Goal: Information Seeking & Learning: Understand process/instructions

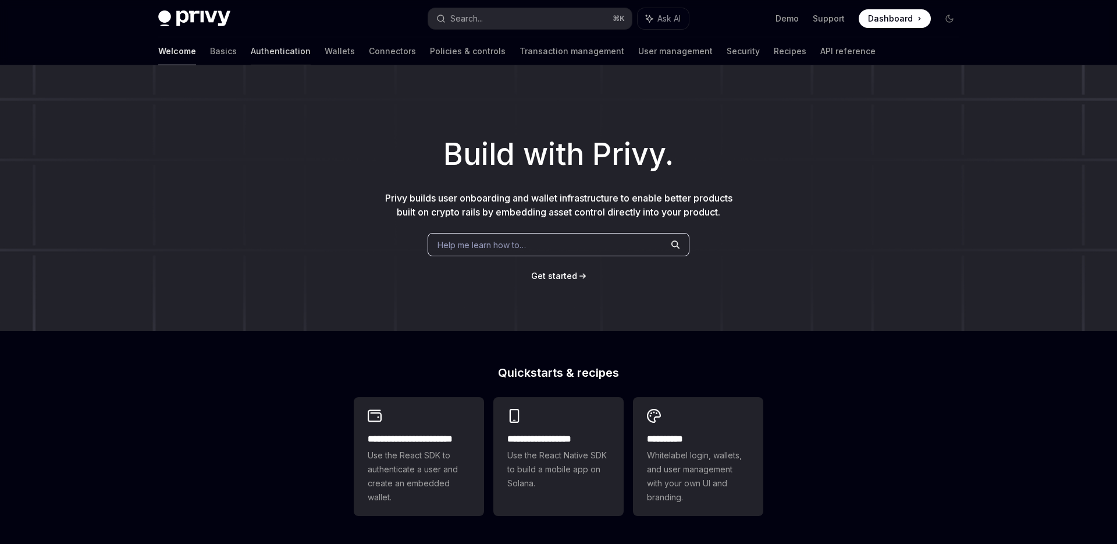
click at [251, 55] on link "Authentication" at bounding box center [281, 51] width 60 height 28
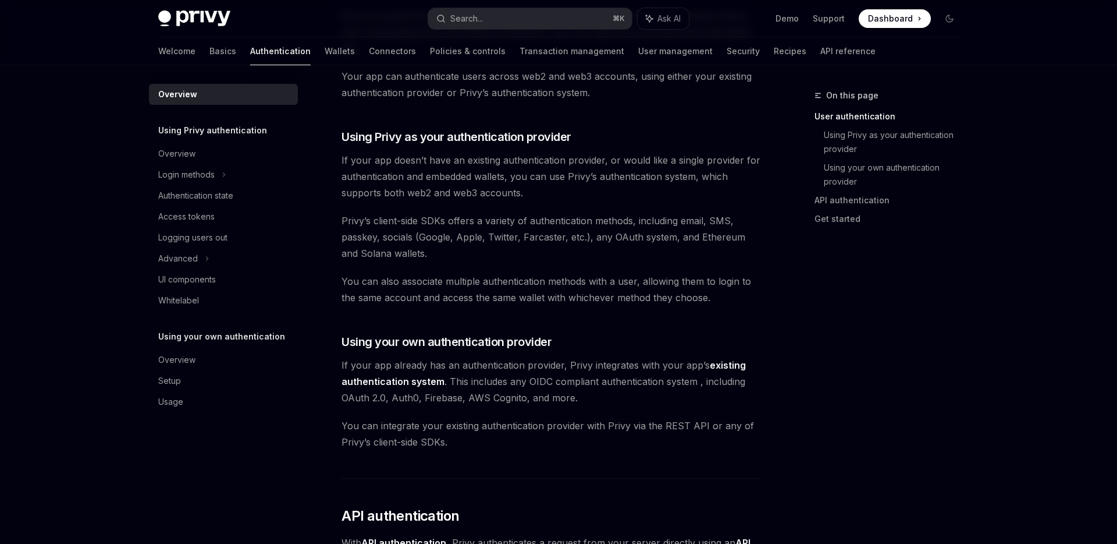
scroll to position [341, 0]
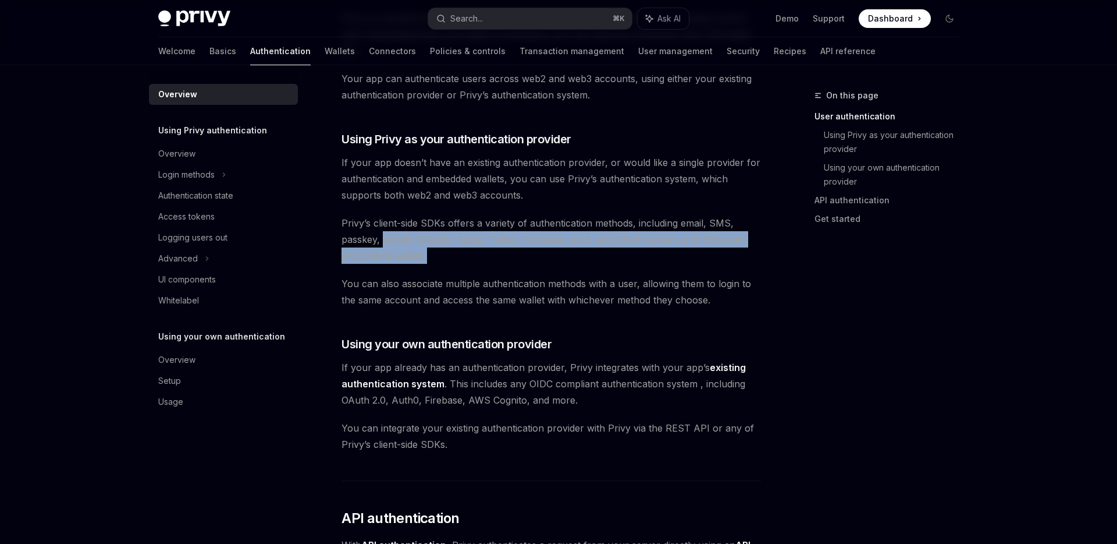
drag, startPoint x: 382, startPoint y: 236, endPoint x: 574, endPoint y: 248, distance: 192.4
click at [574, 248] on span "Privy’s client-side SDKs offers a variety of authentication methods, including …" at bounding box center [552, 239] width 420 height 49
click at [532, 257] on span "Privy’s client-side SDKs offers a variety of authentication methods, including …" at bounding box center [552, 239] width 420 height 49
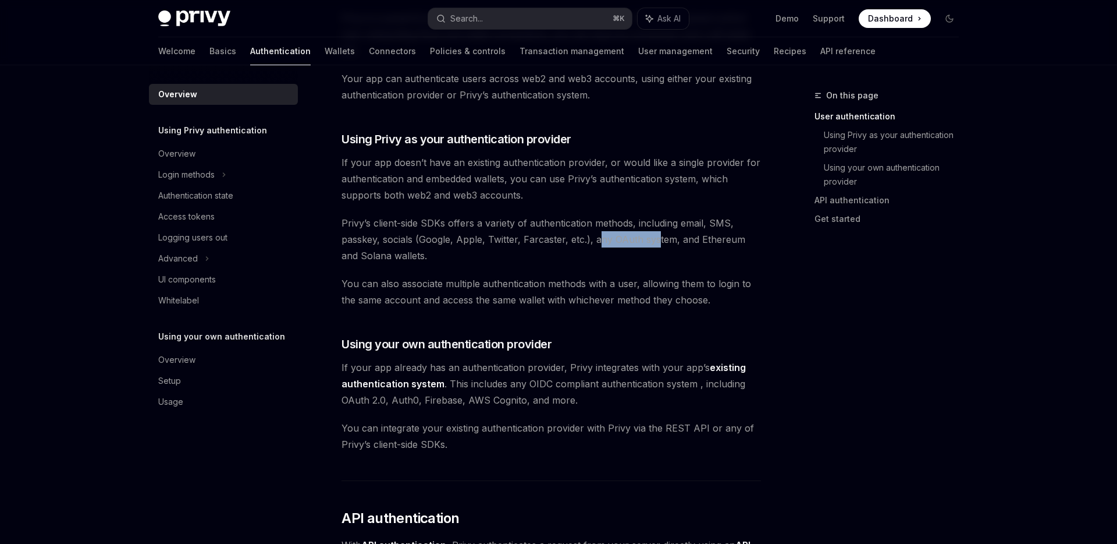
drag, startPoint x: 597, startPoint y: 236, endPoint x: 655, endPoint y: 235, distance: 58.2
click at [656, 236] on span "Privy’s client-side SDKs offers a variety of authentication methods, including …" at bounding box center [552, 239] width 420 height 49
click at [704, 240] on span "Privy’s client-side SDKs offers a variety of authentication methods, including …" at bounding box center [552, 239] width 420 height 49
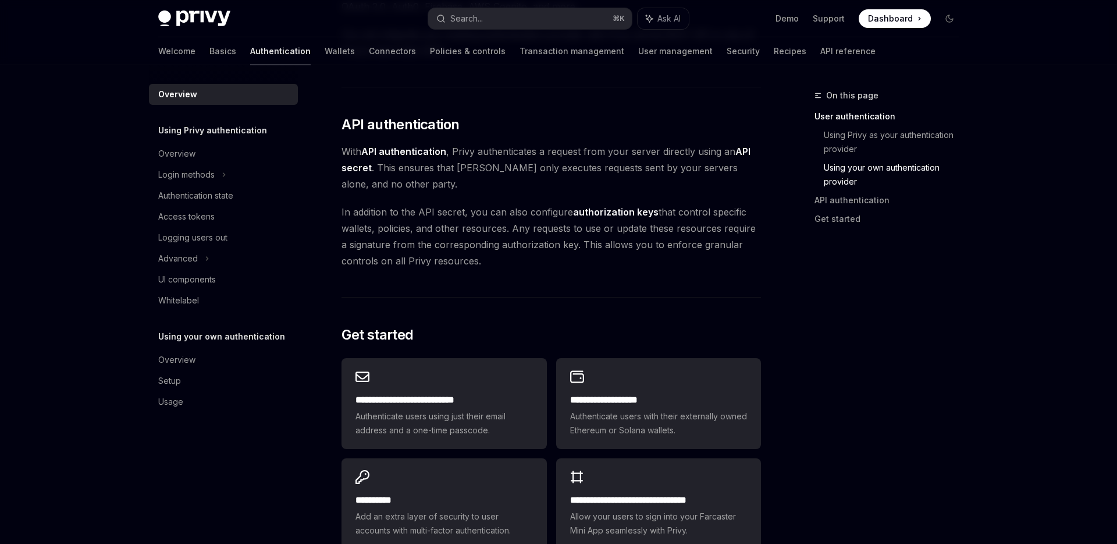
scroll to position [743, 0]
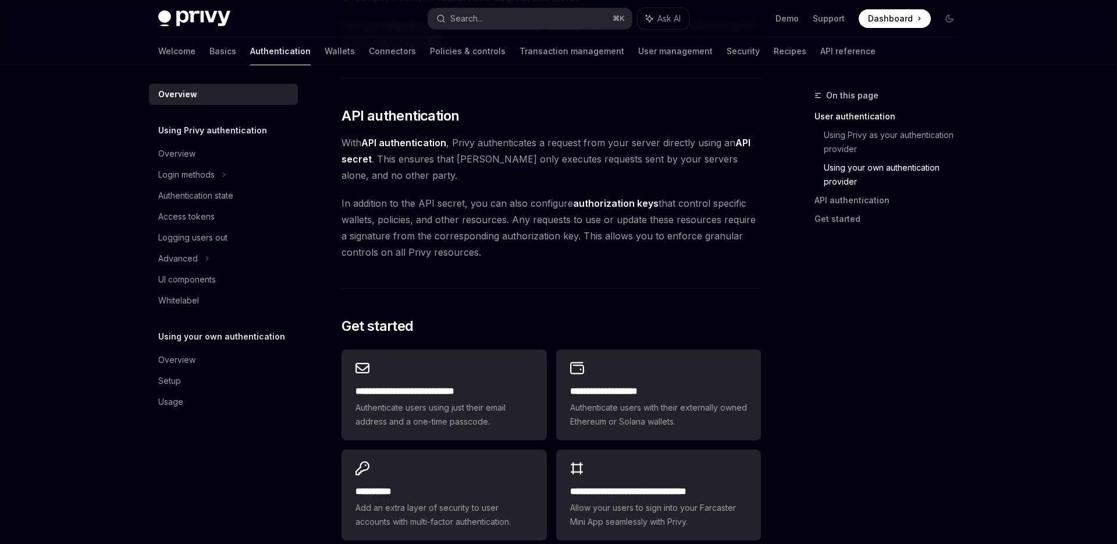
click at [710, 166] on span "With API authentication , Privy authenticates a request from your server direct…" at bounding box center [552, 158] width 420 height 49
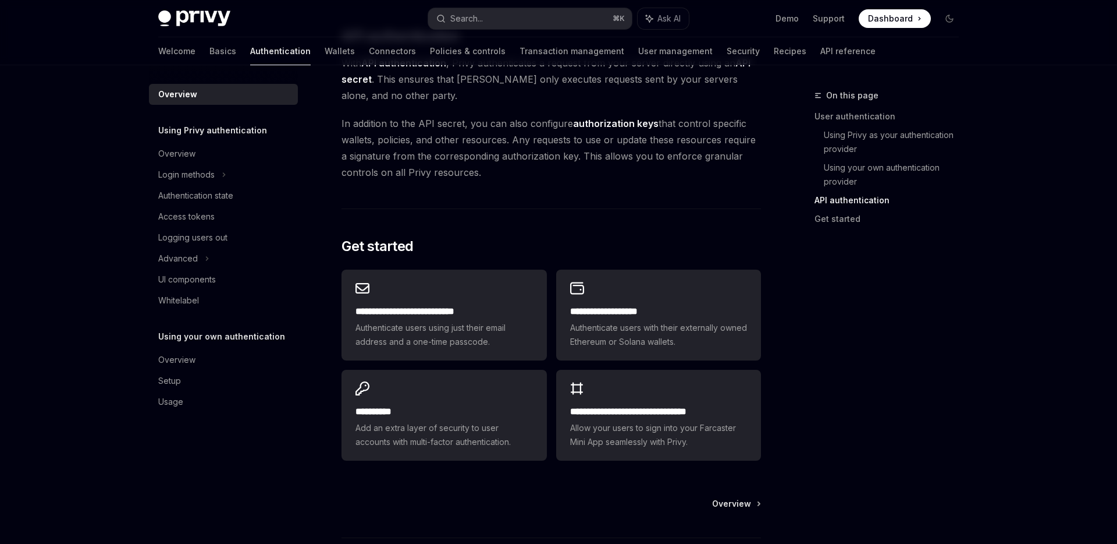
scroll to position [828, 0]
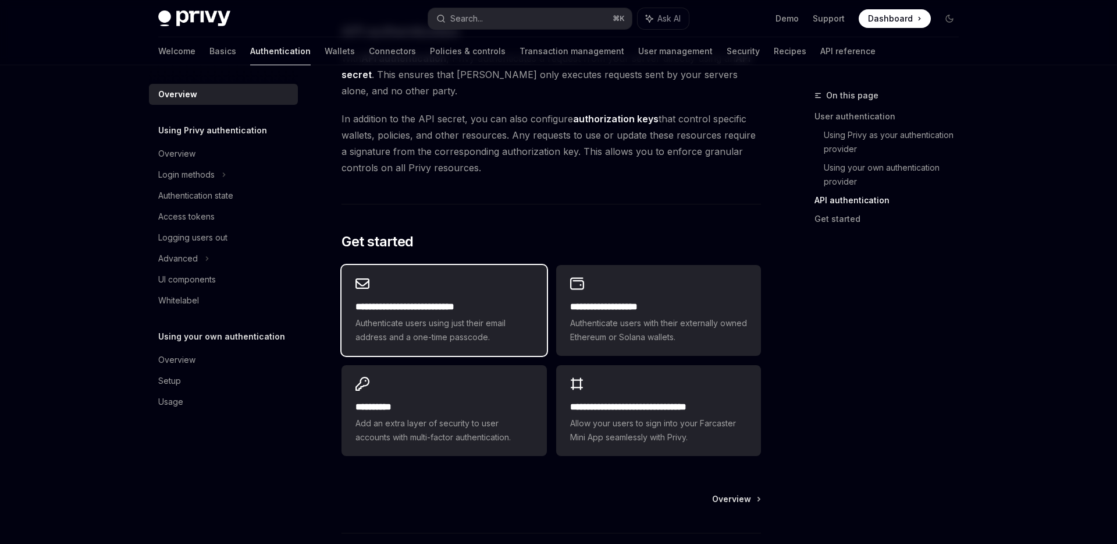
click at [457, 314] on div "**********" at bounding box center [444, 322] width 177 height 44
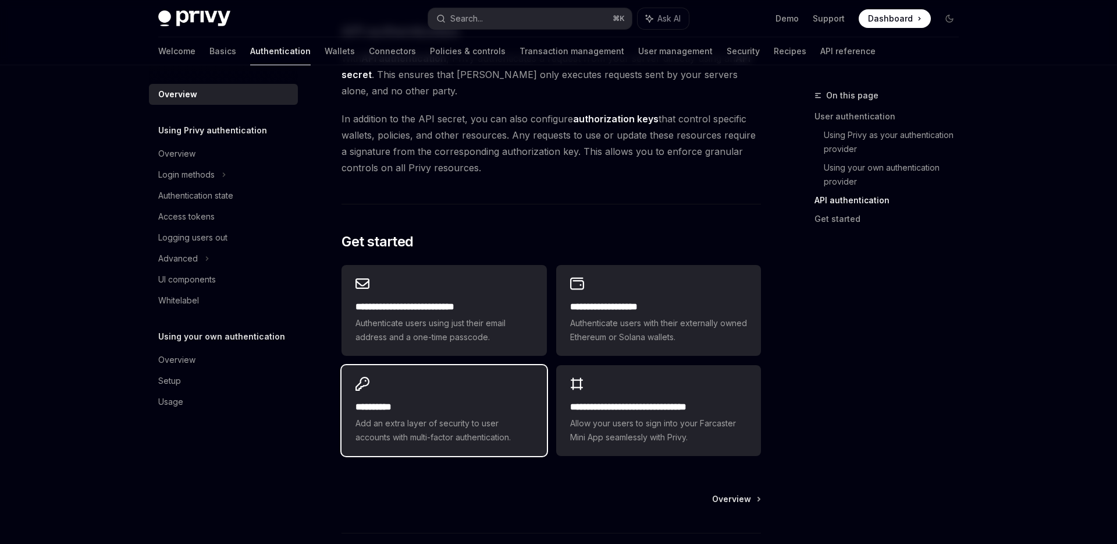
click at [449, 389] on div "**********" at bounding box center [444, 410] width 205 height 91
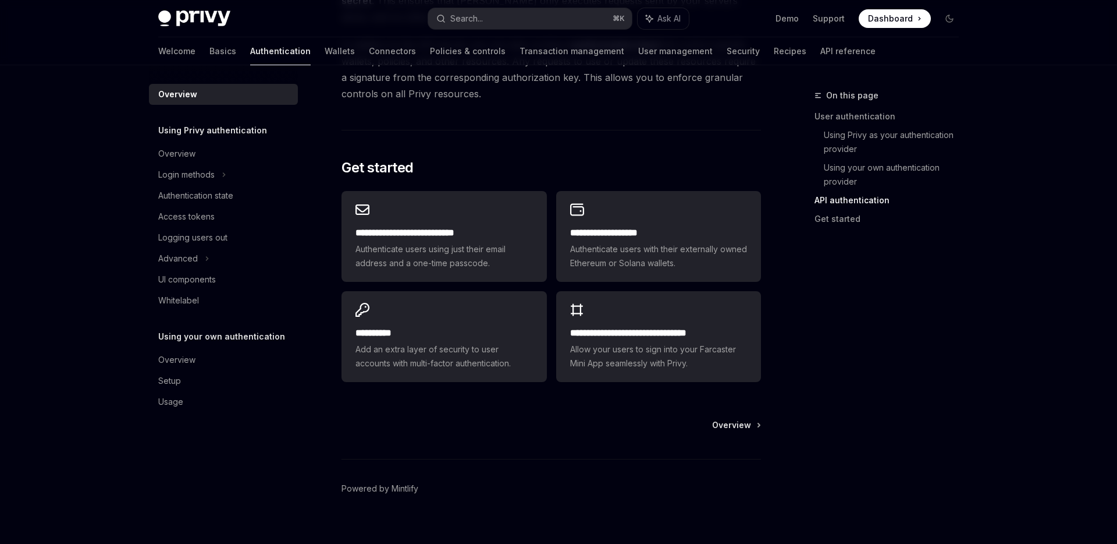
scroll to position [917, 0]
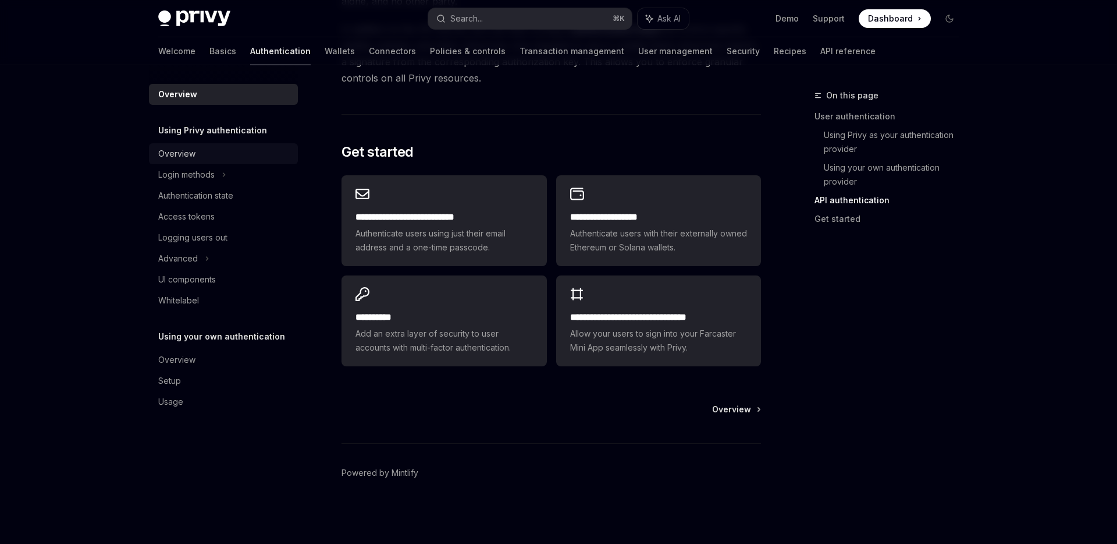
click at [211, 159] on div "Overview" at bounding box center [224, 154] width 133 height 14
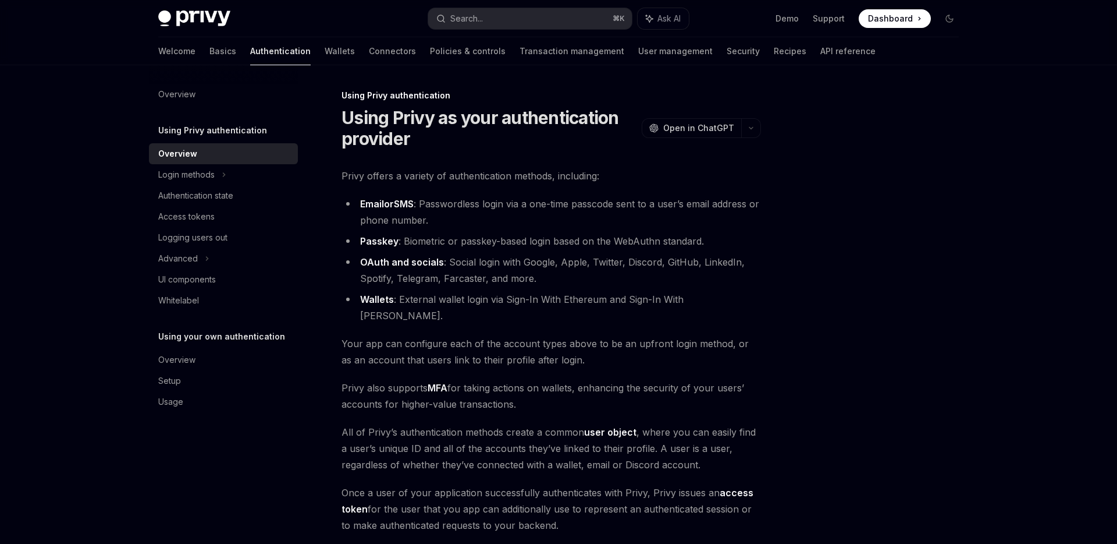
click at [225, 141] on div "Using Privy authentication Overview Login methods Authentication state Access t…" at bounding box center [223, 216] width 149 height 187
click at [200, 90] on div "Overview" at bounding box center [224, 94] width 133 height 14
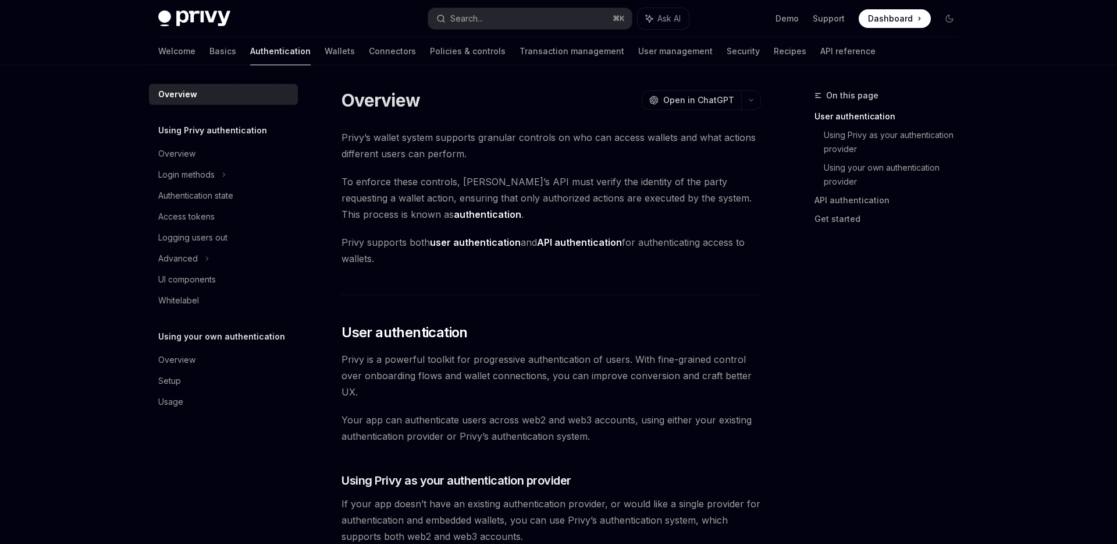
click at [209, 135] on h5 "Using Privy authentication" at bounding box center [212, 130] width 109 height 14
click at [197, 152] on div "Overview" at bounding box center [224, 154] width 133 height 14
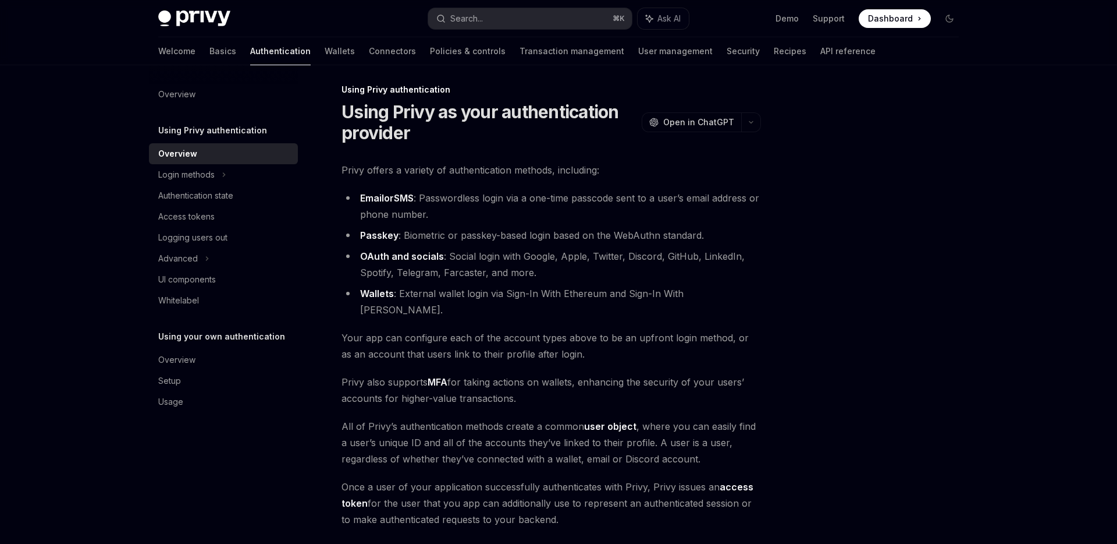
click at [480, 204] on li "Email or SMS : Passwordless login via a one-time passcode sent to a user’s emai…" at bounding box center [552, 206] width 420 height 33
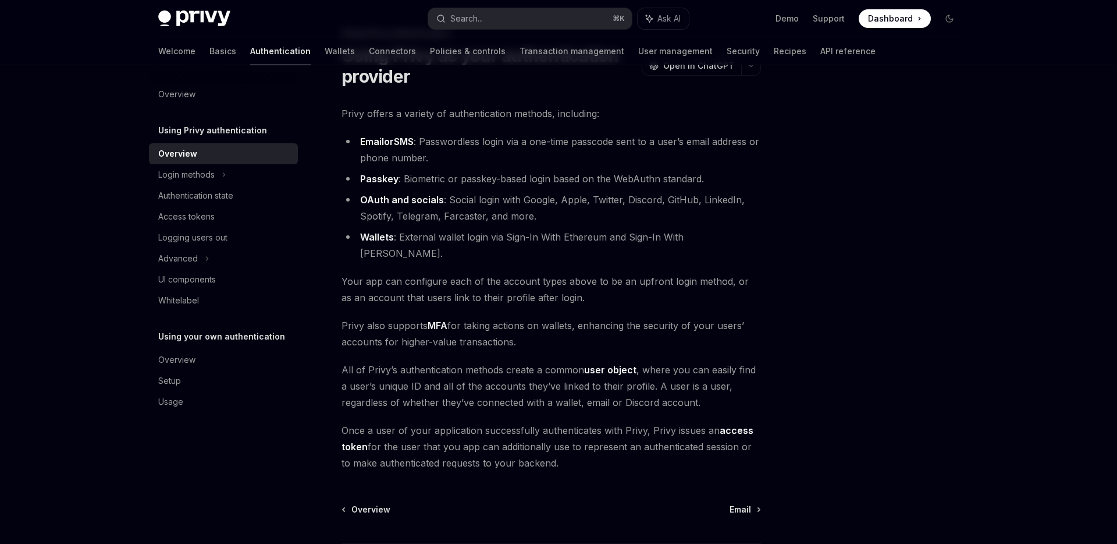
scroll to position [52, 0]
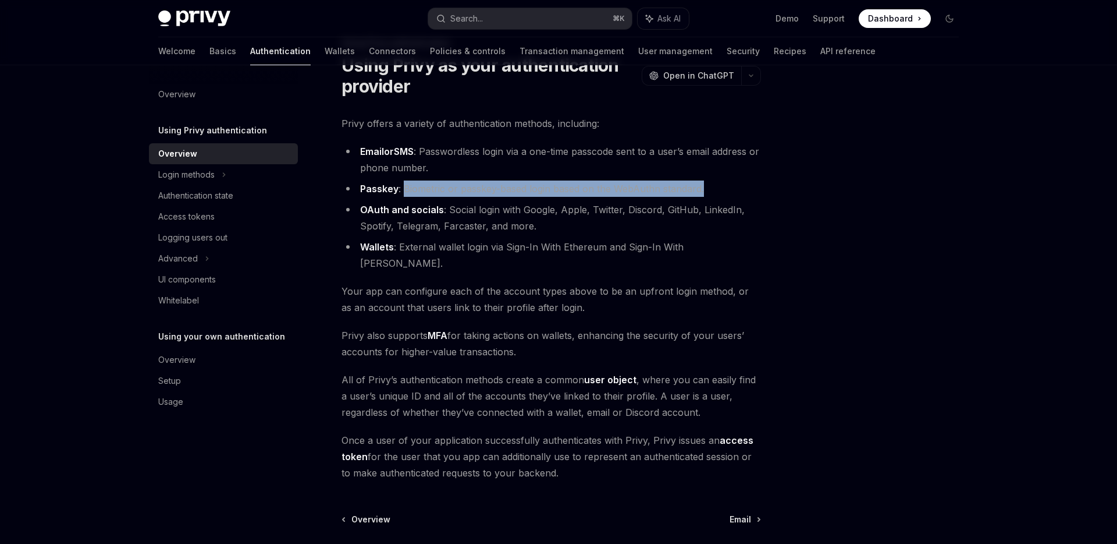
drag, startPoint x: 708, startPoint y: 193, endPoint x: 403, endPoint y: 188, distance: 305.0
click at [403, 188] on li "Passkey : Biometric or passkey-based login based on the WebAuthn standard." at bounding box center [552, 188] width 420 height 16
click at [488, 182] on li "Passkey : Biometric or passkey-based login based on the WebAuthn standard." at bounding box center [552, 188] width 420 height 16
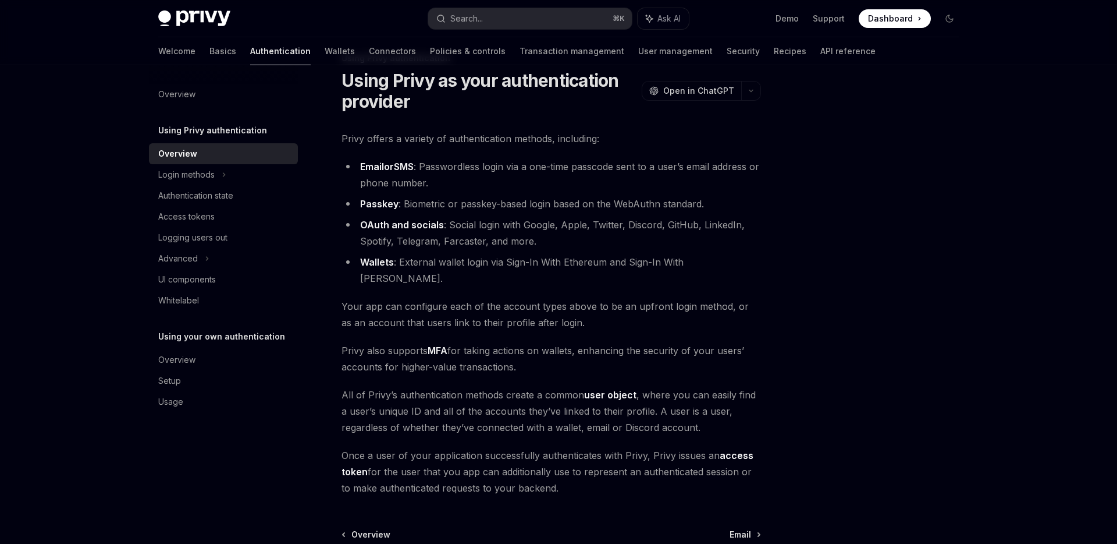
scroll to position [34, 0]
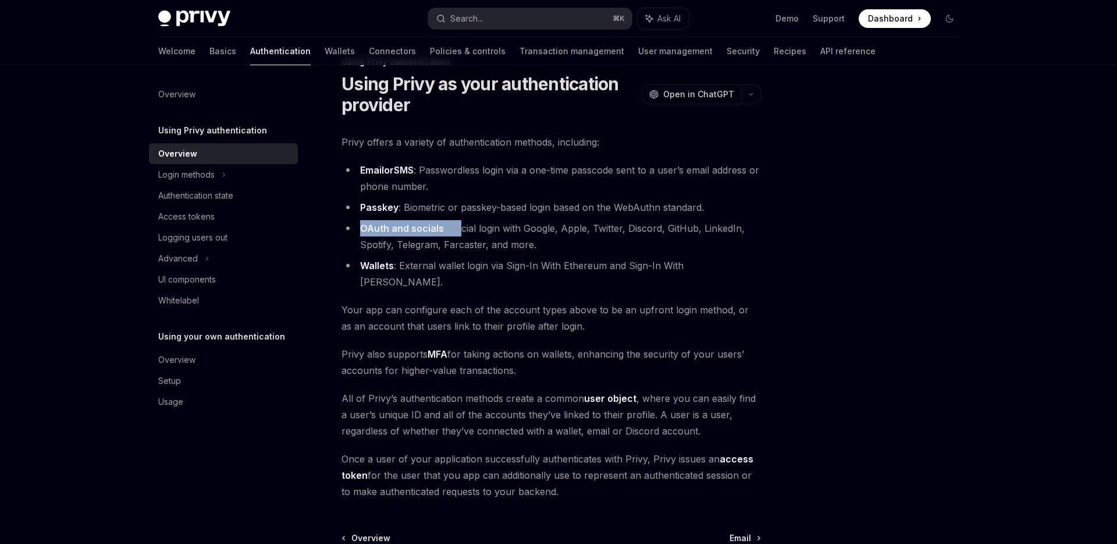
drag, startPoint x: 357, startPoint y: 223, endPoint x: 456, endPoint y: 229, distance: 99.1
click at [456, 229] on li "OAuth and socials : Social login with Google, Apple, Twitter, Discord, GitHub, …" at bounding box center [552, 236] width 420 height 33
click at [489, 229] on li "OAuth and socials : Social login with Google, Apple, Twitter, Discord, GitHub, …" at bounding box center [552, 236] width 420 height 33
click at [576, 237] on li "OAuth and socials : Social login with Google, Apple, Twitter, Discord, GitHub, …" at bounding box center [552, 236] width 420 height 33
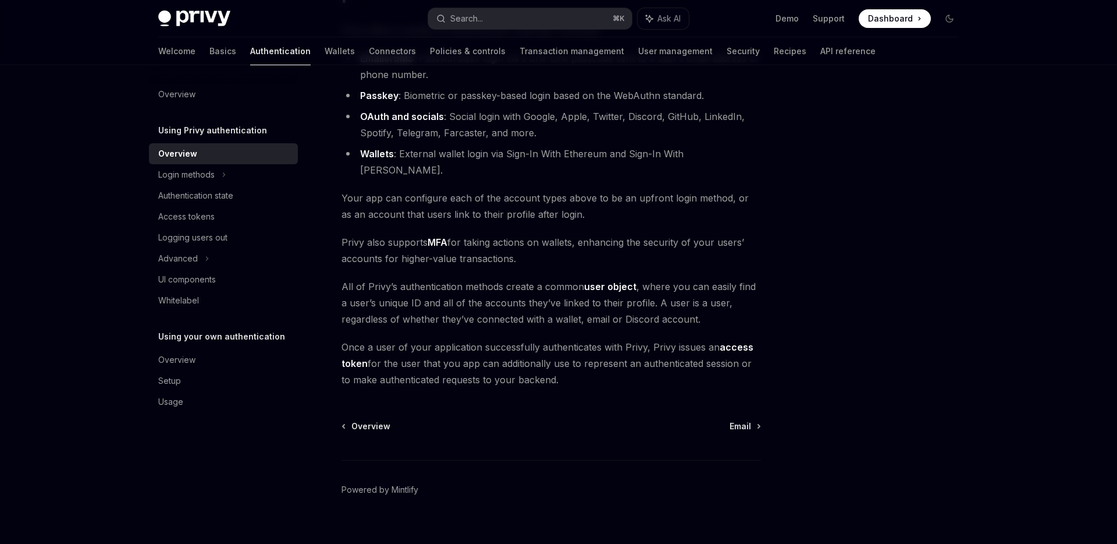
scroll to position [146, 0]
click at [240, 179] on div "Login methods" at bounding box center [223, 174] width 149 height 21
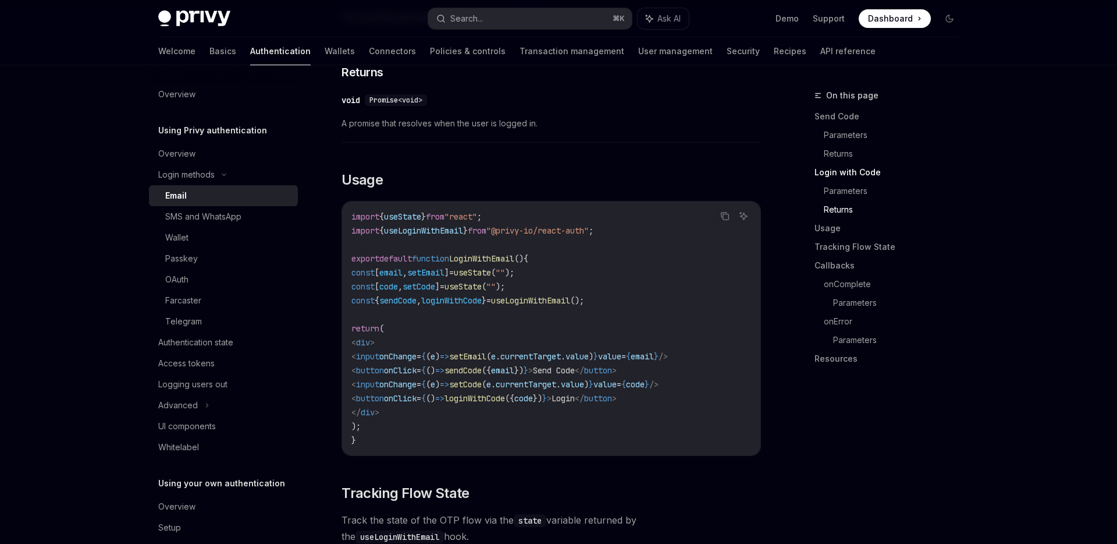
scroll to position [905, 0]
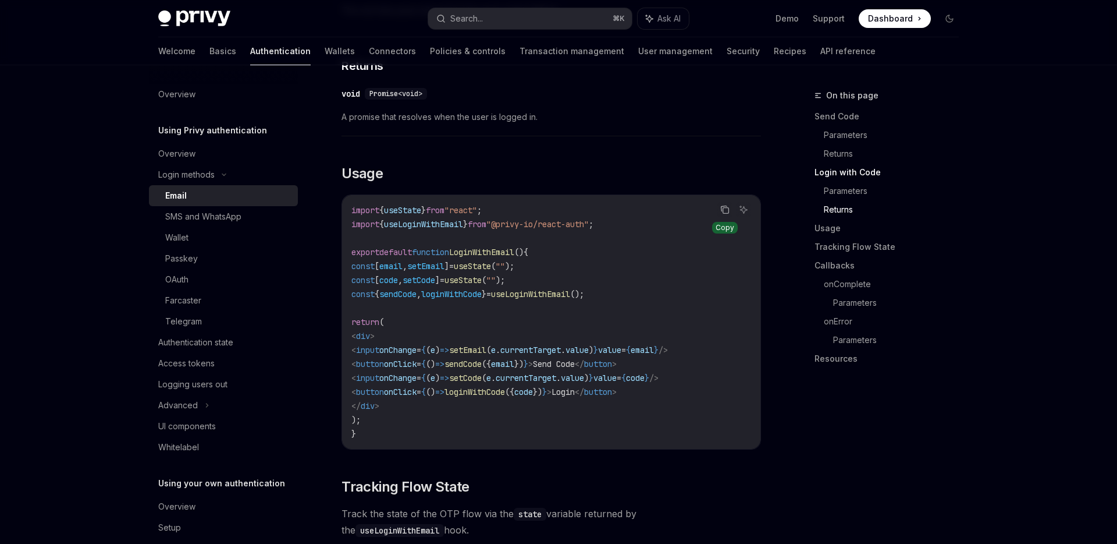
click at [721, 205] on icon "Copy the contents from the code block" at bounding box center [724, 209] width 9 height 9
click at [435, 275] on span "setCode" at bounding box center [419, 280] width 33 height 10
drag, startPoint x: 360, startPoint y: 255, endPoint x: 601, endPoint y: 253, distance: 241.5
click at [601, 253] on code "import { useState } from "react" ; import { useLoginWithEmail } from "@privy-io…" at bounding box center [551, 321] width 400 height 237
click at [514, 247] on span "LoginWithEmail" at bounding box center [481, 252] width 65 height 10
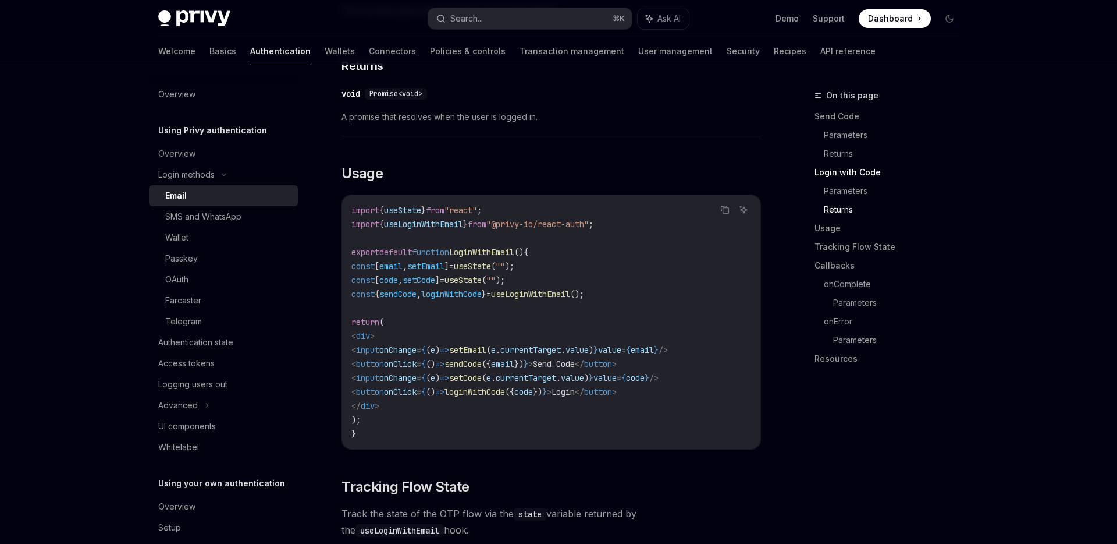
click at [514, 247] on span "LoginWithEmail" at bounding box center [481, 252] width 65 height 10
click at [726, 208] on icon "Copy the contents from the code block" at bounding box center [726, 211] width 6 height 6
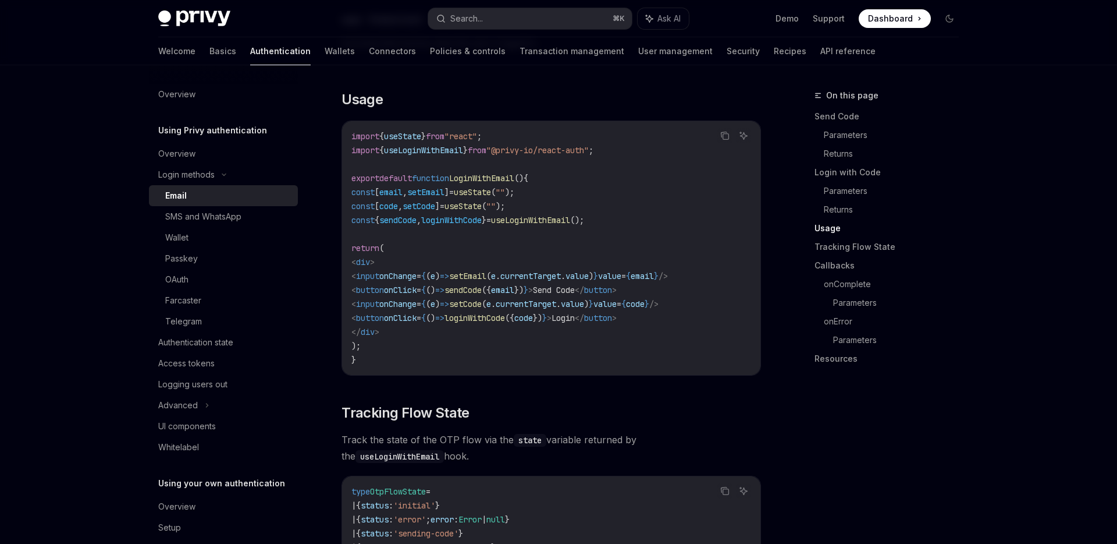
scroll to position [975, 0]
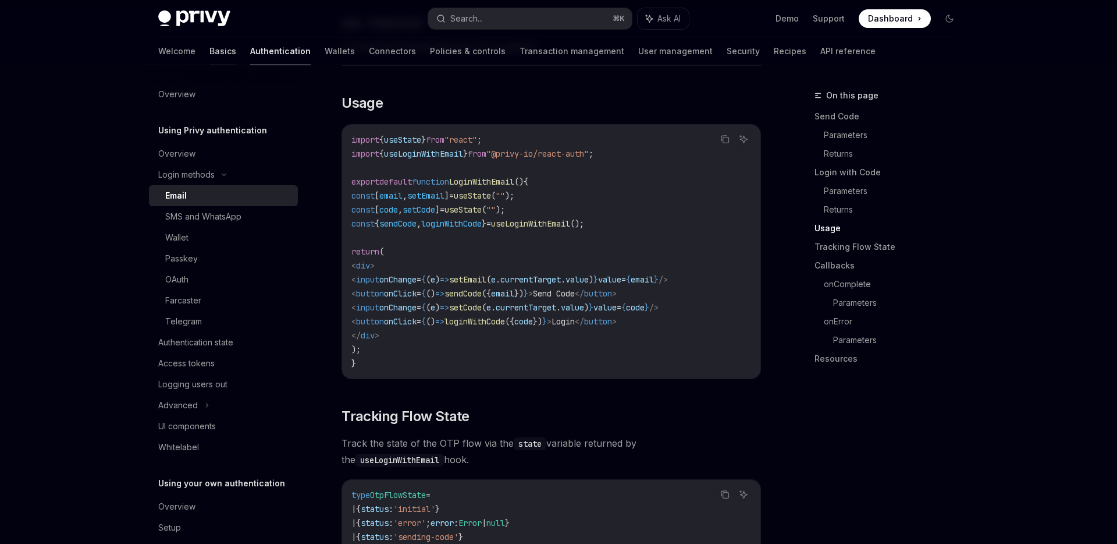
click at [209, 46] on link "Basics" at bounding box center [222, 51] width 27 height 28
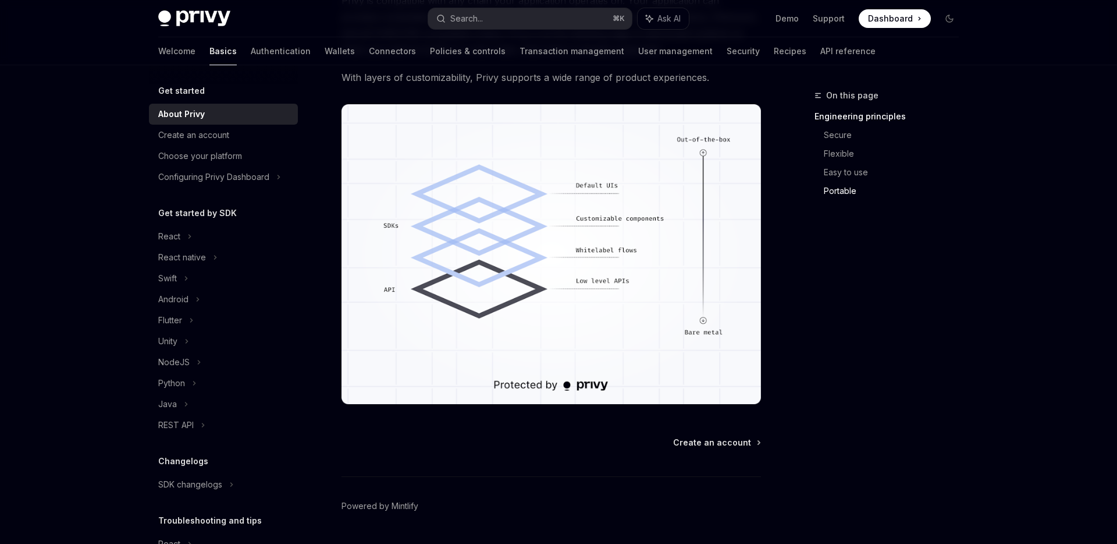
scroll to position [979, 0]
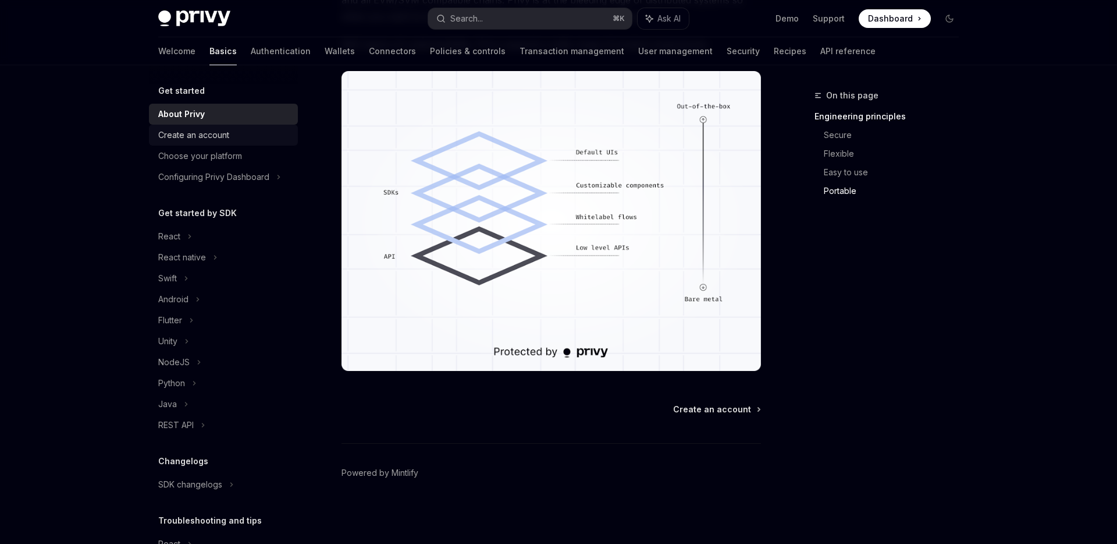
click at [216, 132] on div "Create an account" at bounding box center [193, 135] width 71 height 14
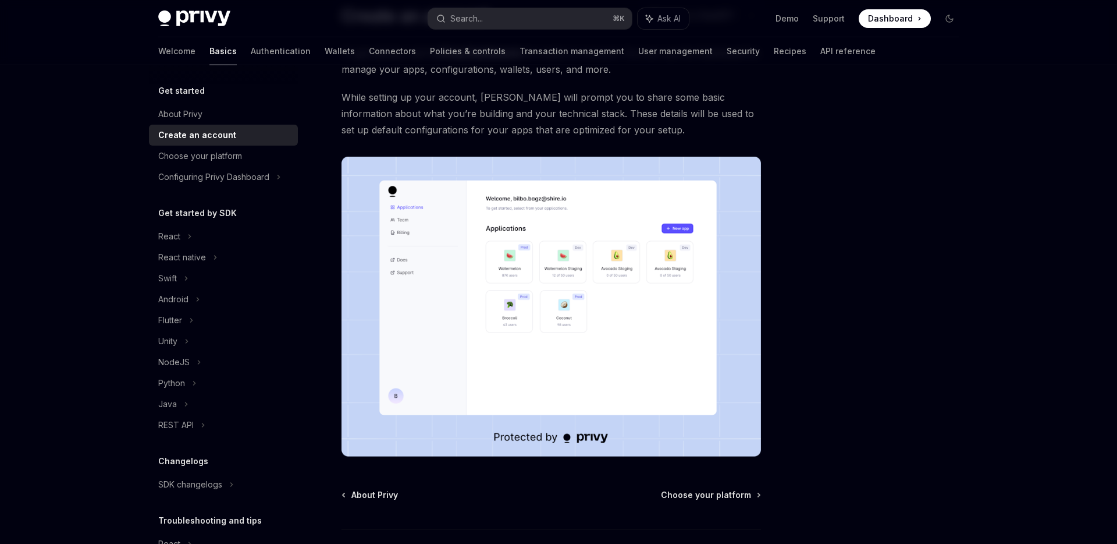
scroll to position [117, 0]
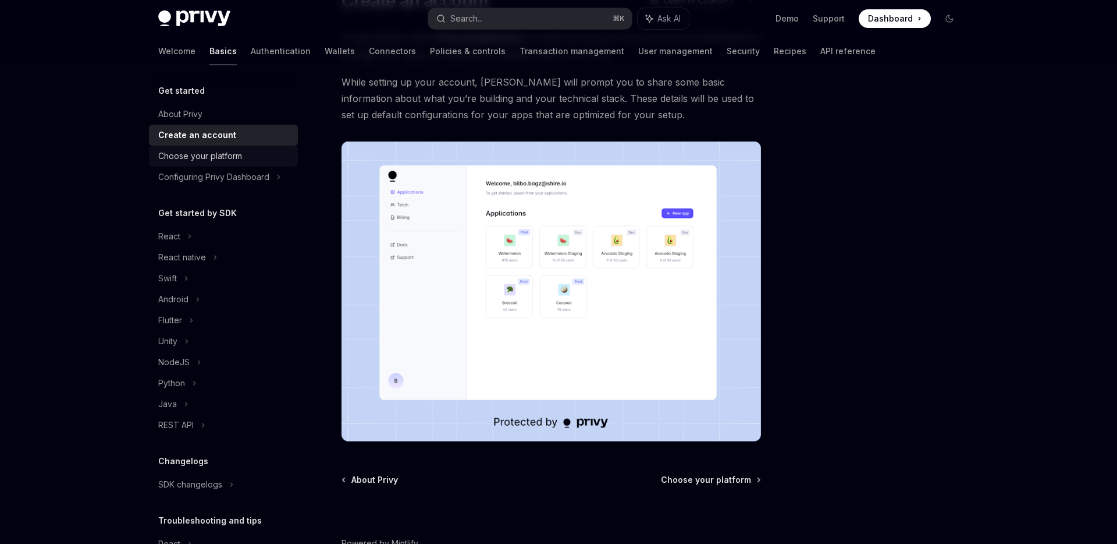
click at [257, 159] on div "Choose your platform" at bounding box center [224, 156] width 133 height 14
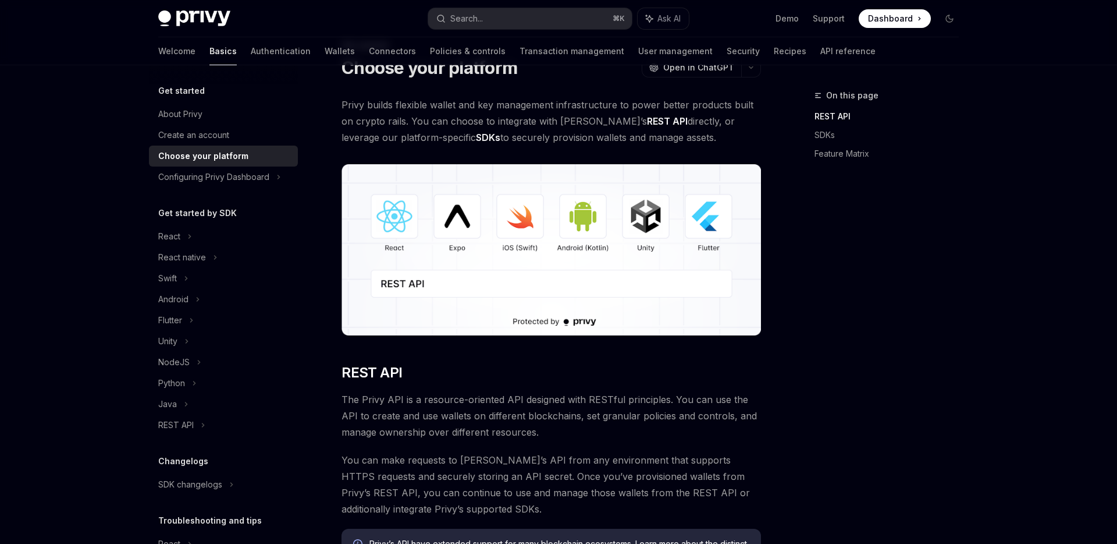
scroll to position [52, 0]
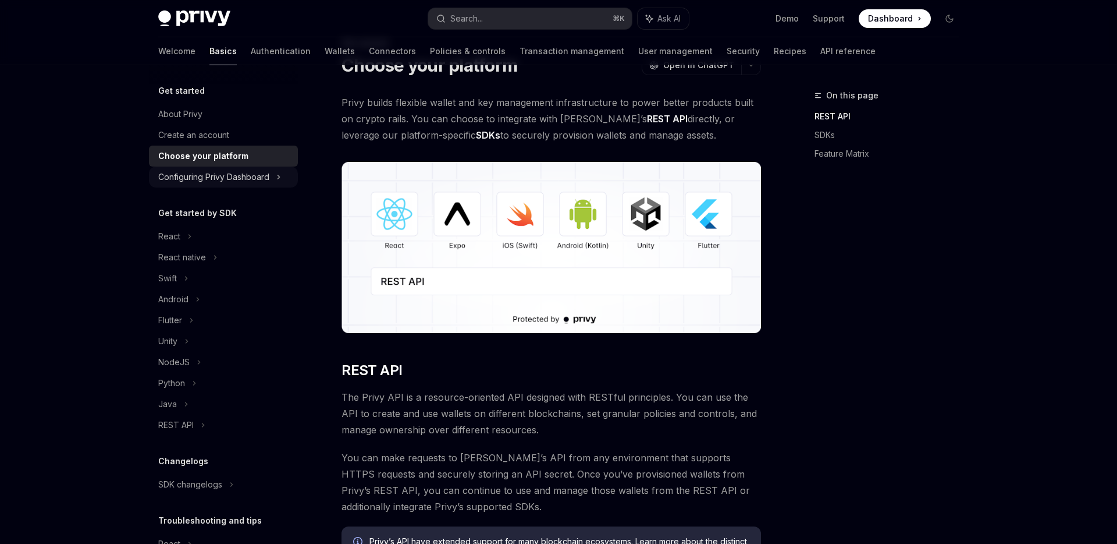
click at [258, 177] on div "Configuring Privy Dashboard" at bounding box center [213, 177] width 111 height 14
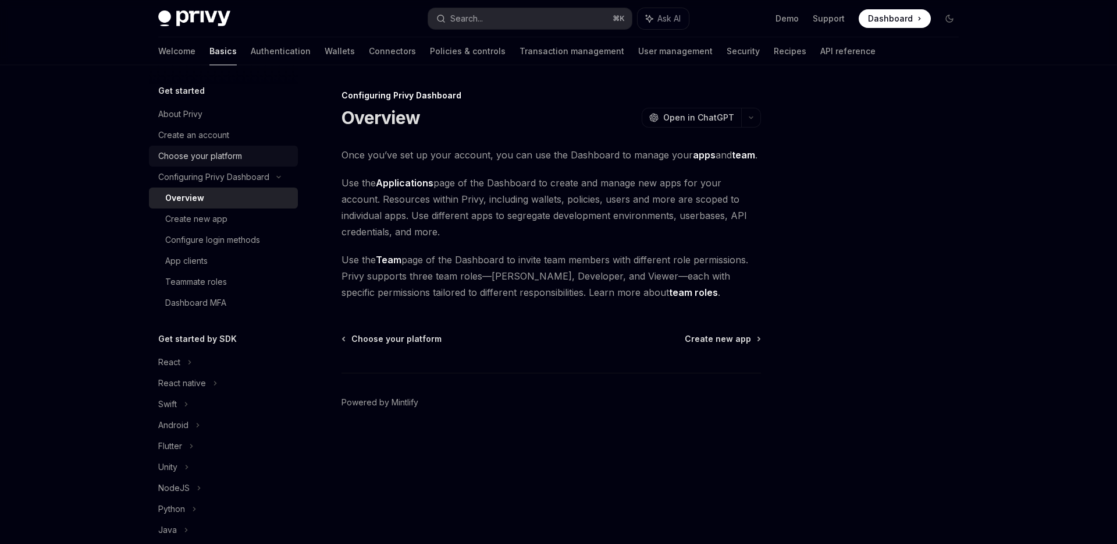
click at [257, 161] on div "Choose your platform" at bounding box center [224, 156] width 133 height 14
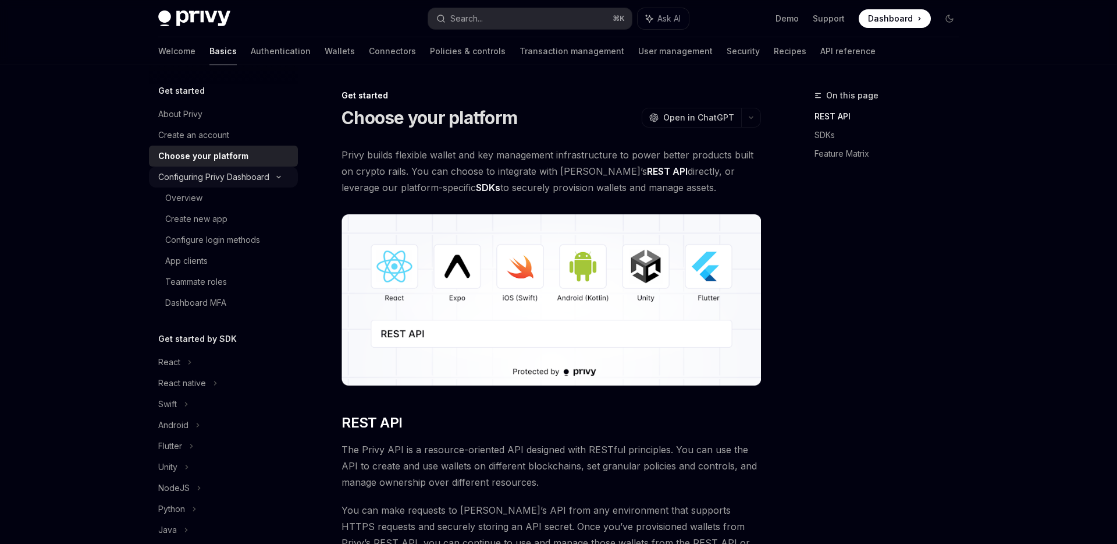
click at [250, 171] on div "Configuring Privy Dashboard" at bounding box center [213, 177] width 111 height 14
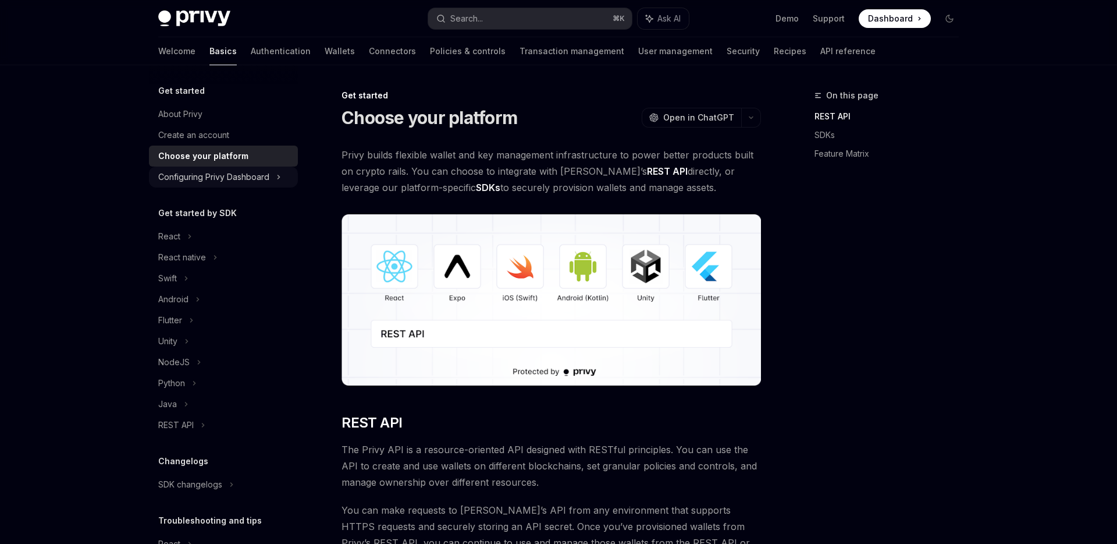
click at [250, 181] on div "Configuring Privy Dashboard" at bounding box center [213, 177] width 111 height 14
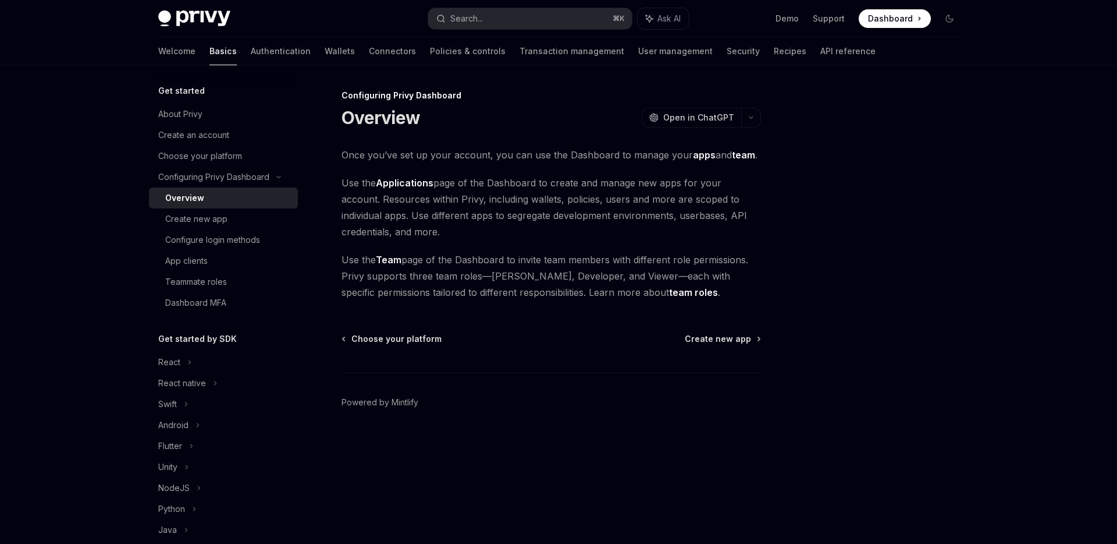
click at [243, 191] on div "Overview" at bounding box center [228, 198] width 126 height 14
click at [240, 208] on link "Create new app" at bounding box center [223, 218] width 149 height 21
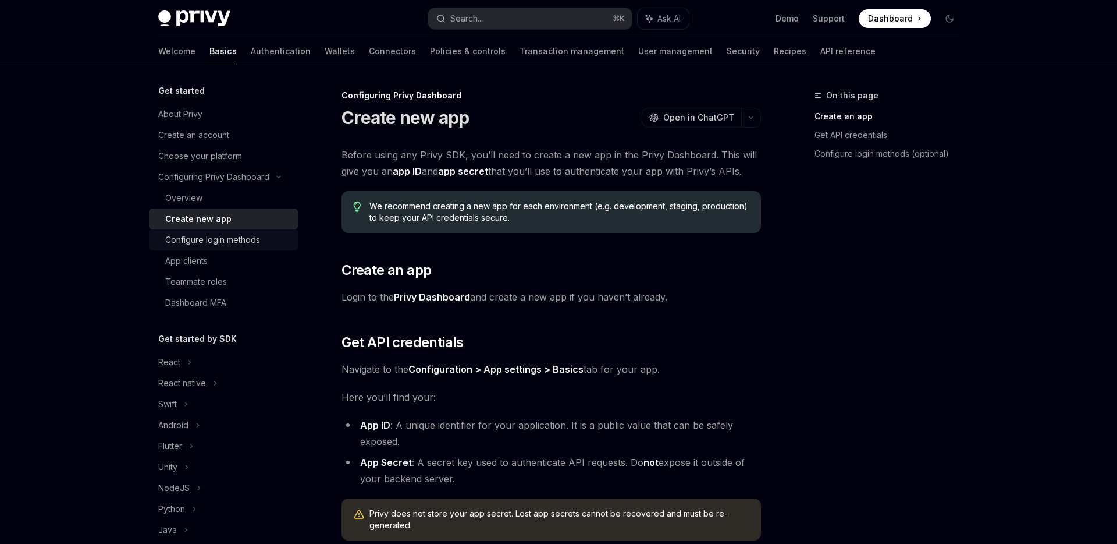
click at [239, 233] on div "Configure login methods" at bounding box center [212, 240] width 95 height 14
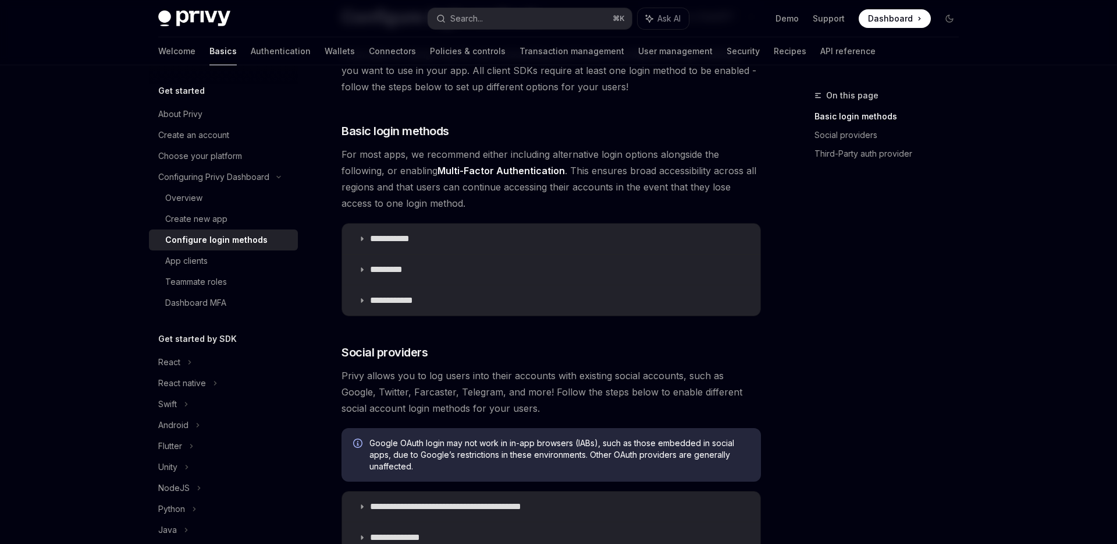
scroll to position [106, 0]
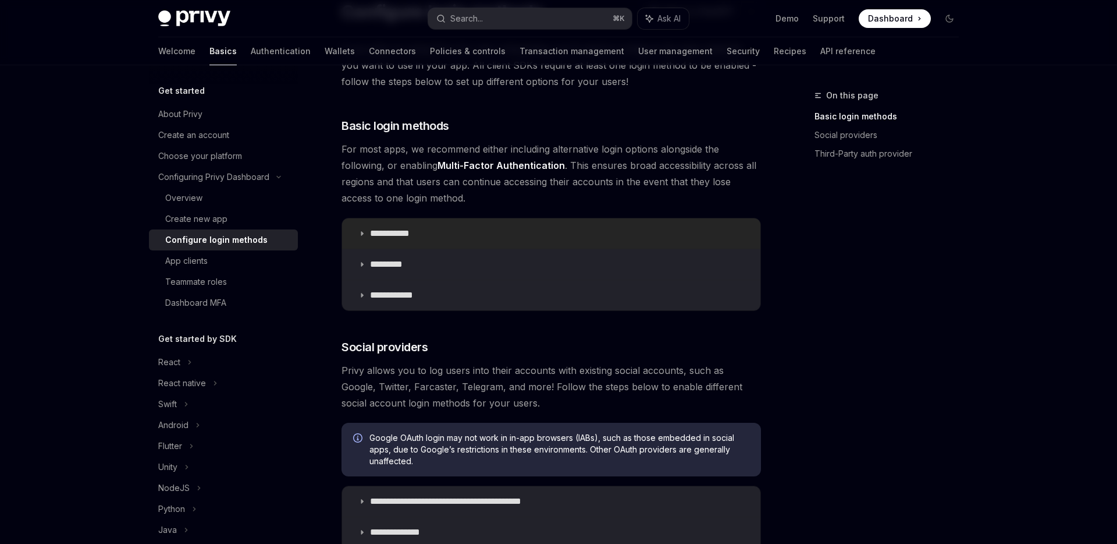
click at [358, 231] on icon at bounding box center [361, 233] width 7 height 7
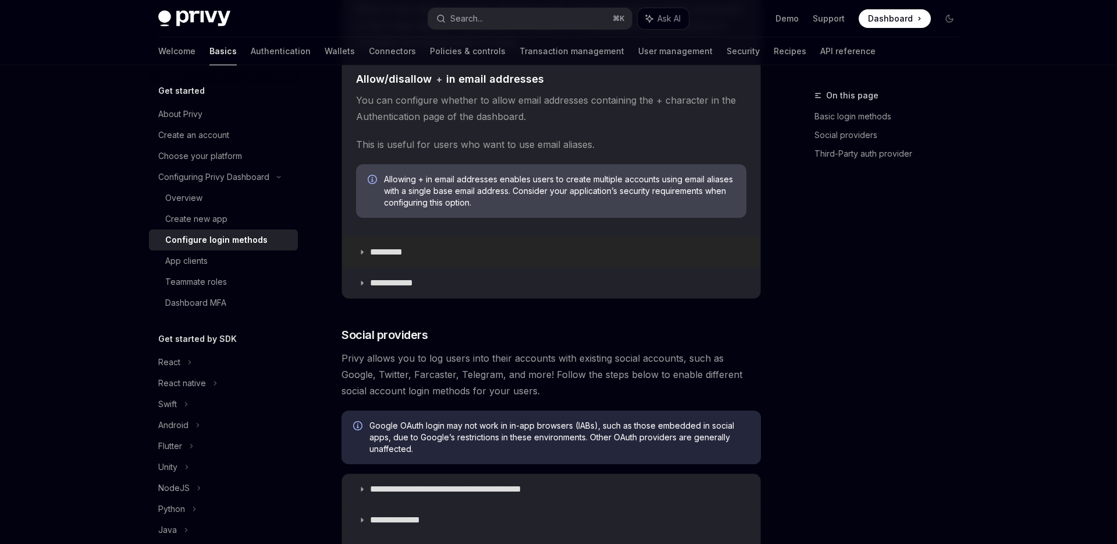
click at [371, 255] on p "*********" at bounding box center [392, 252] width 45 height 12
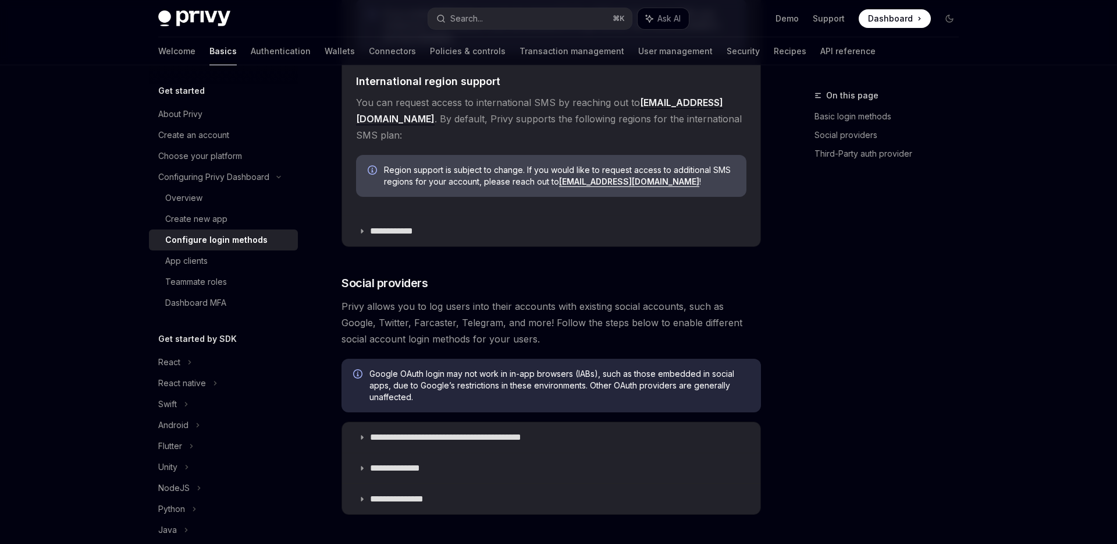
scroll to position [999, 0]
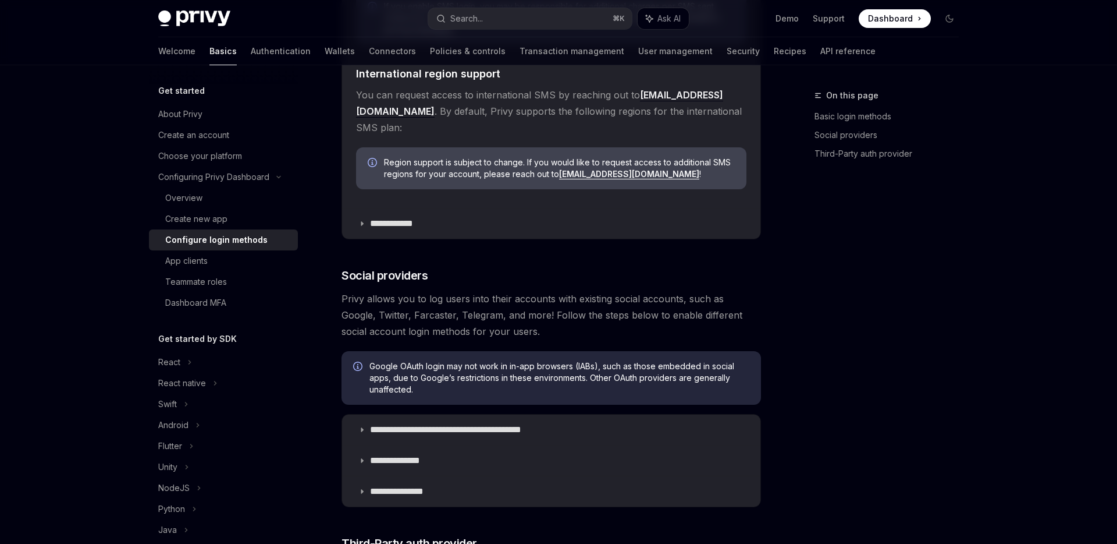
click at [390, 218] on p "**********" at bounding box center [396, 224] width 52 height 12
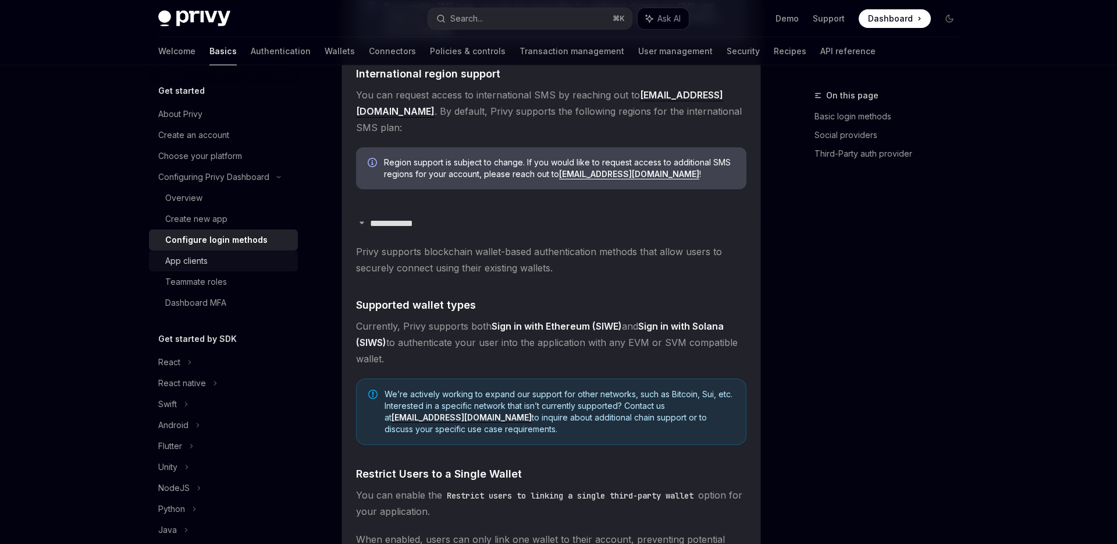
click at [240, 254] on div "App clients" at bounding box center [228, 261] width 126 height 14
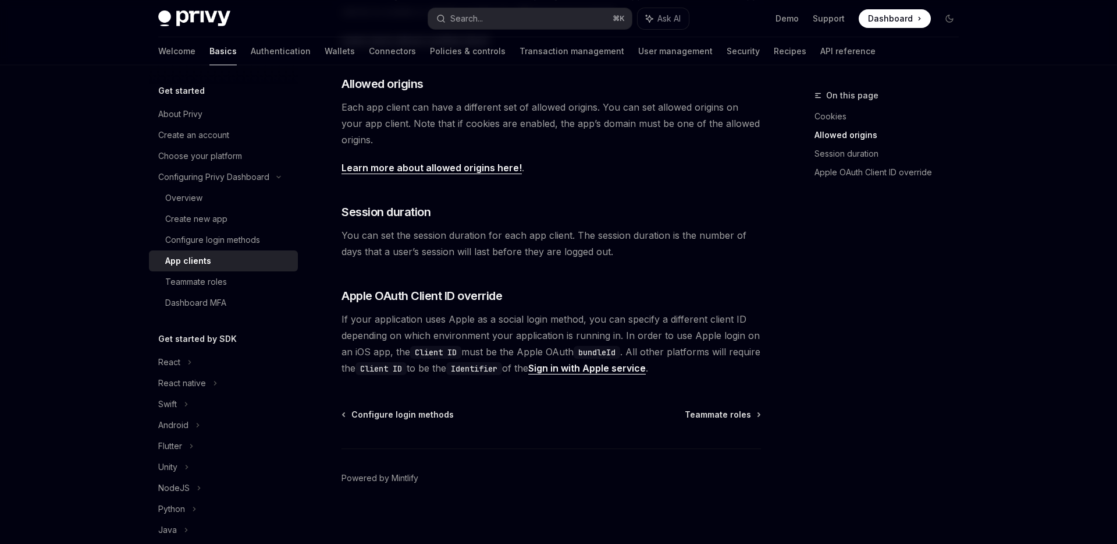
scroll to position [386, 0]
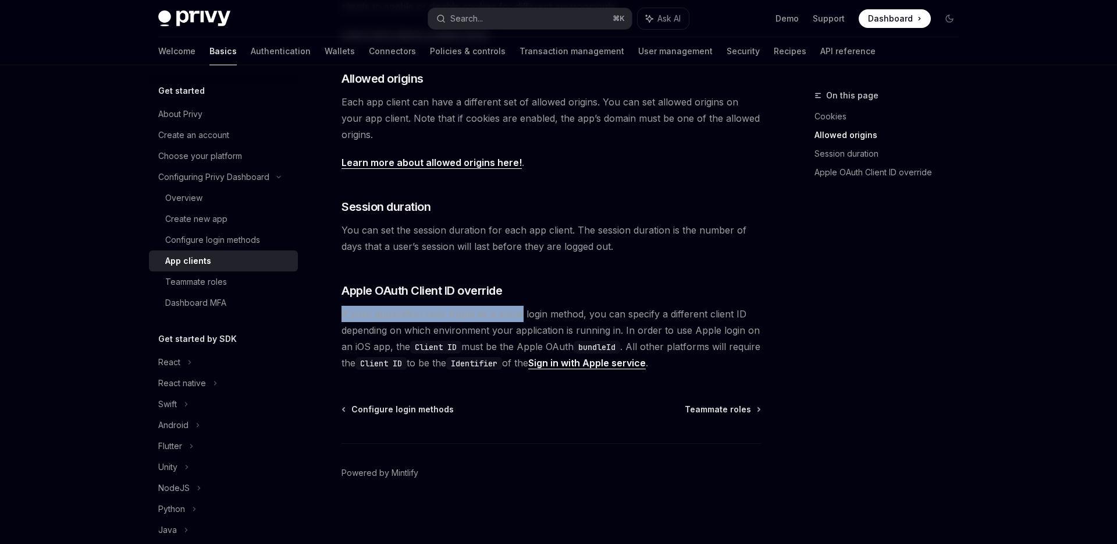
drag, startPoint x: 342, startPoint y: 313, endPoint x: 521, endPoint y: 314, distance: 178.7
click at [521, 314] on span "If your application uses Apple as a social login method, you can specify a diff…" at bounding box center [552, 338] width 420 height 65
click at [186, 366] on div "React" at bounding box center [223, 361] width 149 height 21
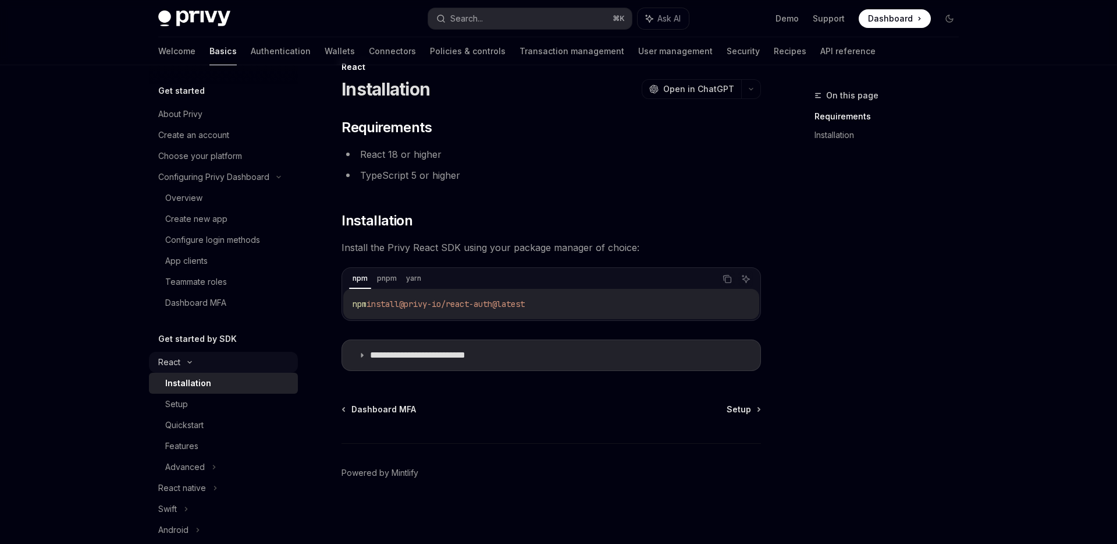
scroll to position [29, 0]
click at [261, 395] on link "Setup" at bounding box center [223, 403] width 149 height 21
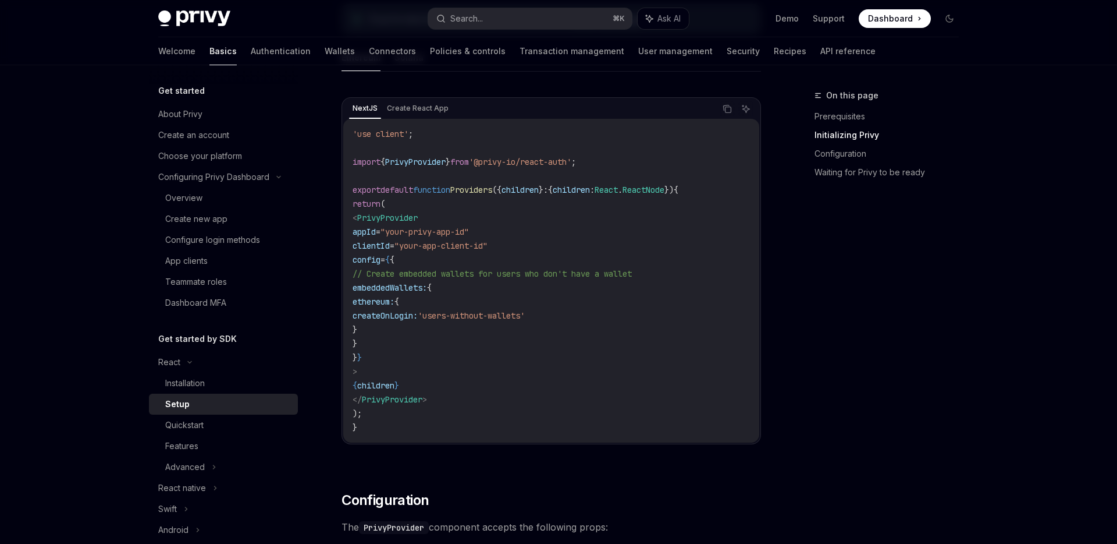
scroll to position [376, 0]
click at [418, 212] on span "PrivyProvider" at bounding box center [387, 214] width 61 height 10
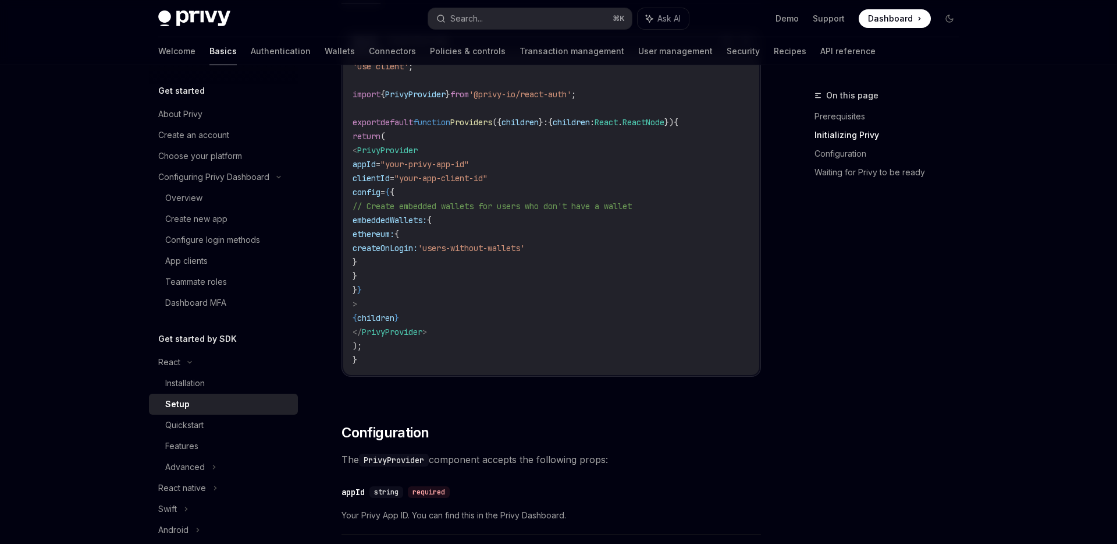
scroll to position [438, 0]
click at [390, 181] on span "clientId" at bounding box center [371, 181] width 37 height 10
copy span "clientId"
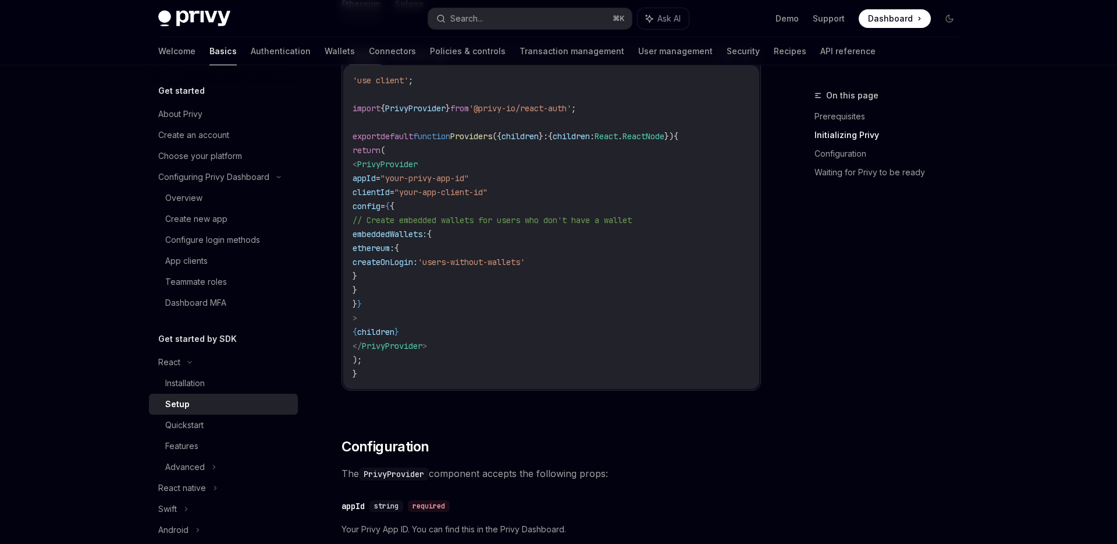
scroll to position [422, 0]
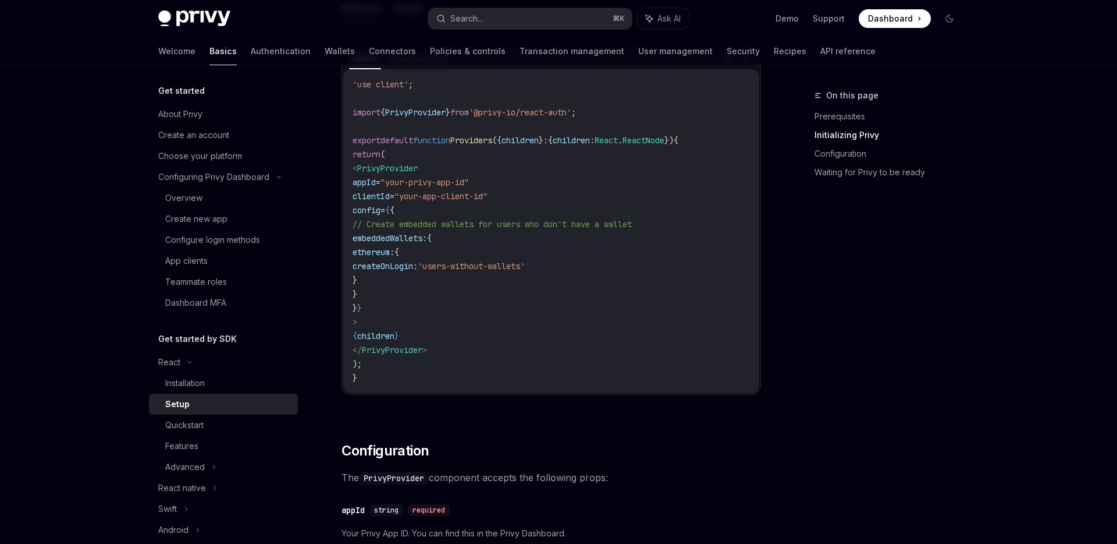
click at [545, 181] on code "'use client' ; import { PrivyProvider } from '@privy-io/react-auth' ; export de…" at bounding box center [551, 230] width 397 height 307
drag, startPoint x: 379, startPoint y: 183, endPoint x: 538, endPoint y: 194, distance: 158.7
click at [538, 194] on code "'use client' ; import { PrivyProvider } from '@privy-io/react-auth' ; export de…" at bounding box center [551, 230] width 397 height 307
copy code "appId = "your-privy-app-id" clientId = "your-app-client-id""
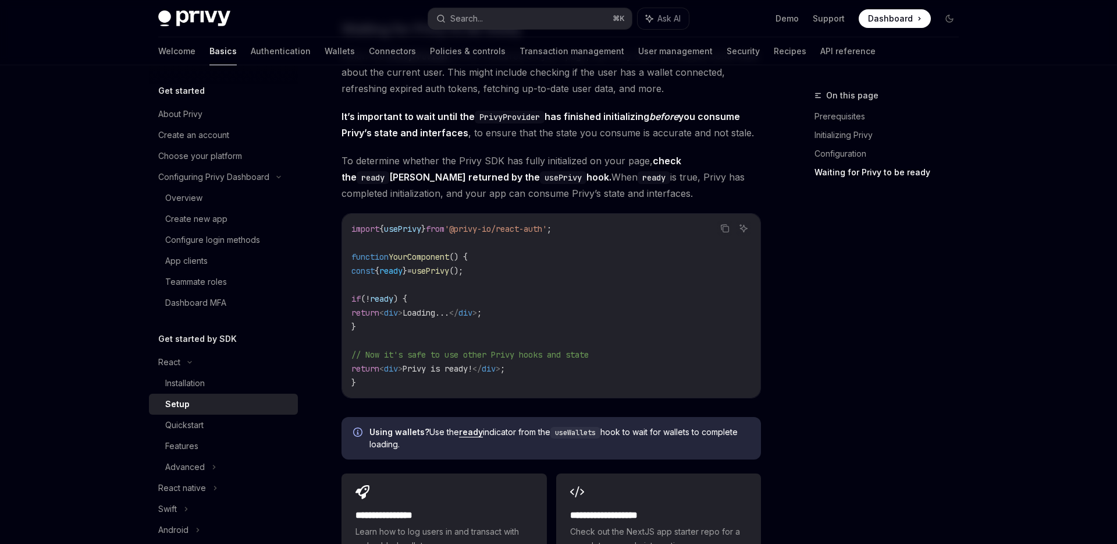
scroll to position [1162, 0]
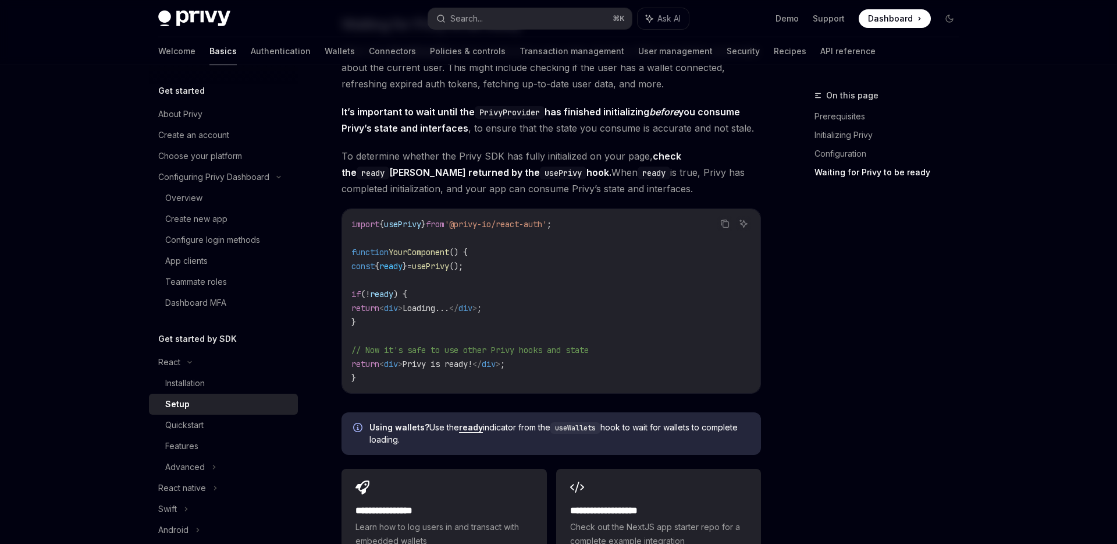
click at [446, 280] on code "import { usePrivy } from '@privy-io/react-auth' ; function YourComponent () { c…" at bounding box center [551, 301] width 400 height 168
drag, startPoint x: 360, startPoint y: 267, endPoint x: 400, endPoint y: 322, distance: 68.0
click at [400, 323] on code "import { usePrivy } from '@privy-io/react-auth' ; function YourComponent () { c…" at bounding box center [551, 301] width 400 height 168
copy code "const { ready } = usePrivy (); if ( ! ready ) { return < div > Loading... </ di…"
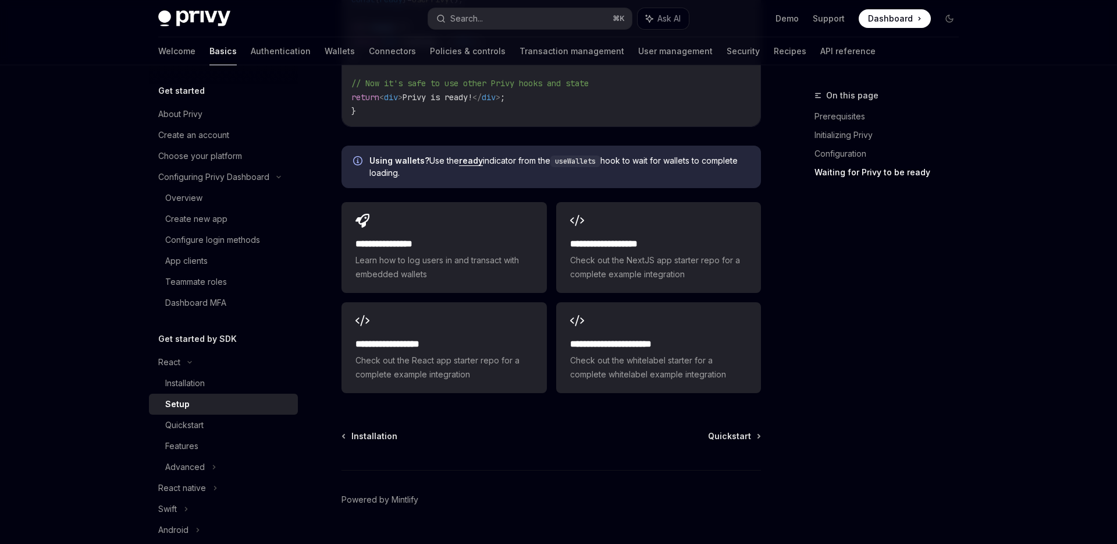
scroll to position [1455, 0]
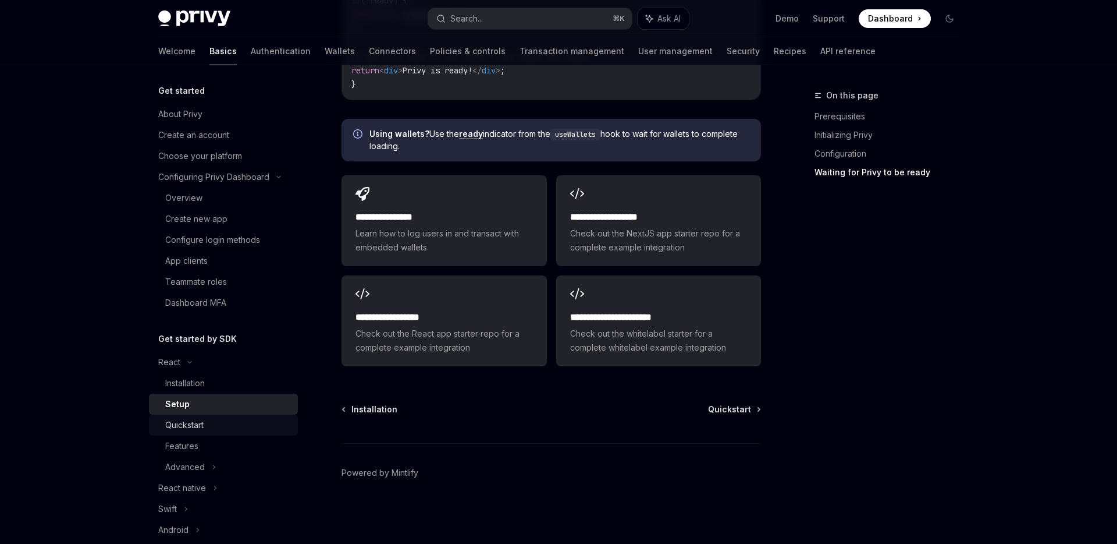
click at [230, 422] on div "Quickstart" at bounding box center [228, 425] width 126 height 14
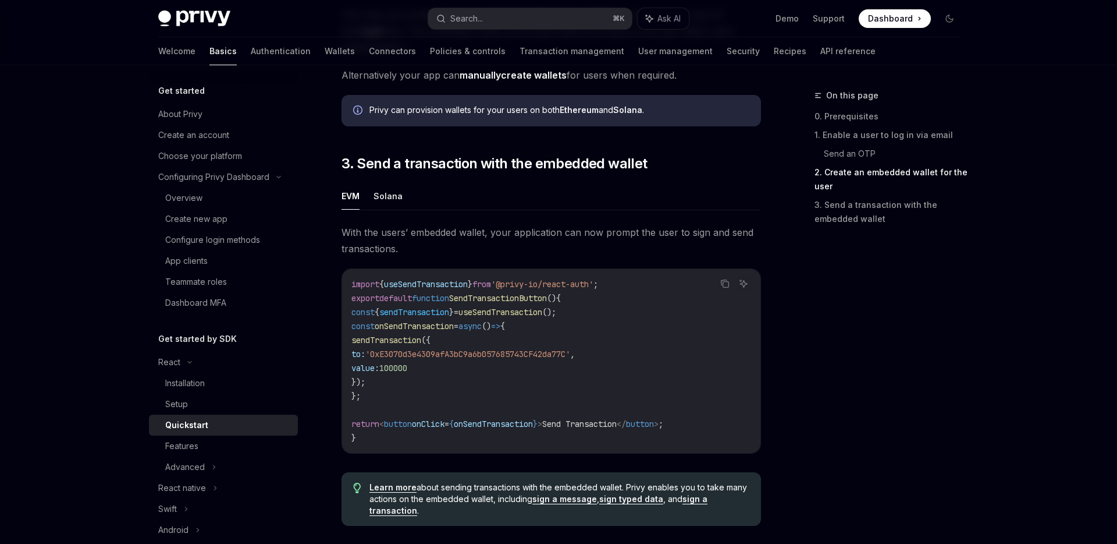
scroll to position [960, 0]
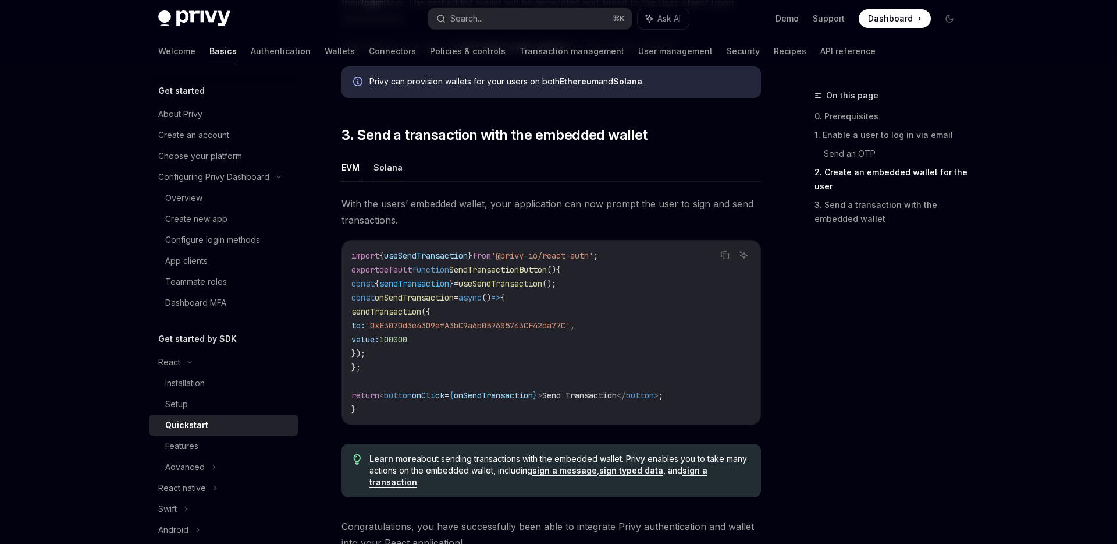
click at [391, 177] on button "Solana" at bounding box center [388, 167] width 29 height 27
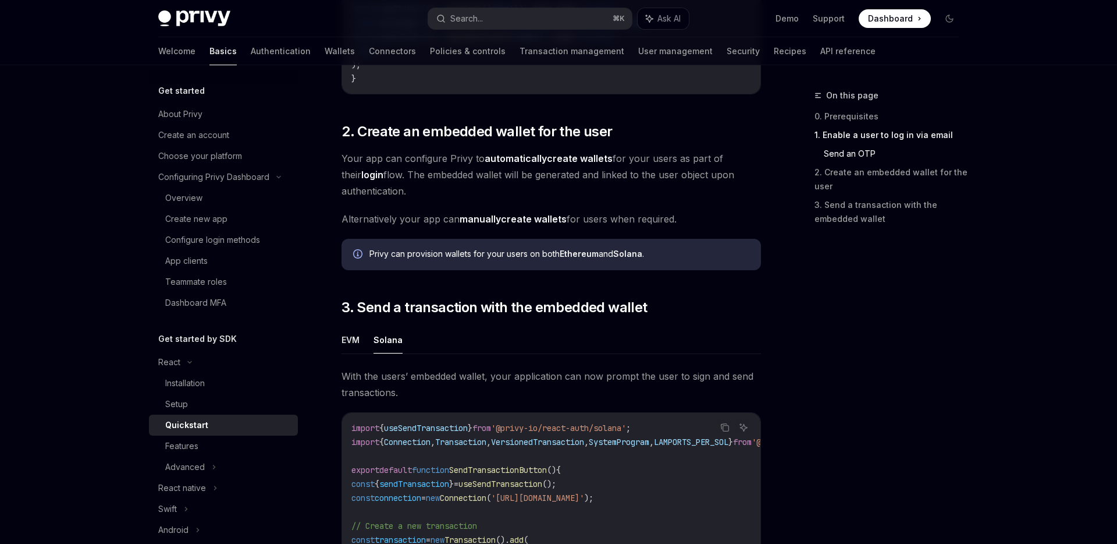
scroll to position [786, 0]
click at [584, 166] on link "automatically create wallets" at bounding box center [549, 160] width 128 height 12
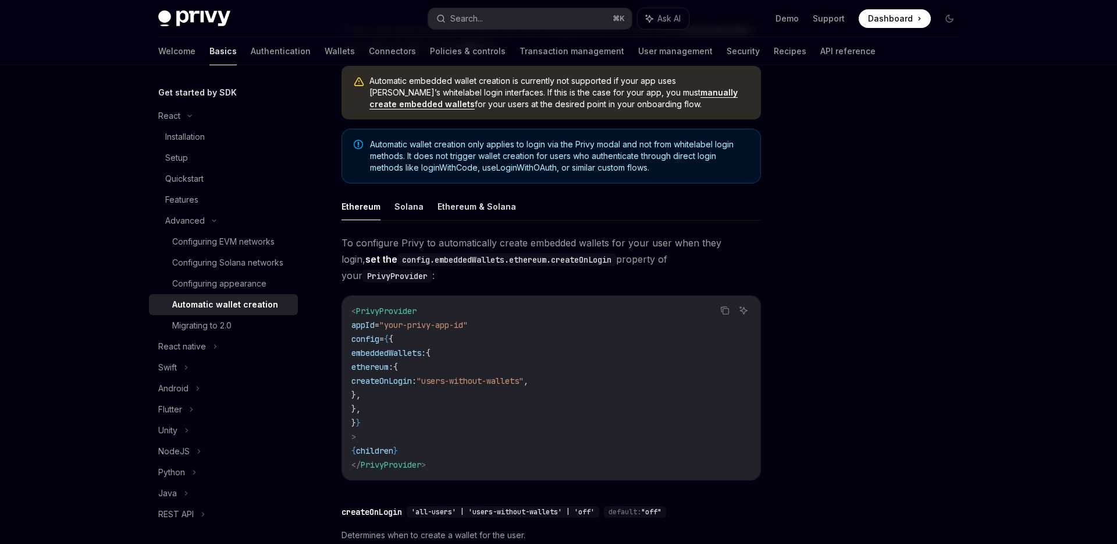
scroll to position [102, 0]
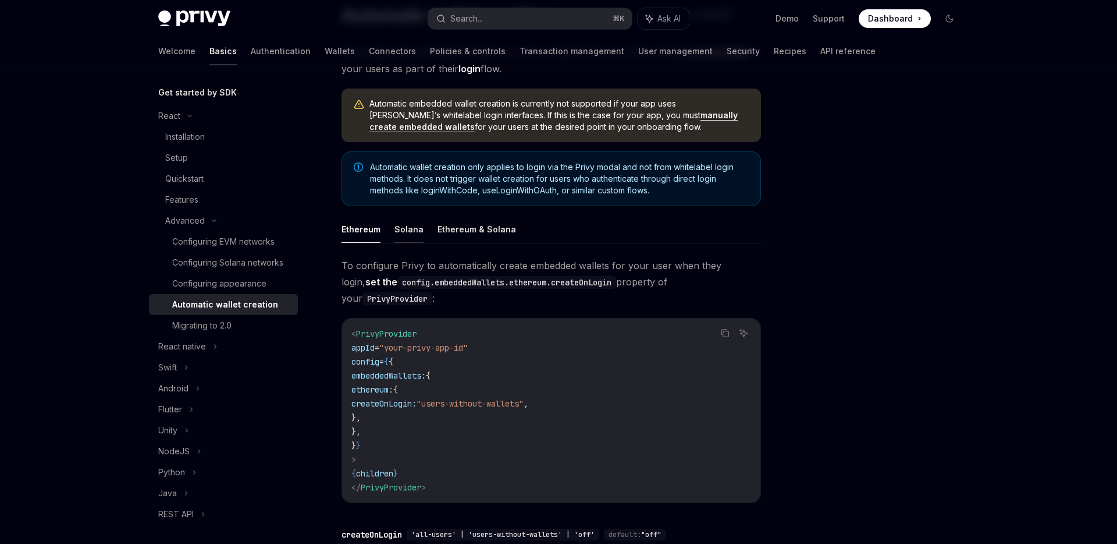
click at [419, 230] on button "Solana" at bounding box center [409, 228] width 29 height 27
type textarea "*"
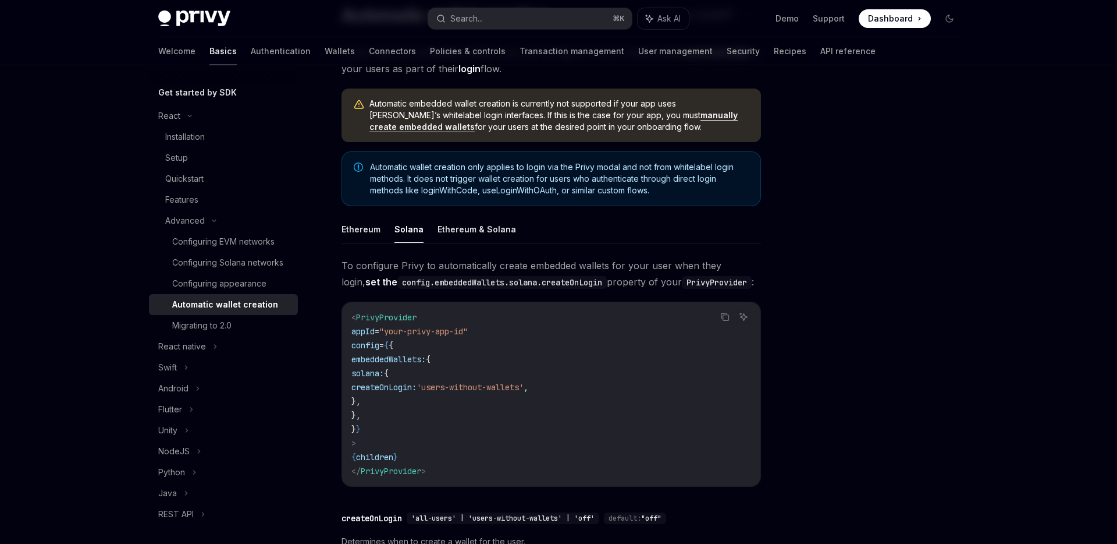
click at [520, 395] on code "< PrivyProvider appId = "your-privy-app-id" config = { { embeddedWallets: { sol…" at bounding box center [551, 394] width 400 height 168
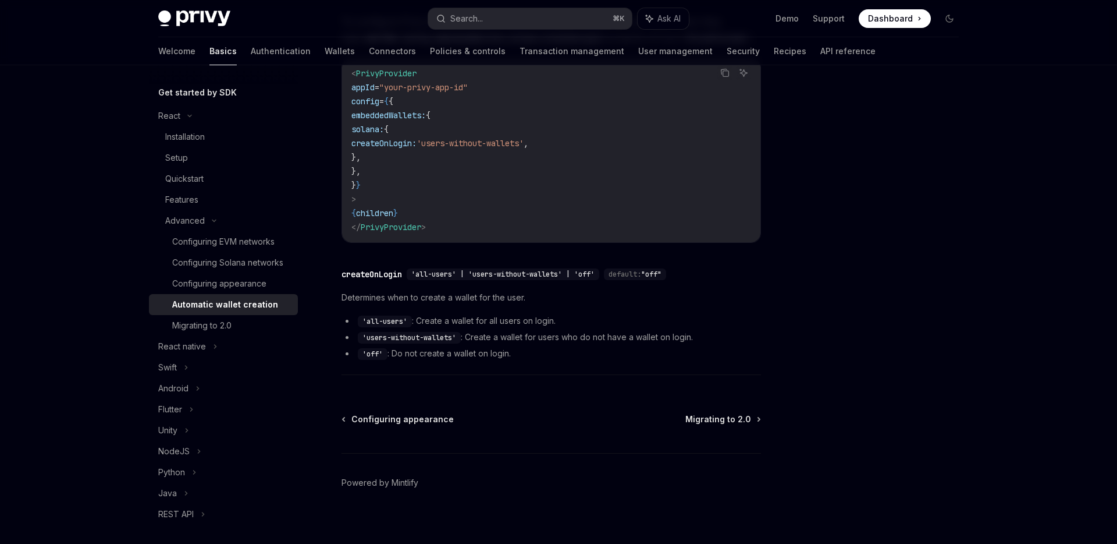
scroll to position [339, 0]
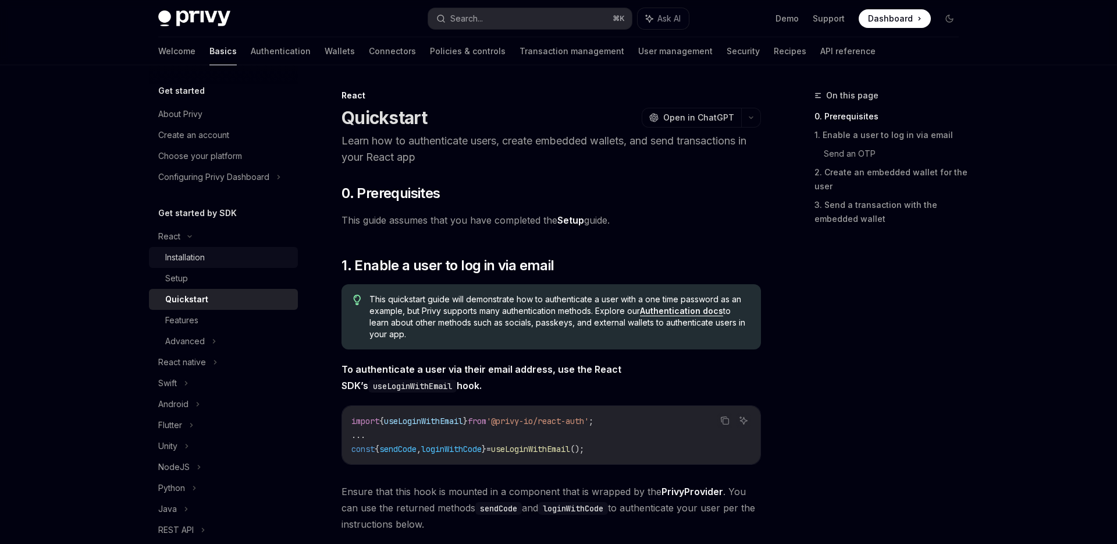
click at [190, 256] on div "Installation" at bounding box center [185, 257] width 40 height 14
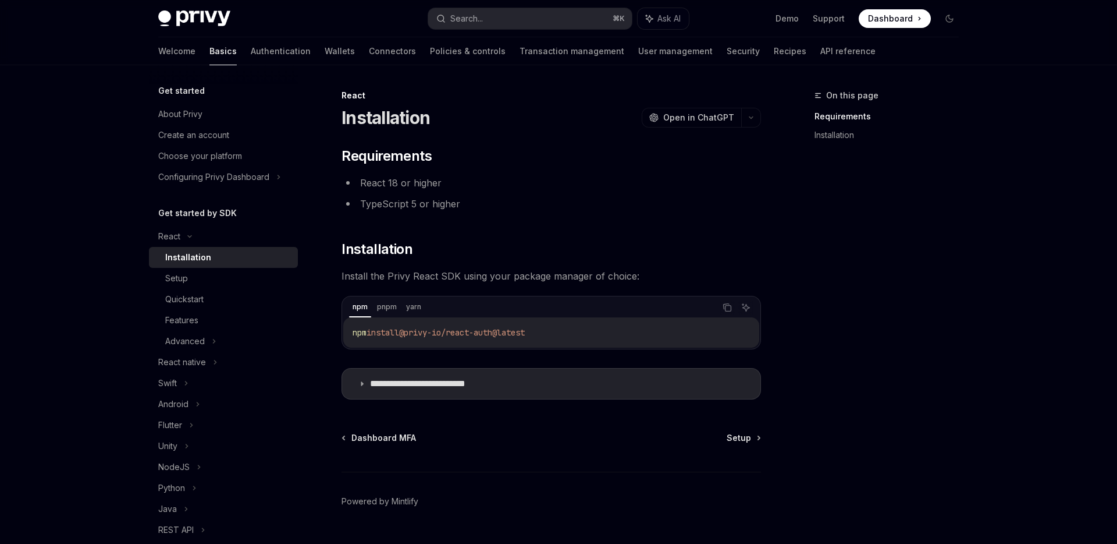
scroll to position [29, 0]
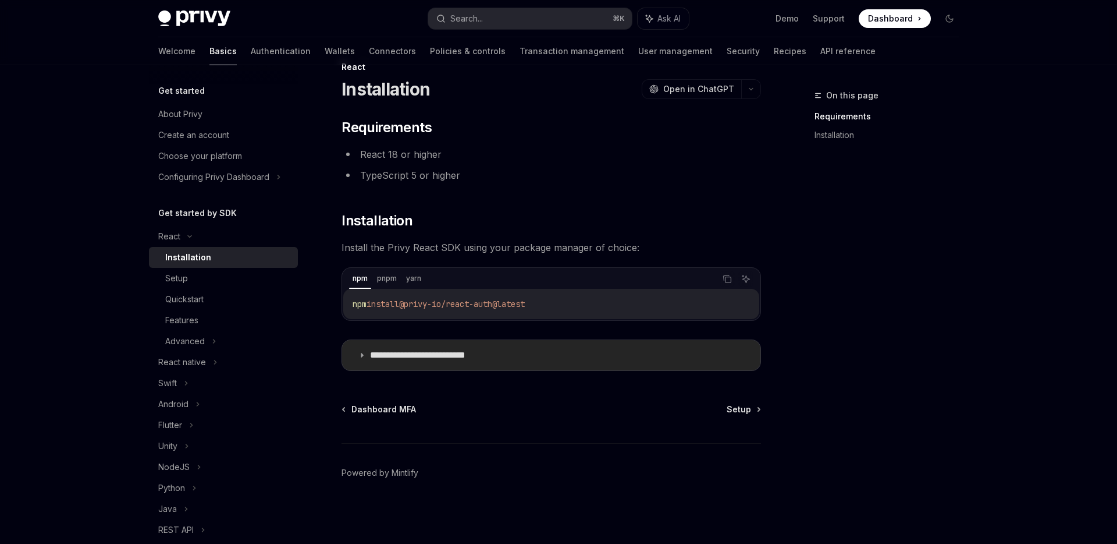
click at [521, 363] on summary "**********" at bounding box center [551, 355] width 418 height 30
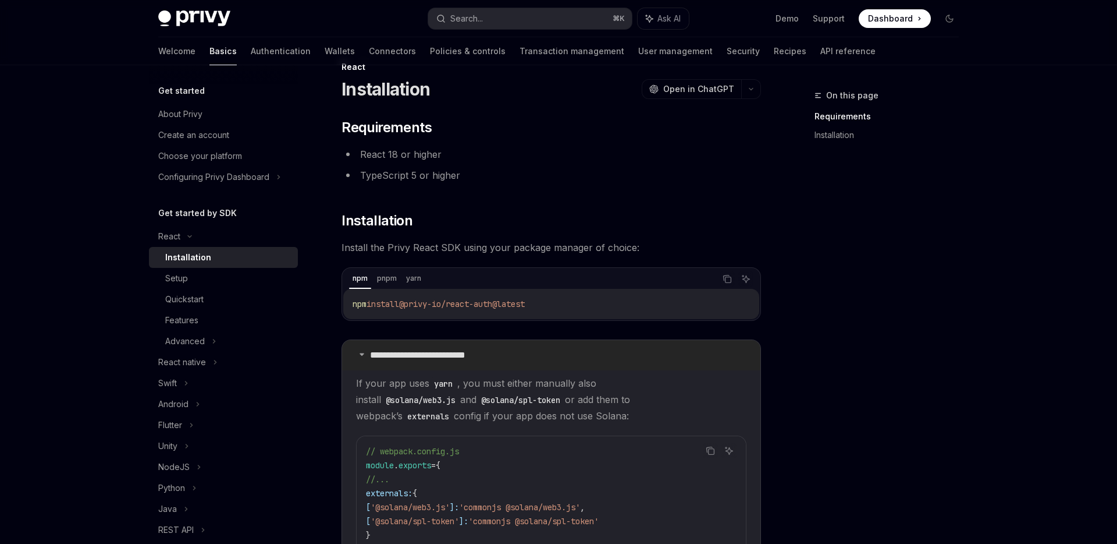
click at [521, 363] on summary "**********" at bounding box center [551, 355] width 418 height 30
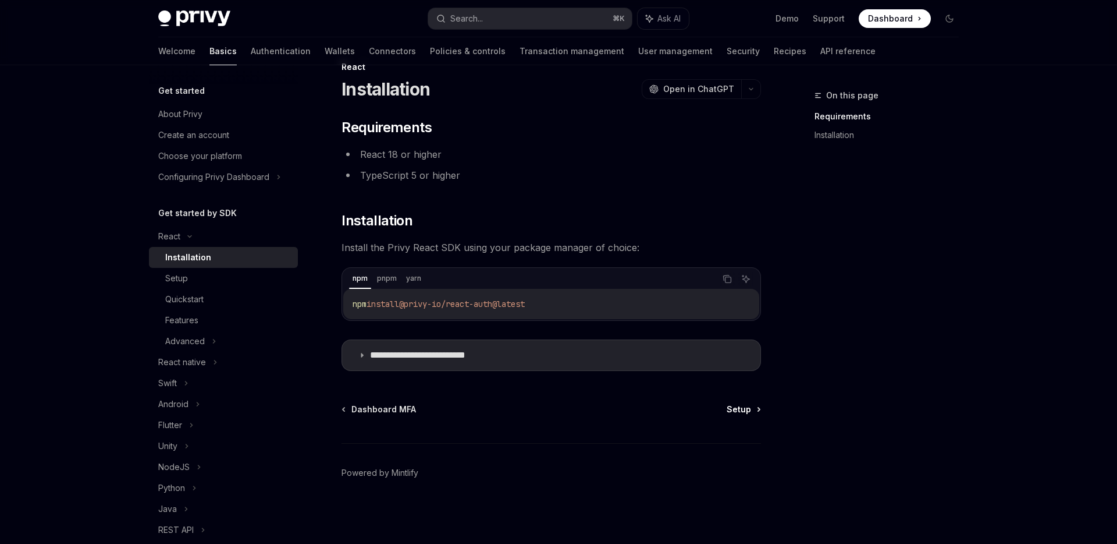
click at [740, 410] on span "Setup" at bounding box center [739, 409] width 24 height 12
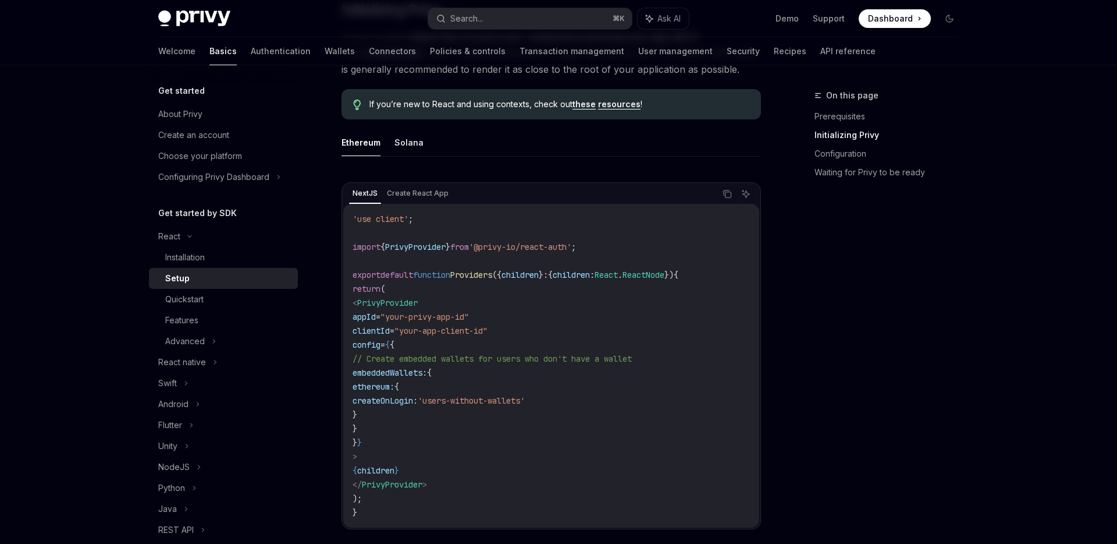
scroll to position [292, 0]
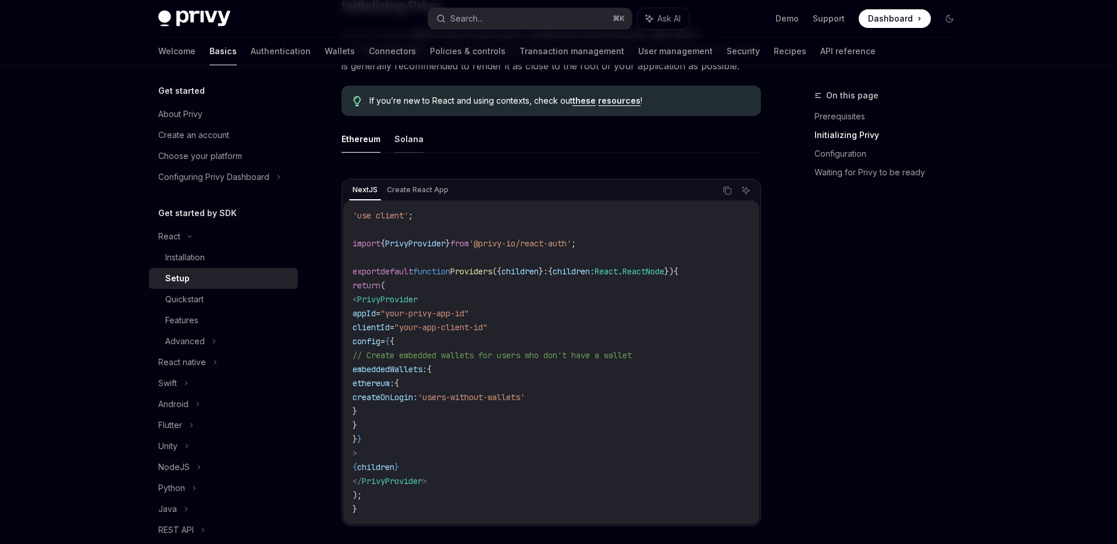
click at [408, 136] on button "Solana" at bounding box center [409, 138] width 29 height 27
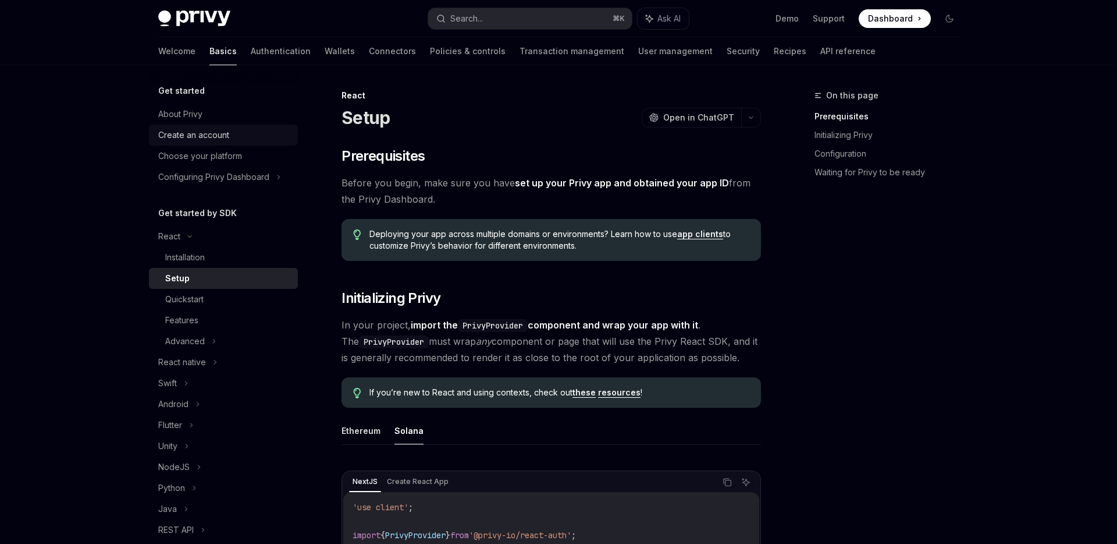
click at [194, 125] on link "Create an account" at bounding box center [223, 135] width 149 height 21
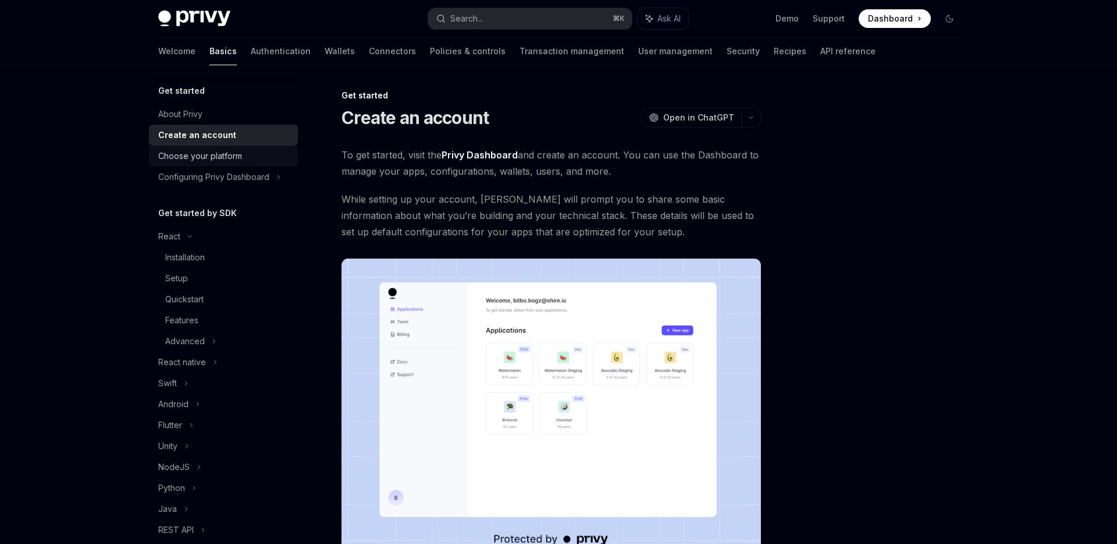
click at [201, 154] on div "Choose your platform" at bounding box center [200, 156] width 84 height 14
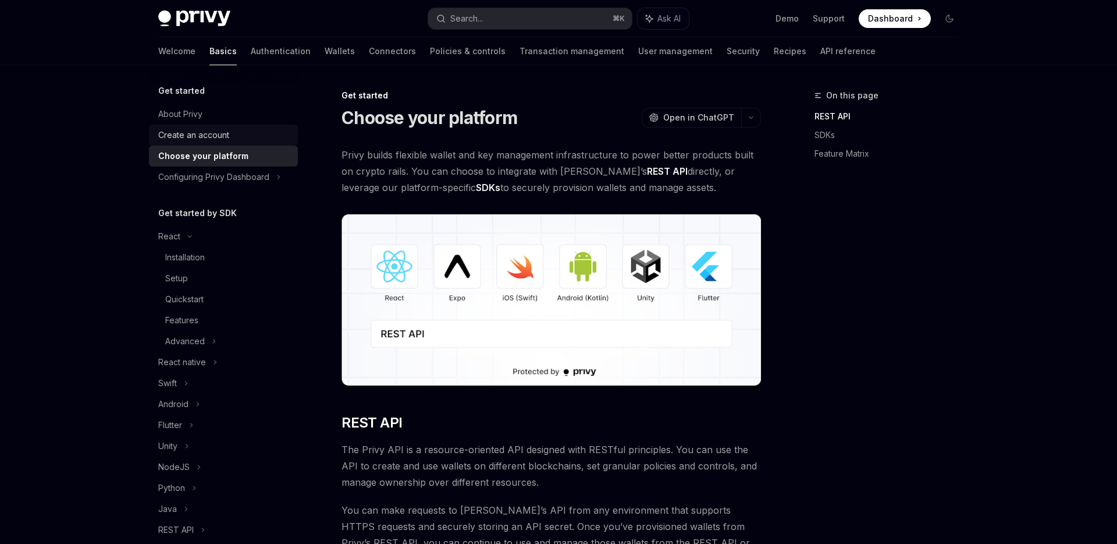
click at [208, 137] on div "Create an account" at bounding box center [193, 135] width 71 height 14
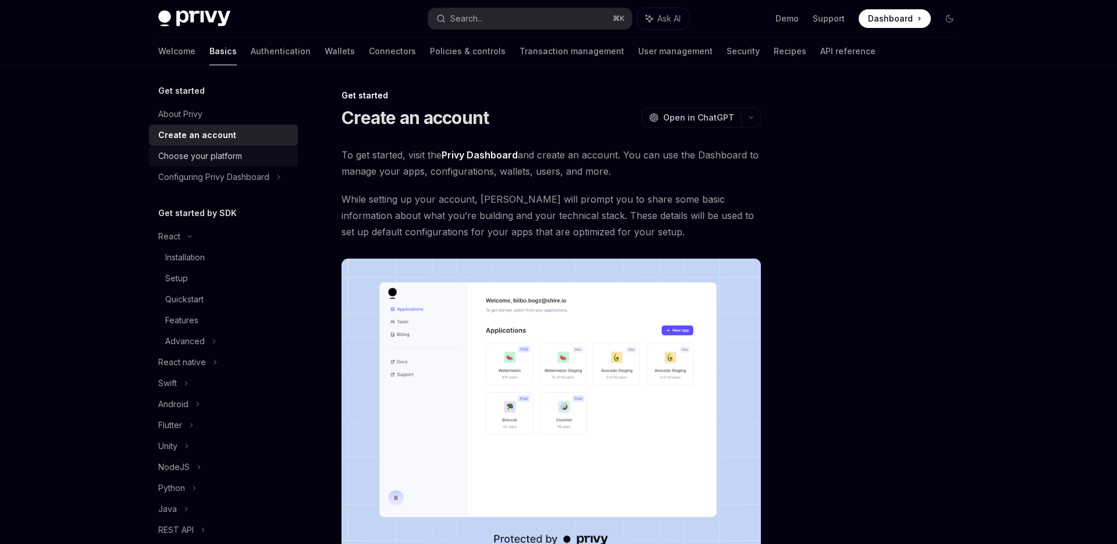
click at [206, 147] on link "Choose your platform" at bounding box center [223, 155] width 149 height 21
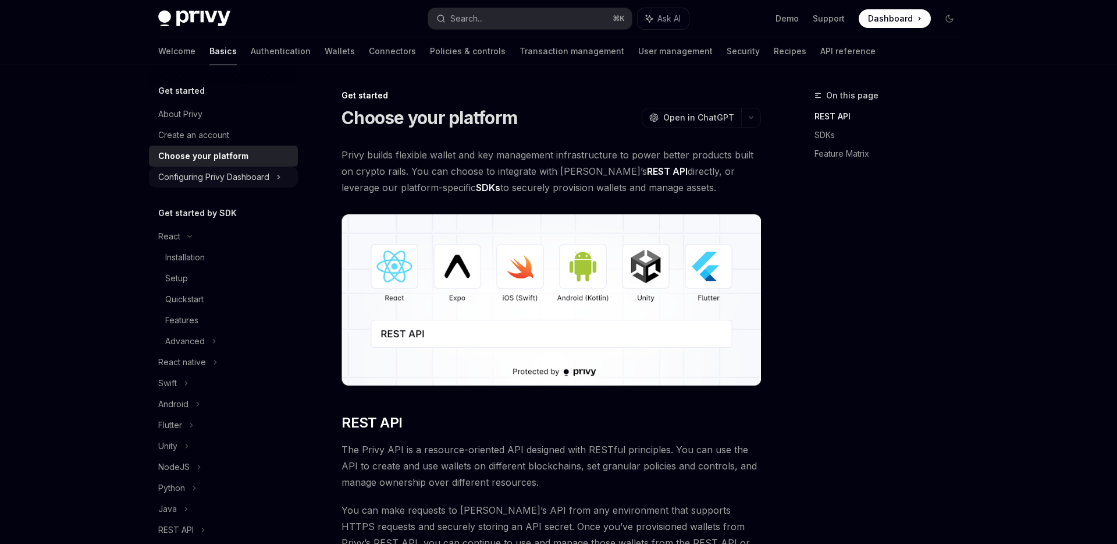
click at [206, 167] on div "Configuring Privy Dashboard" at bounding box center [223, 176] width 149 height 21
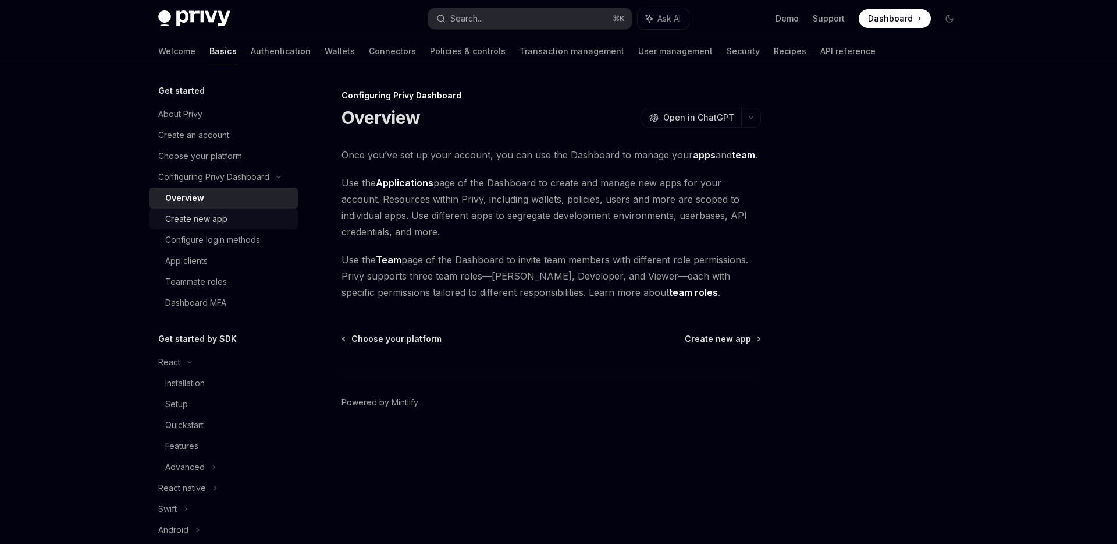
click at [239, 224] on div "Create new app" at bounding box center [228, 219] width 126 height 14
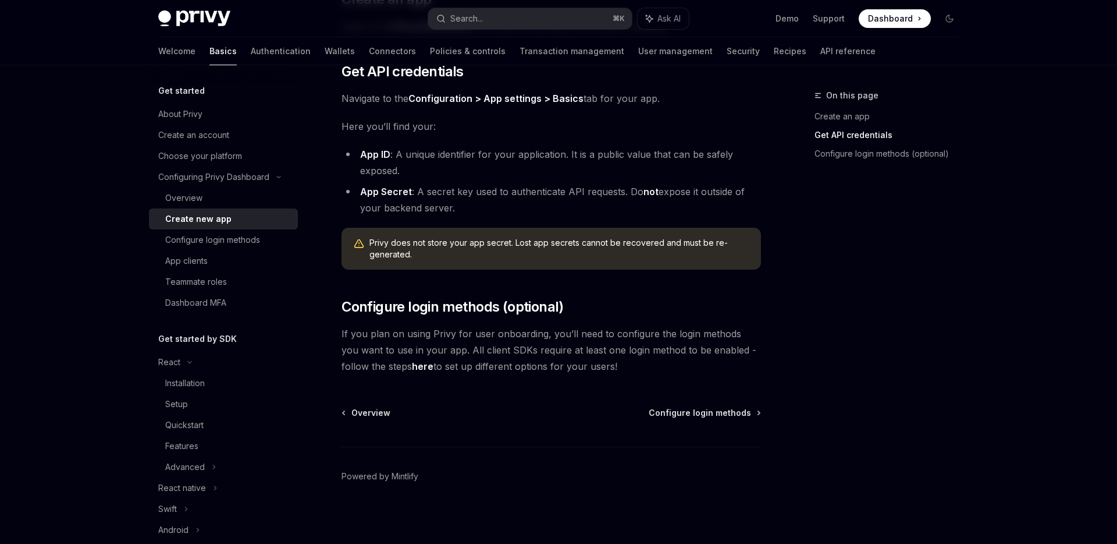
scroll to position [274, 0]
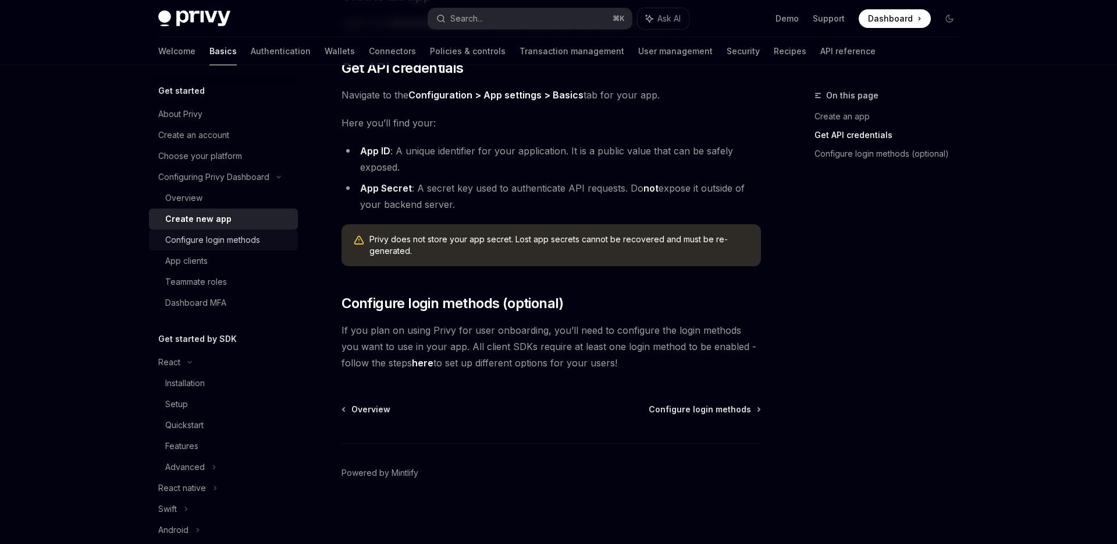
click at [220, 235] on div "Configure login methods" at bounding box center [212, 240] width 95 height 14
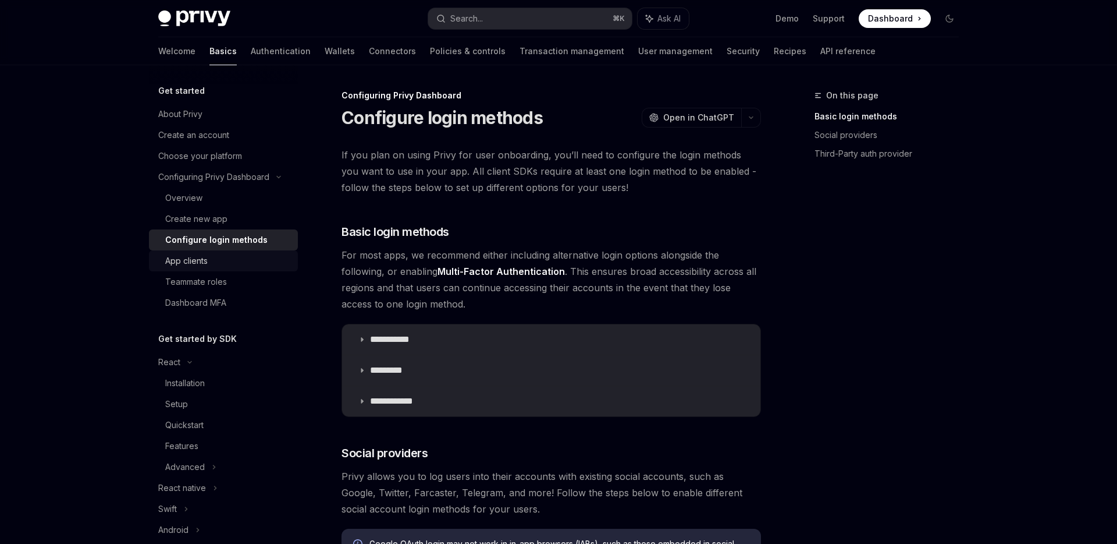
click at [216, 251] on link "App clients" at bounding box center [223, 260] width 149 height 21
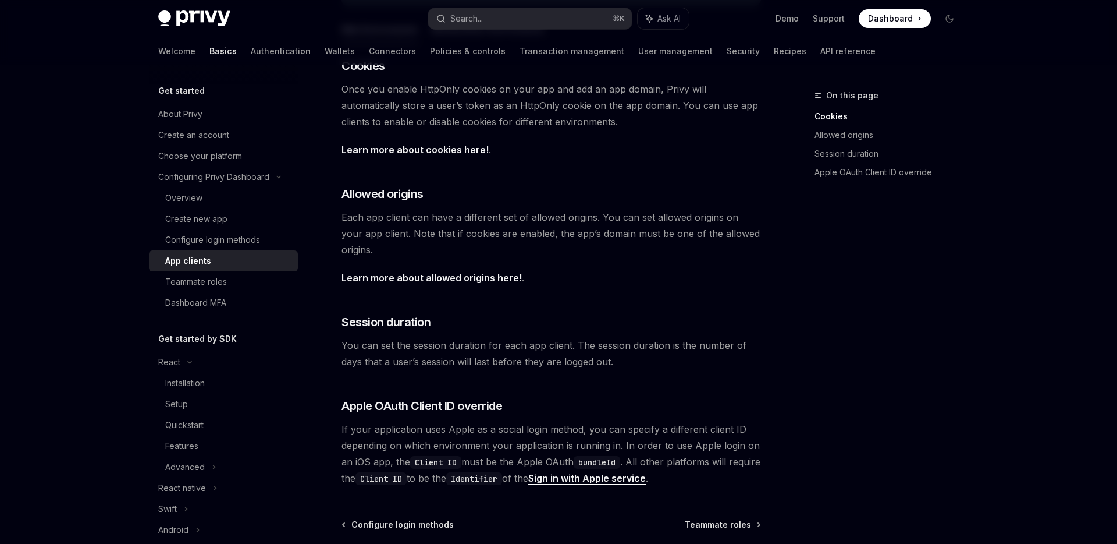
scroll to position [143, 0]
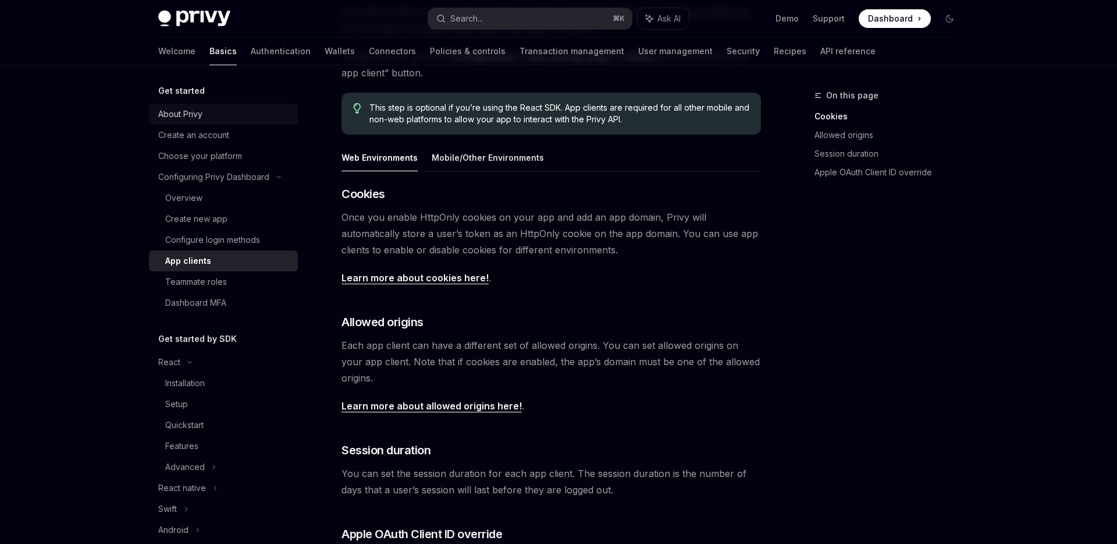
click at [233, 117] on div "About Privy" at bounding box center [224, 114] width 133 height 14
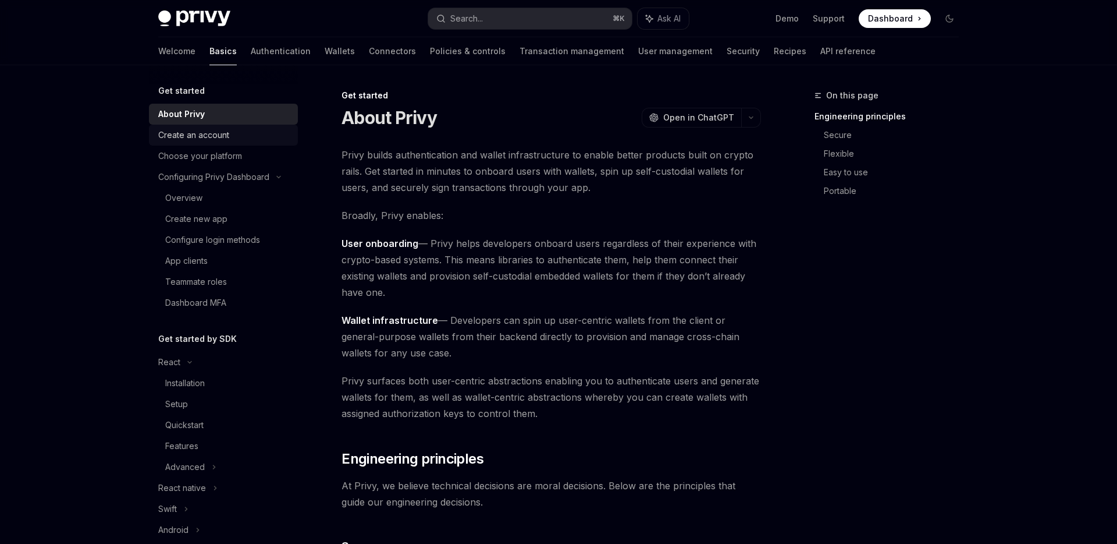
click at [203, 125] on link "Create an account" at bounding box center [223, 135] width 149 height 21
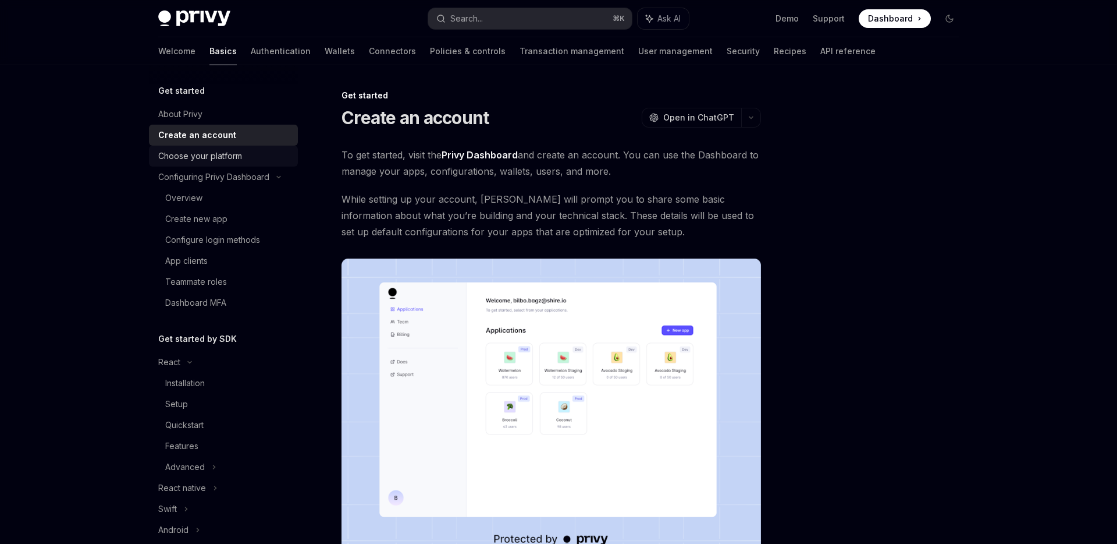
click at [196, 151] on div "Choose your platform" at bounding box center [200, 156] width 84 height 14
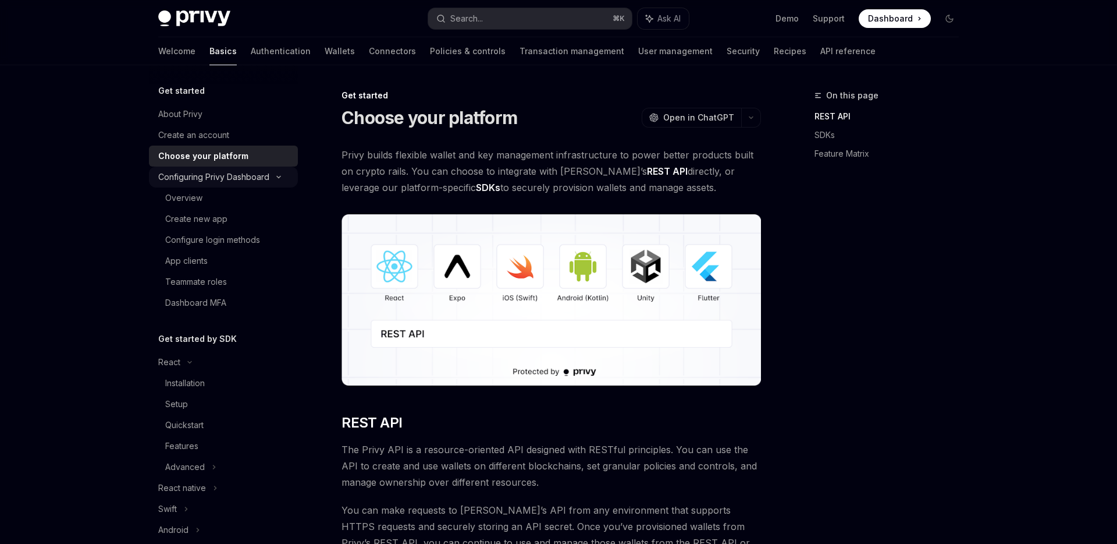
click at [199, 172] on div "Configuring Privy Dashboard" at bounding box center [213, 177] width 111 height 14
click at [204, 183] on div "Configuring Privy Dashboard" at bounding box center [213, 177] width 111 height 14
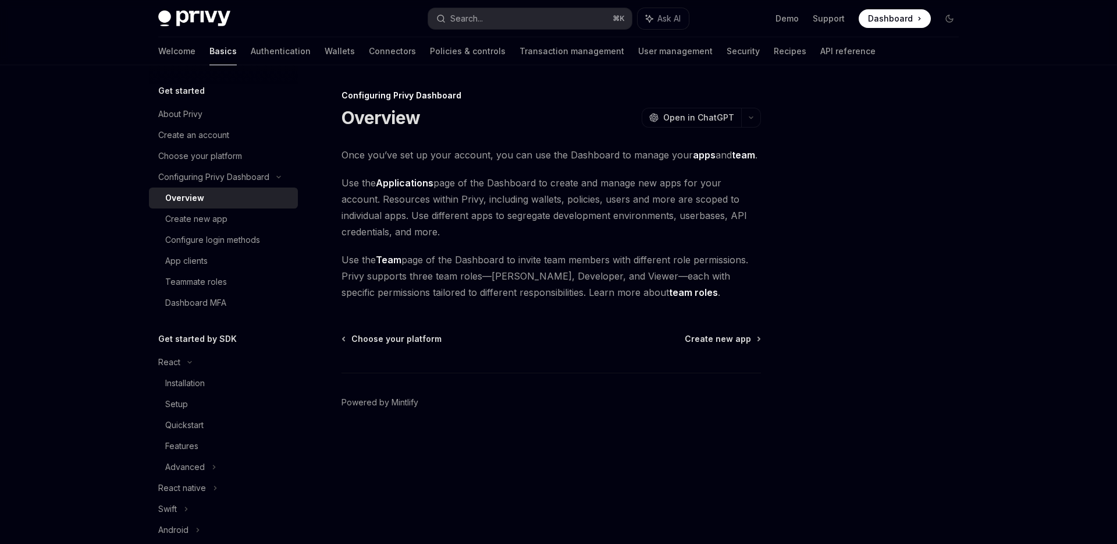
click at [212, 99] on div "Get started About Privy Create an account Choose your platform Configuring Priv…" at bounding box center [223, 198] width 149 height 229
click at [203, 114] on div "About Privy" at bounding box center [224, 114] width 133 height 14
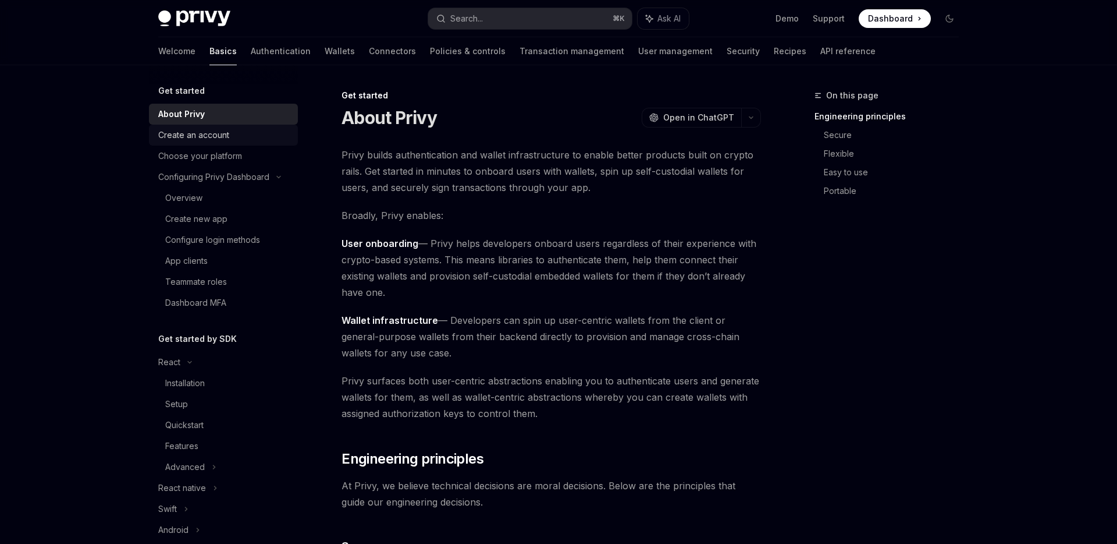
click at [202, 131] on div "Create an account" at bounding box center [193, 135] width 71 height 14
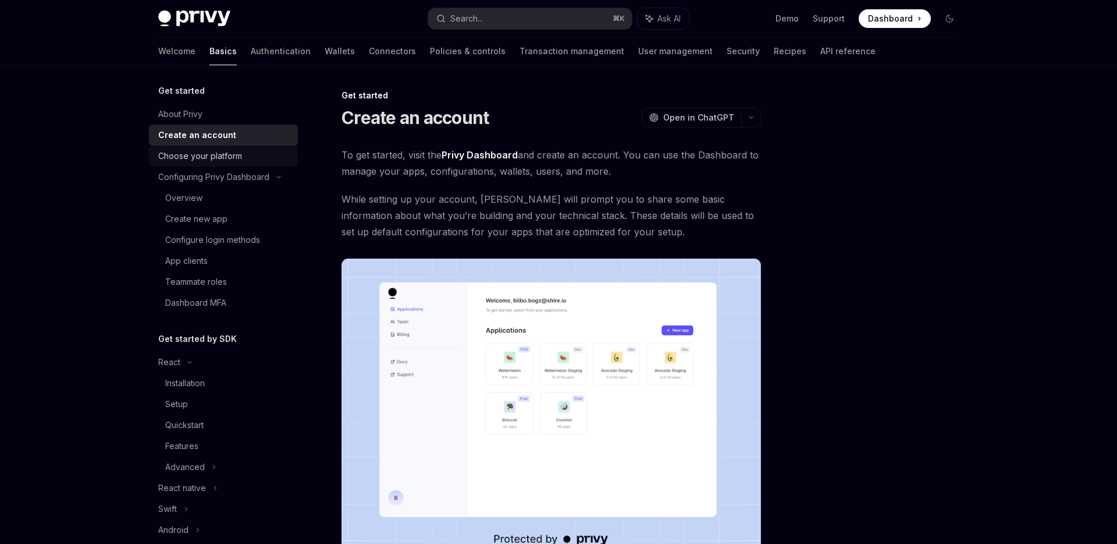
click at [202, 152] on div "Choose your platform" at bounding box center [200, 156] width 84 height 14
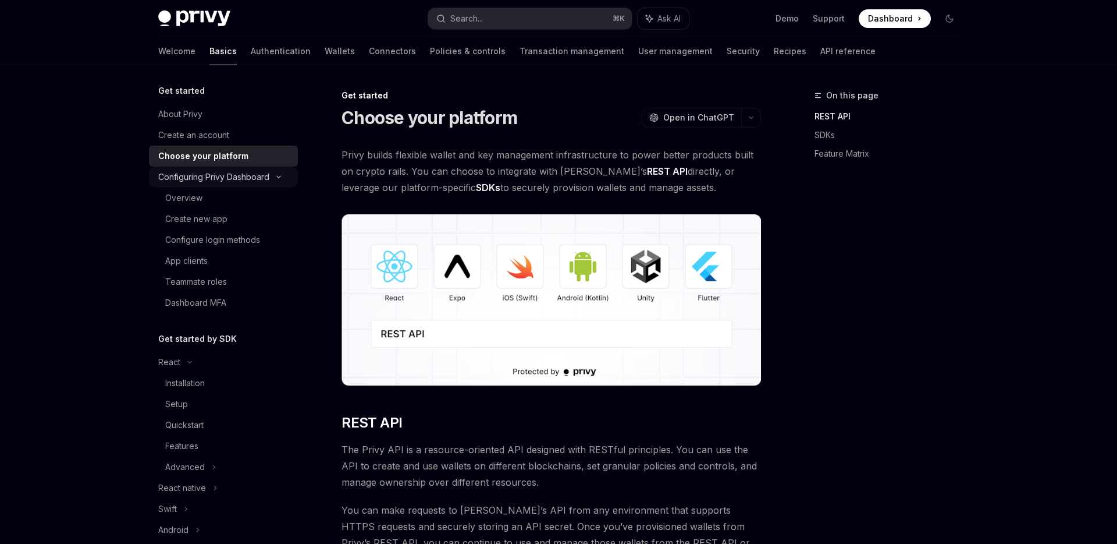
click at [205, 172] on div "Configuring Privy Dashboard" at bounding box center [213, 177] width 111 height 14
click at [212, 179] on div "Configuring Privy Dashboard" at bounding box center [213, 177] width 111 height 14
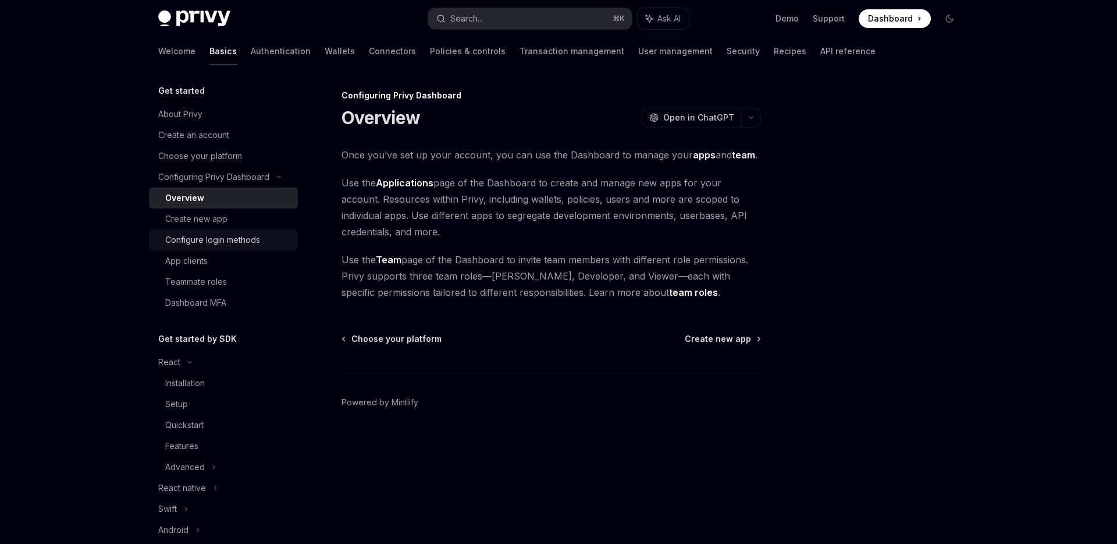
click at [247, 239] on div "Configure login methods" at bounding box center [212, 240] width 95 height 14
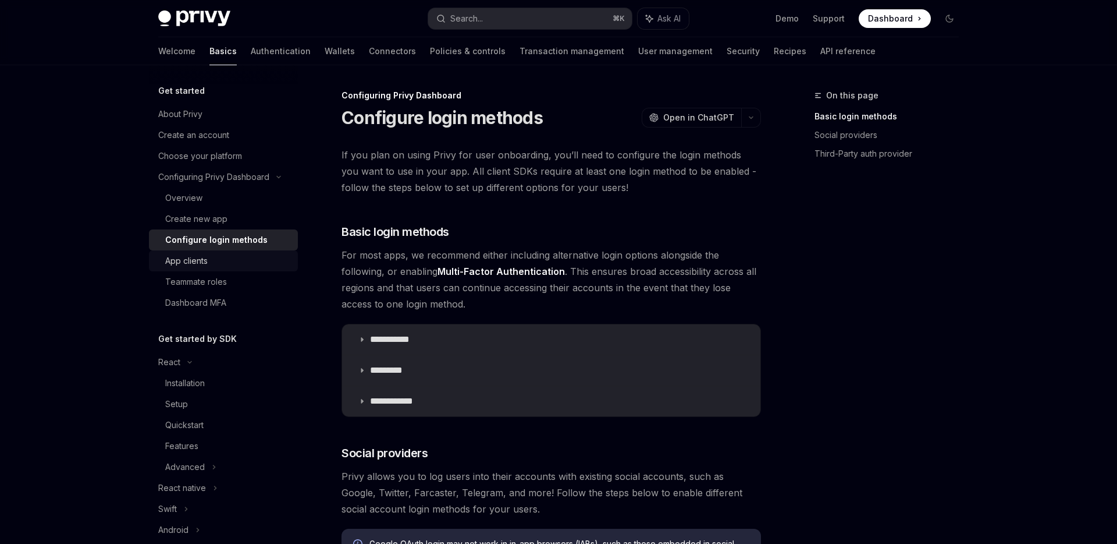
click at [216, 258] on div "App clients" at bounding box center [228, 261] width 126 height 14
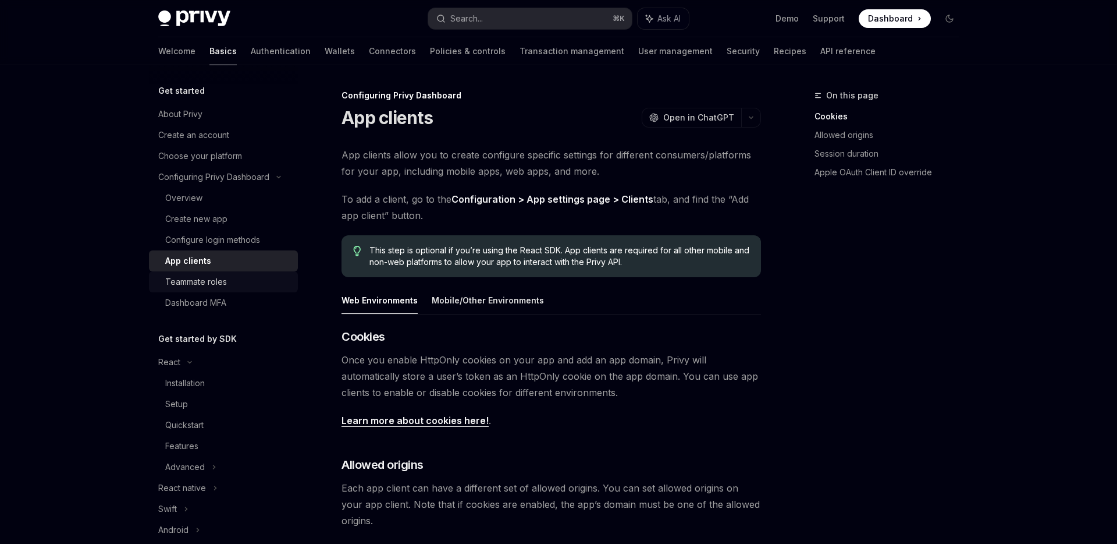
click at [210, 278] on div "Teammate roles" at bounding box center [196, 282] width 62 height 14
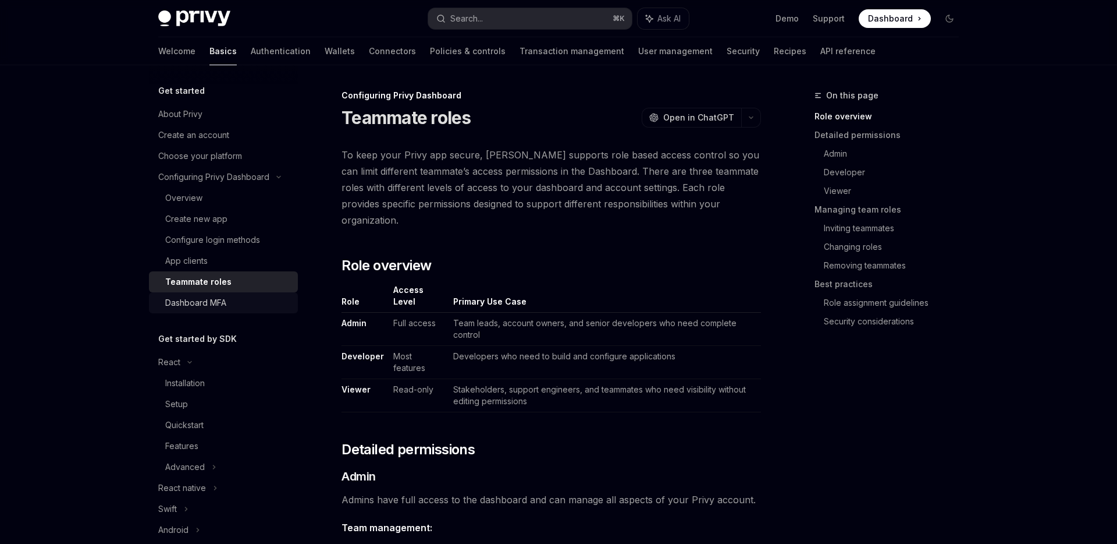
click at [207, 298] on div "Dashboard MFA" at bounding box center [195, 303] width 61 height 14
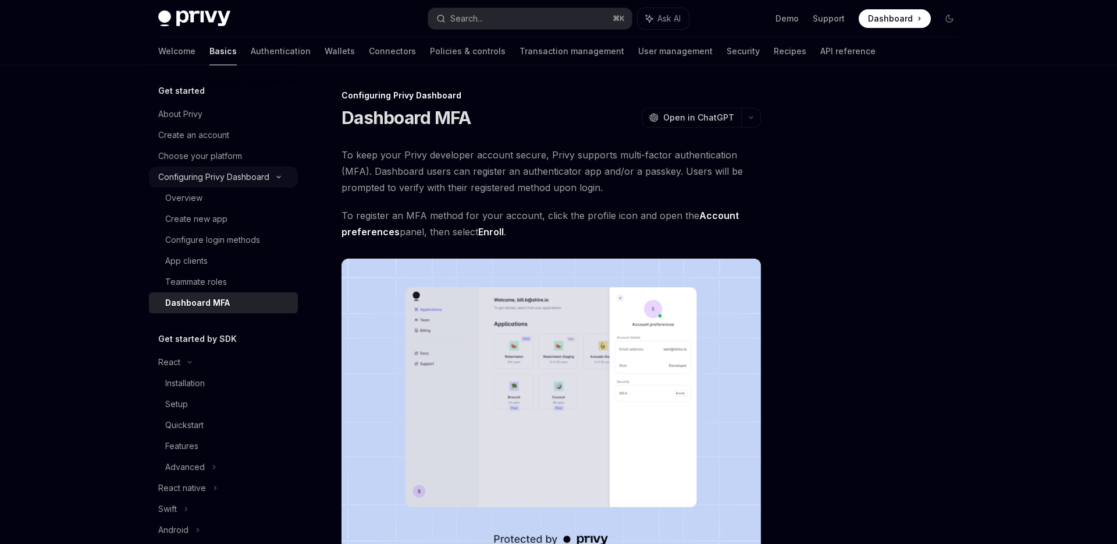
click at [278, 175] on icon at bounding box center [279, 177] width 14 height 5
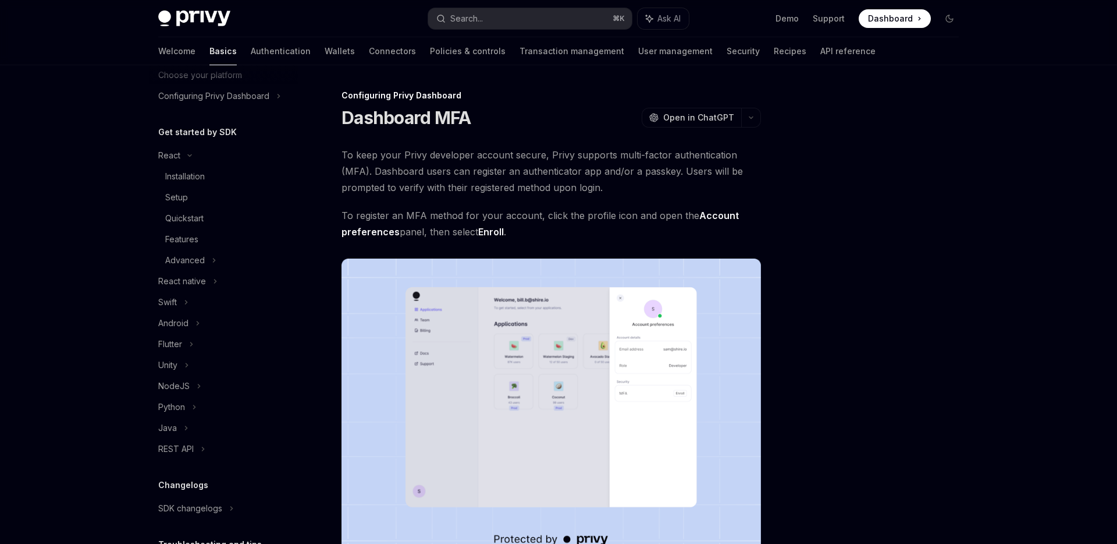
scroll to position [87, 0]
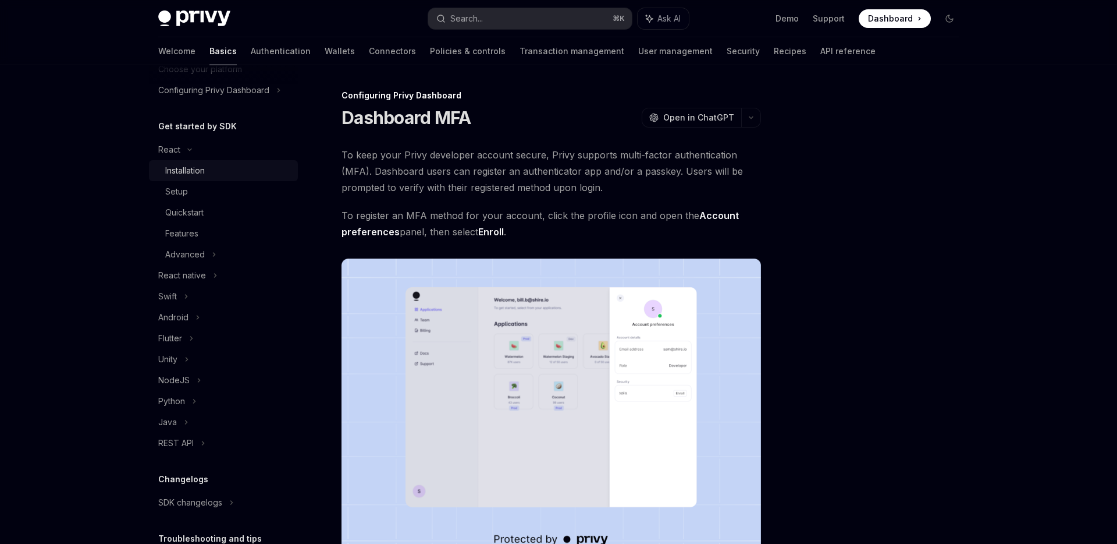
click at [185, 166] on div "Installation" at bounding box center [185, 171] width 40 height 14
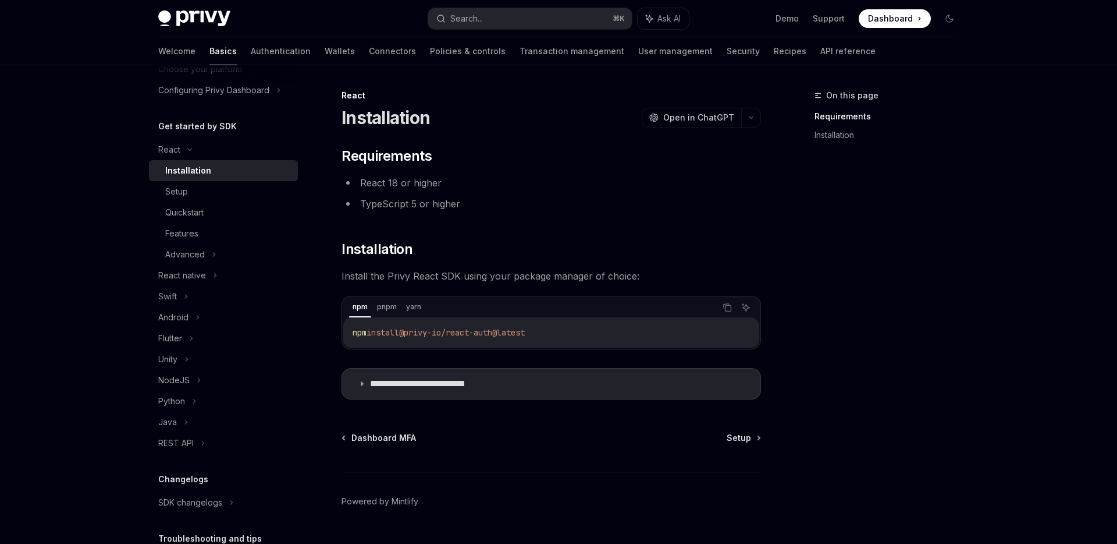
scroll to position [29, 0]
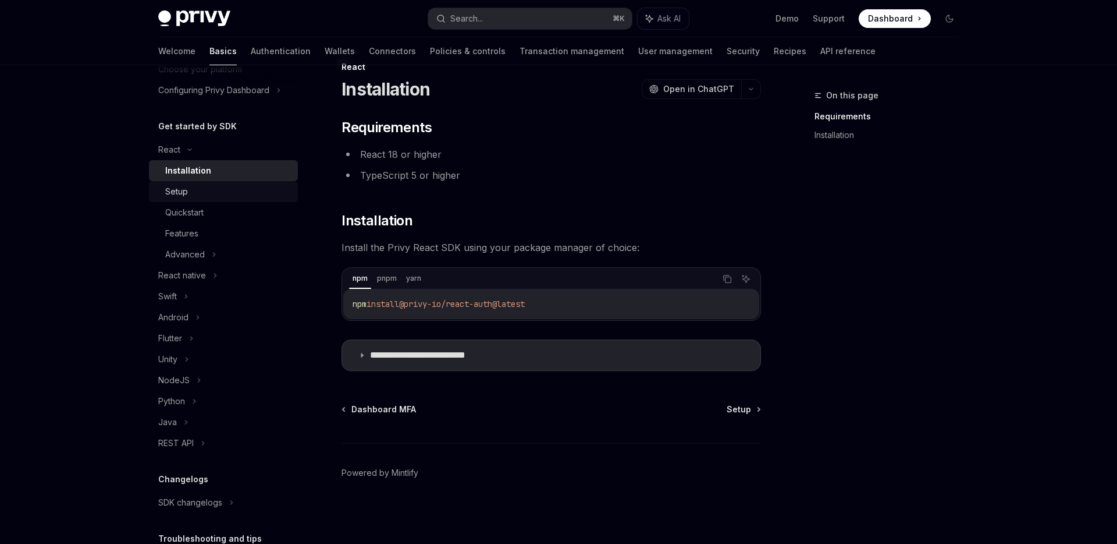
click at [206, 197] on div "Setup" at bounding box center [228, 191] width 126 height 14
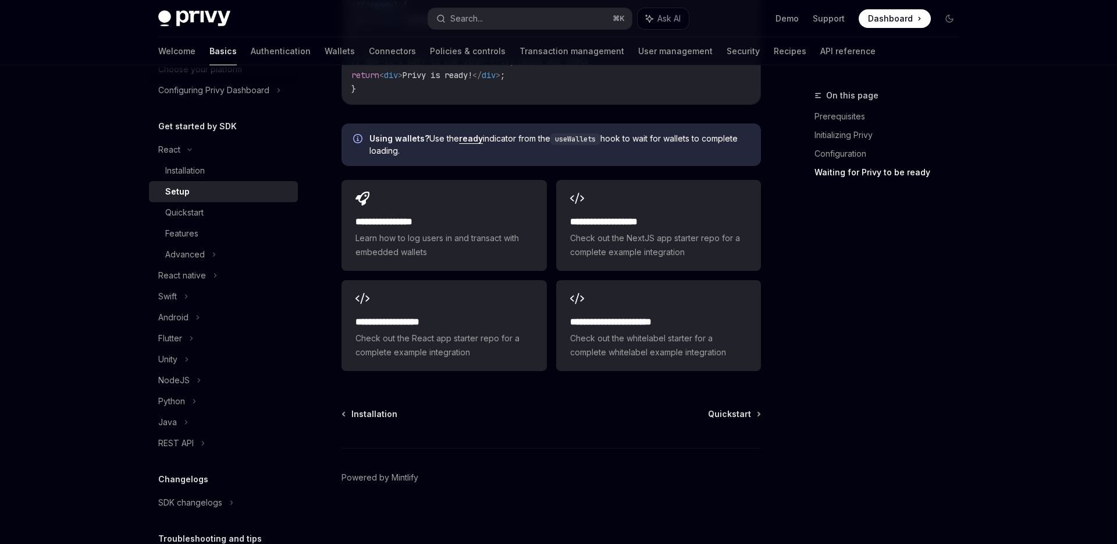
scroll to position [1455, 0]
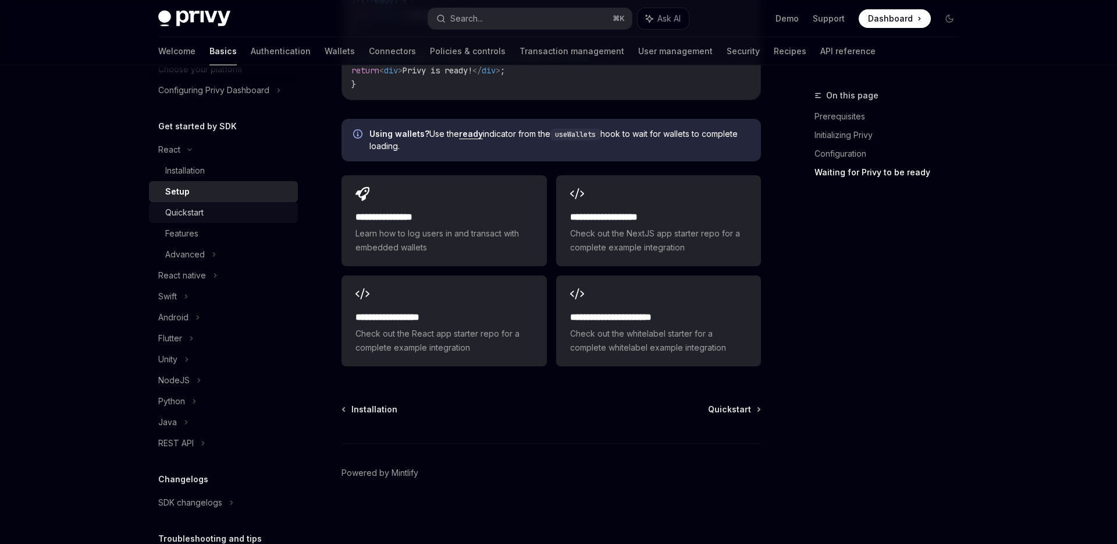
click at [238, 207] on div "Quickstart" at bounding box center [228, 212] width 126 height 14
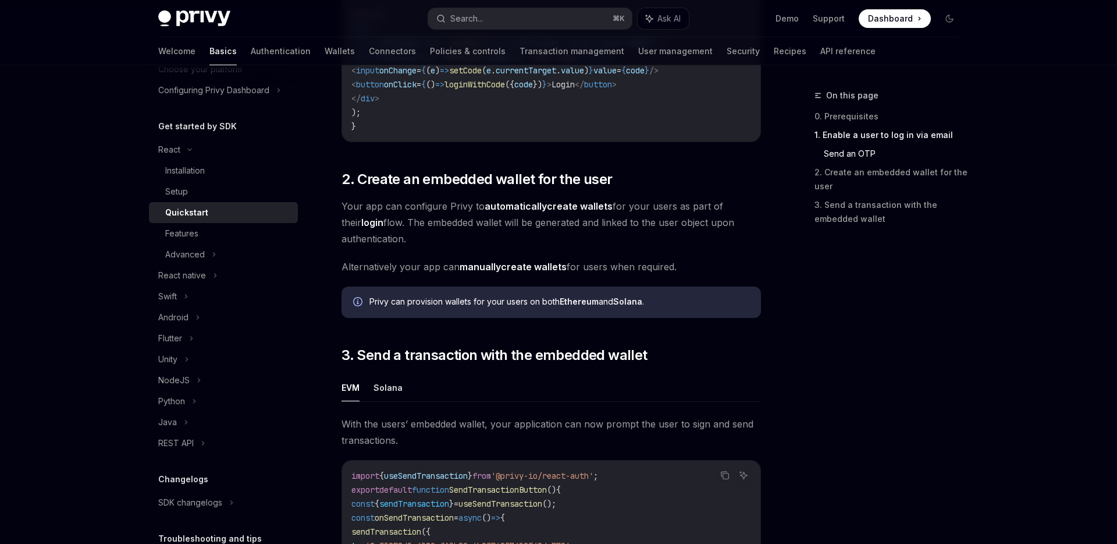
scroll to position [741, 0]
click at [527, 205] on strong "automatically" at bounding box center [516, 205] width 62 height 12
click at [374, 243] on span "Your app can configure Privy to automatically create wallets for your users as …" at bounding box center [552, 221] width 420 height 49
click at [489, 270] on strong "manually" at bounding box center [480, 266] width 41 height 12
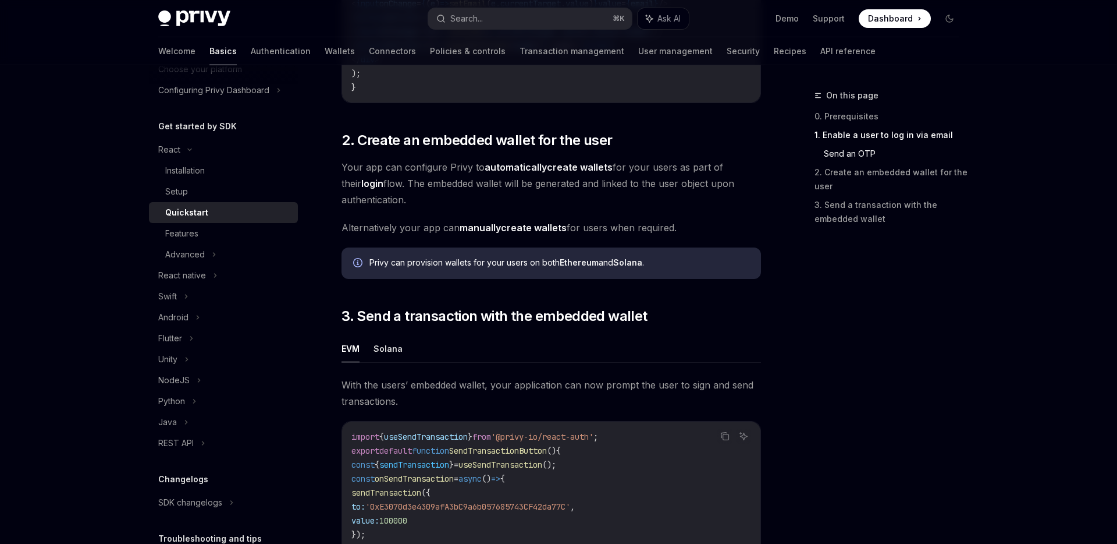
scroll to position [787, 0]
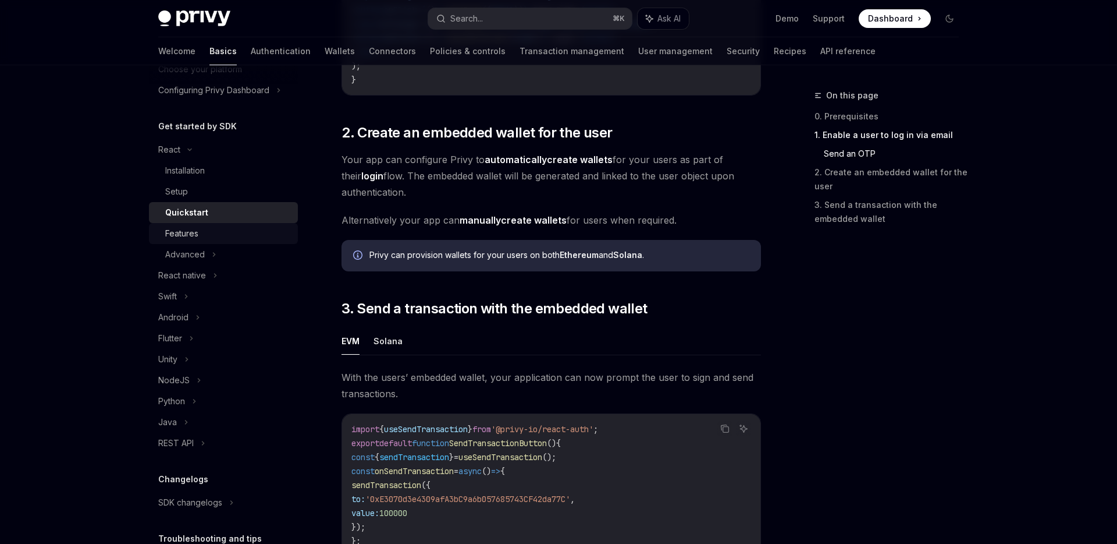
click at [176, 226] on div "Features" at bounding box center [181, 233] width 33 height 14
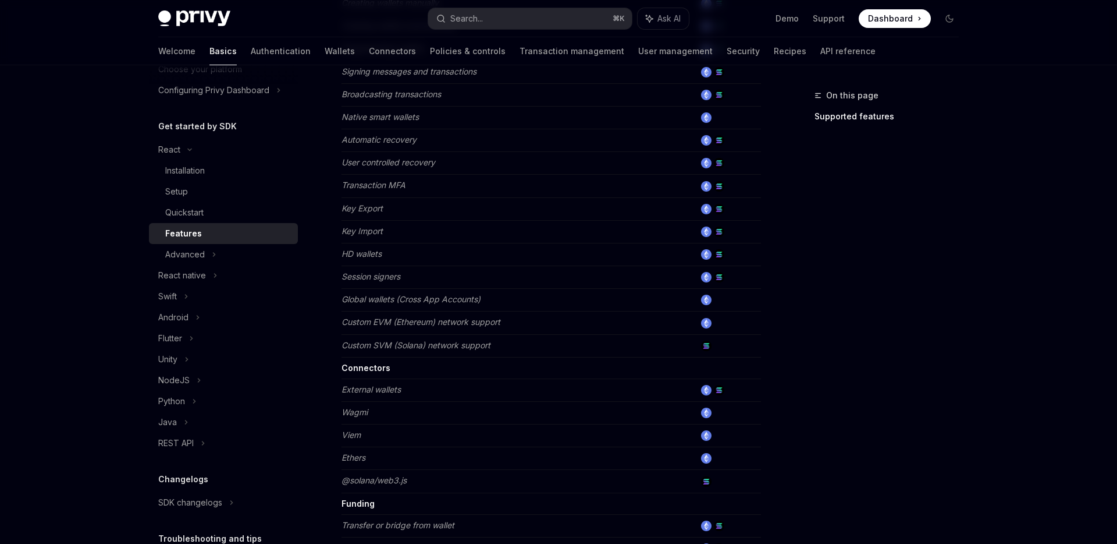
scroll to position [695, 0]
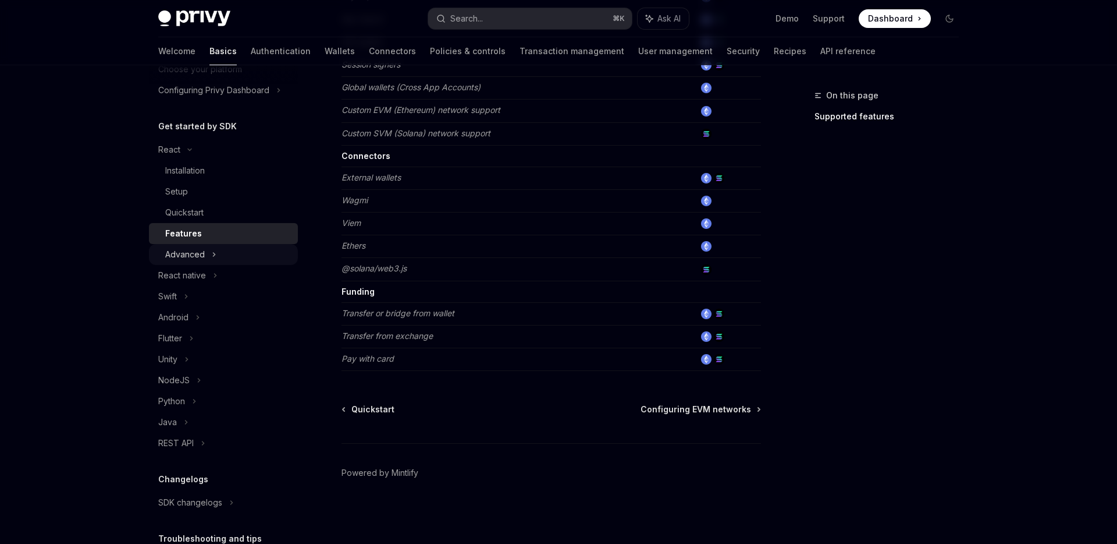
click at [214, 255] on icon at bounding box center [214, 254] width 5 height 14
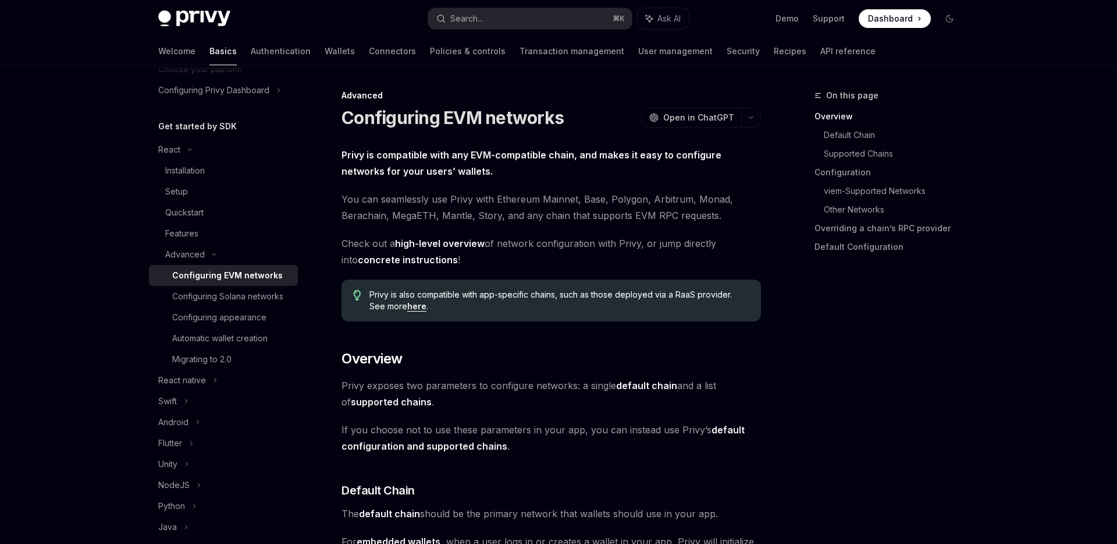
click at [216, 271] on div "Configuring EVM networks" at bounding box center [227, 275] width 111 height 14
click at [235, 297] on div "Configuring Solana networks" at bounding box center [227, 296] width 111 height 14
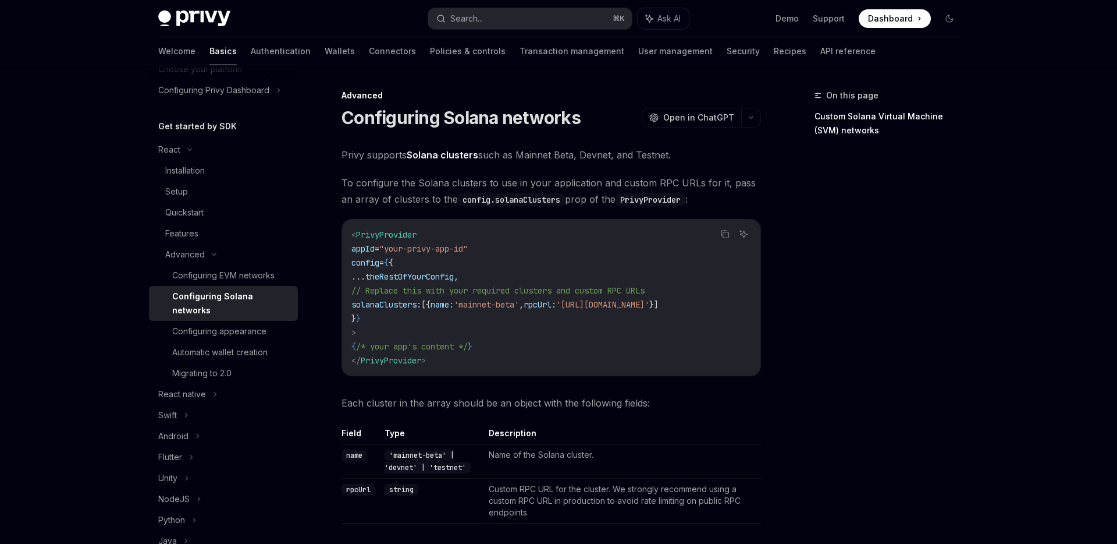
click at [376, 262] on span "config" at bounding box center [365, 262] width 28 height 10
click at [403, 283] on code "< PrivyProvider appId = "your-privy-app-id" config = { { ... theRestOfYourConfi…" at bounding box center [551, 298] width 400 height 140
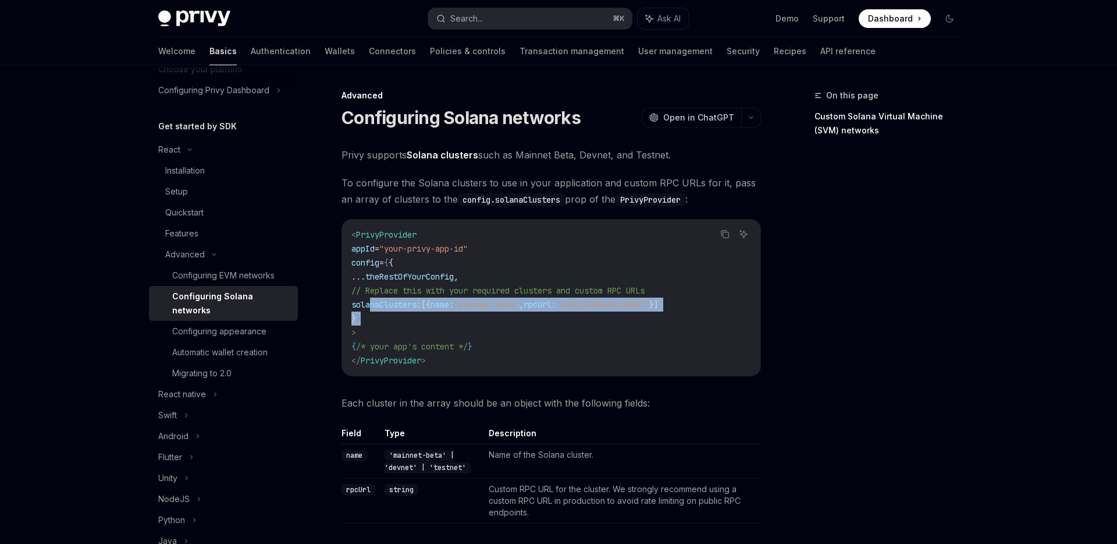
drag, startPoint x: 370, startPoint y: 308, endPoint x: 538, endPoint y: 325, distance: 169.0
click at [522, 325] on code "< PrivyProvider appId = "your-privy-app-id" config = { { ... theRestOfYourConfi…" at bounding box center [551, 298] width 400 height 140
click at [736, 300] on code "< PrivyProvider appId = "your-privy-app-id" config = { { ... theRestOfYourConfi…" at bounding box center [551, 298] width 400 height 140
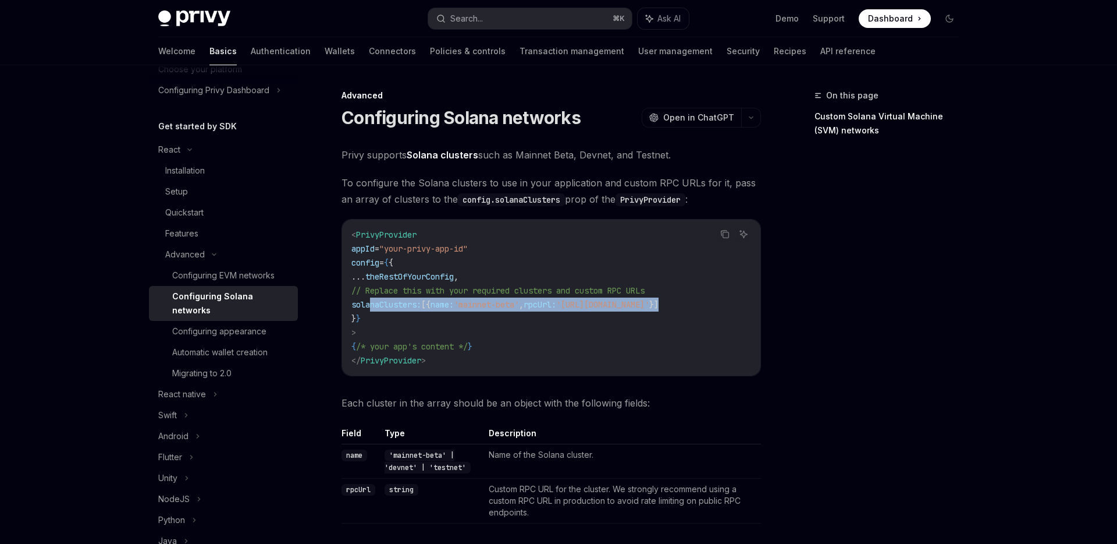
copy span "solanaClusters: [{ name: 'mainnet-beta' , rpcUrl: 'https://api.mainnet-beta.sol…"
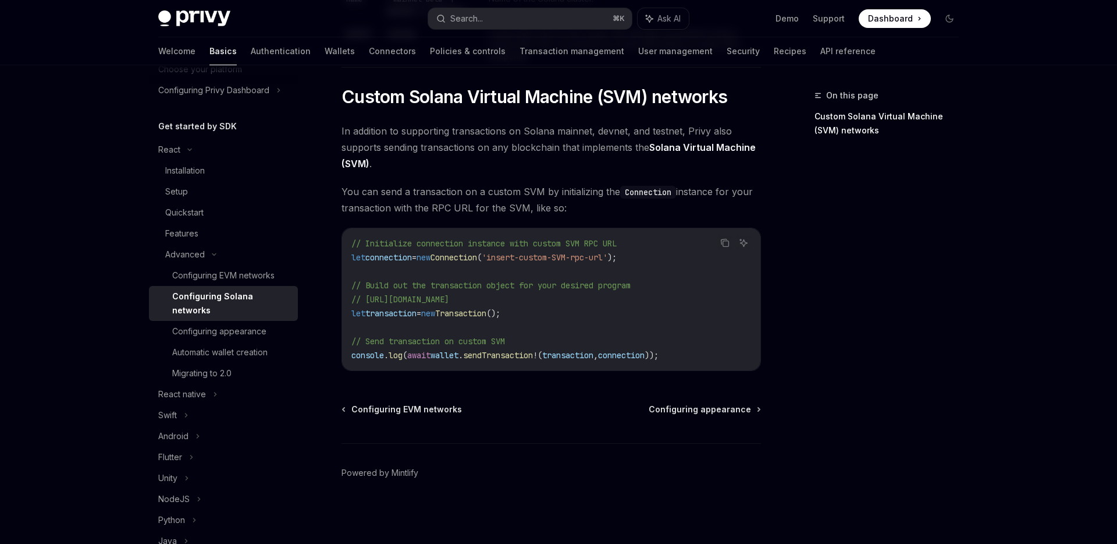
scroll to position [460, 0]
click at [233, 324] on div "Configuring appearance" at bounding box center [219, 331] width 94 height 14
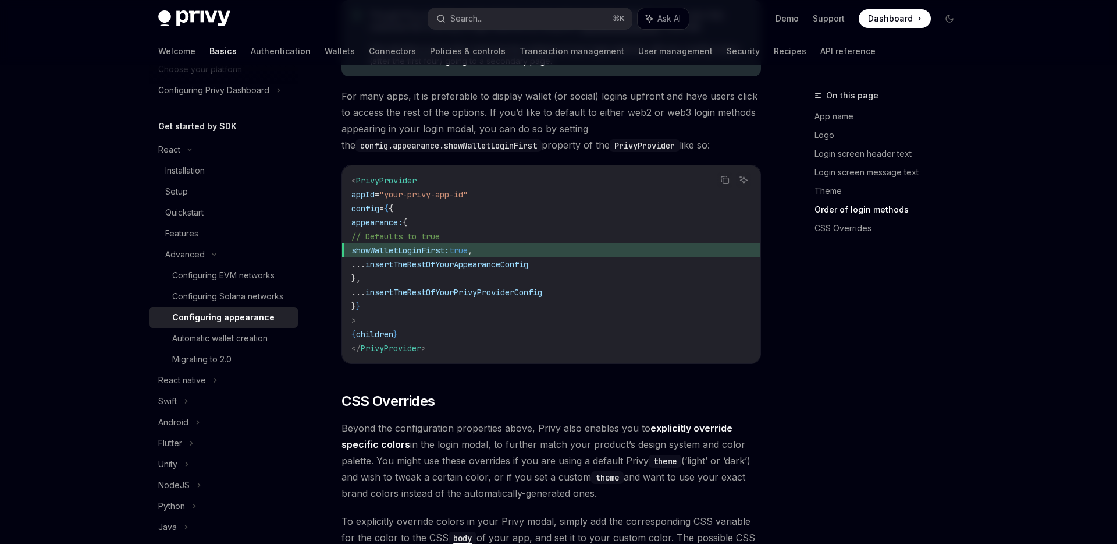
scroll to position [2396, 0]
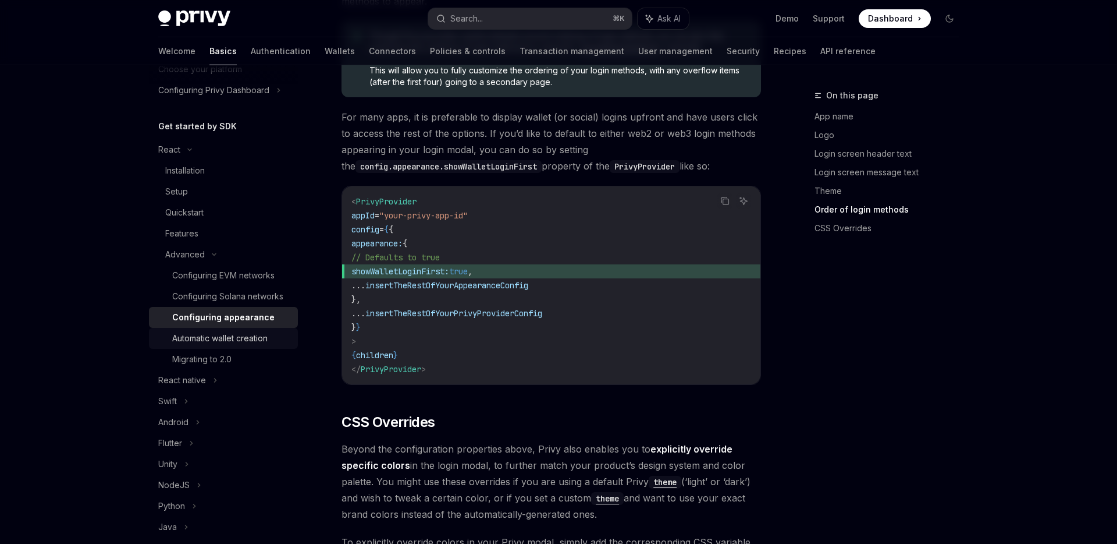
click at [257, 336] on div "Automatic wallet creation" at bounding box center [219, 338] width 95 height 14
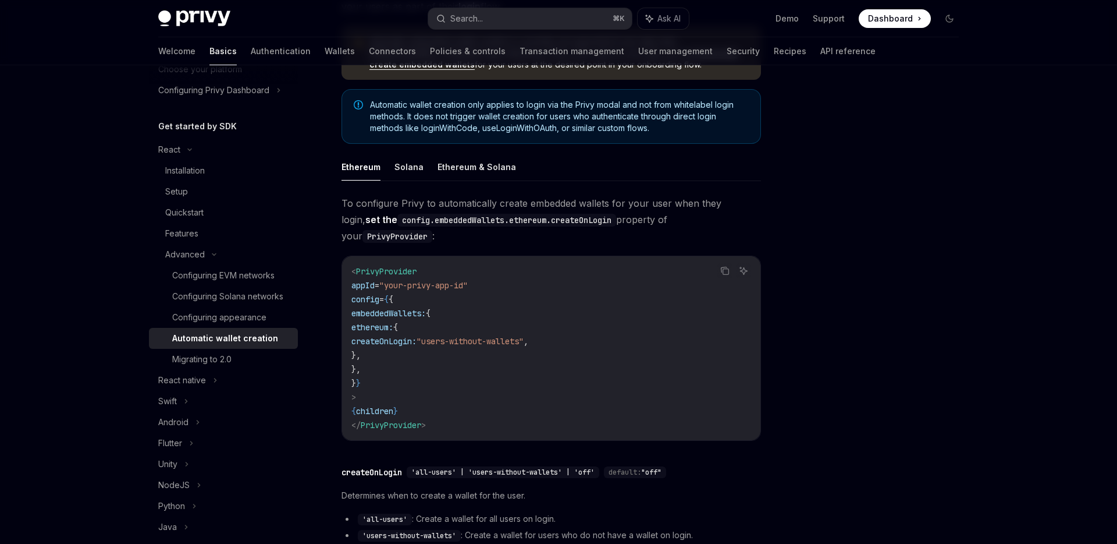
scroll to position [169, 0]
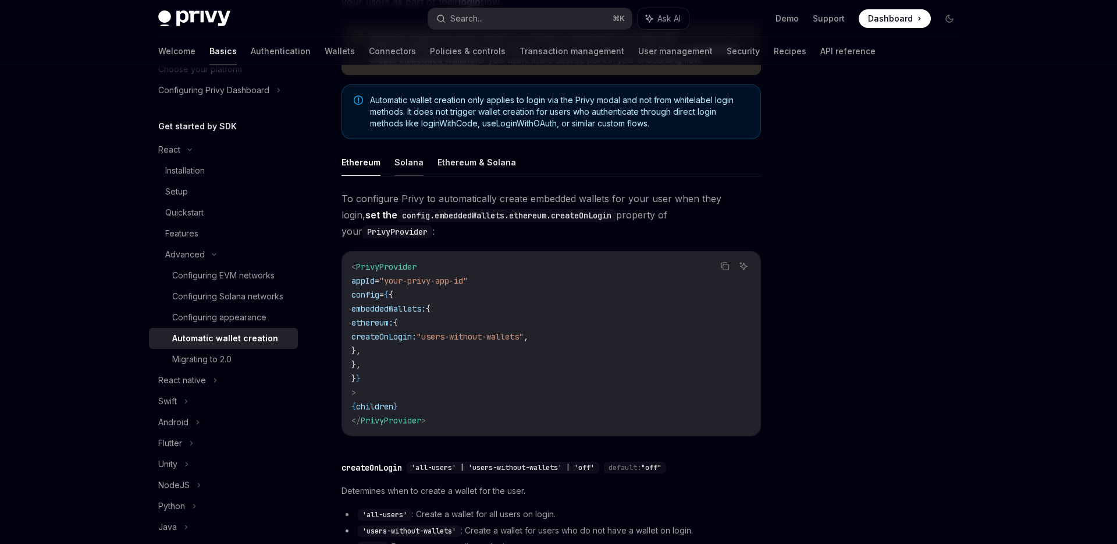
click at [405, 166] on button "Solana" at bounding box center [409, 161] width 29 height 27
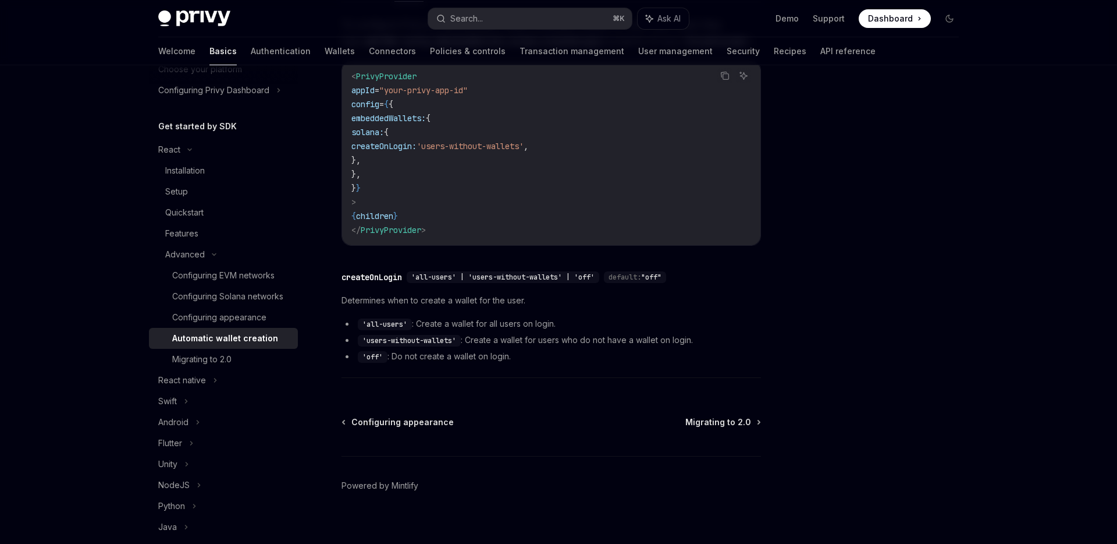
scroll to position [356, 0]
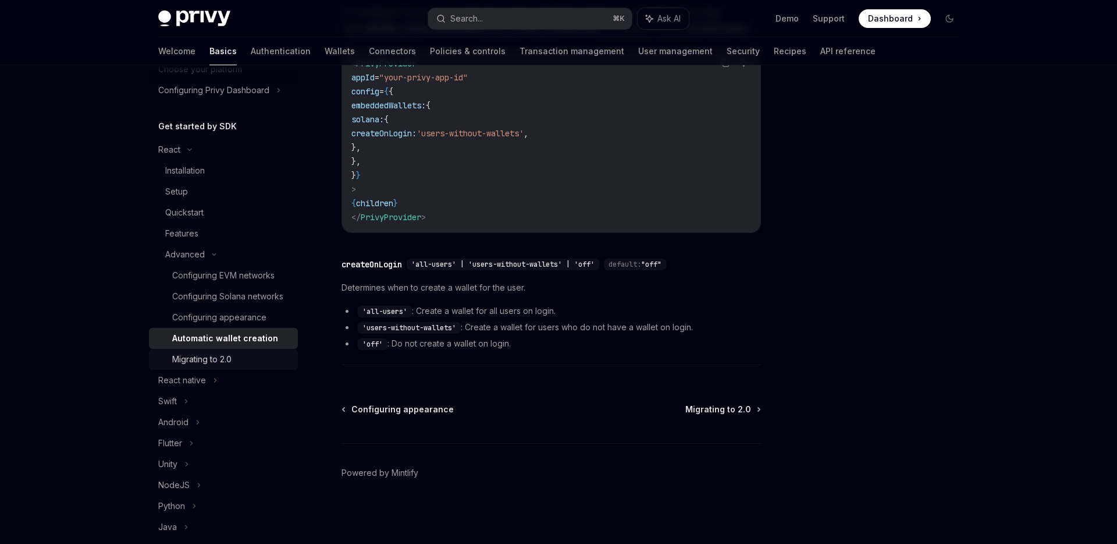
click at [275, 360] on div "Migrating to 2.0" at bounding box center [231, 359] width 119 height 14
type textarea "*"
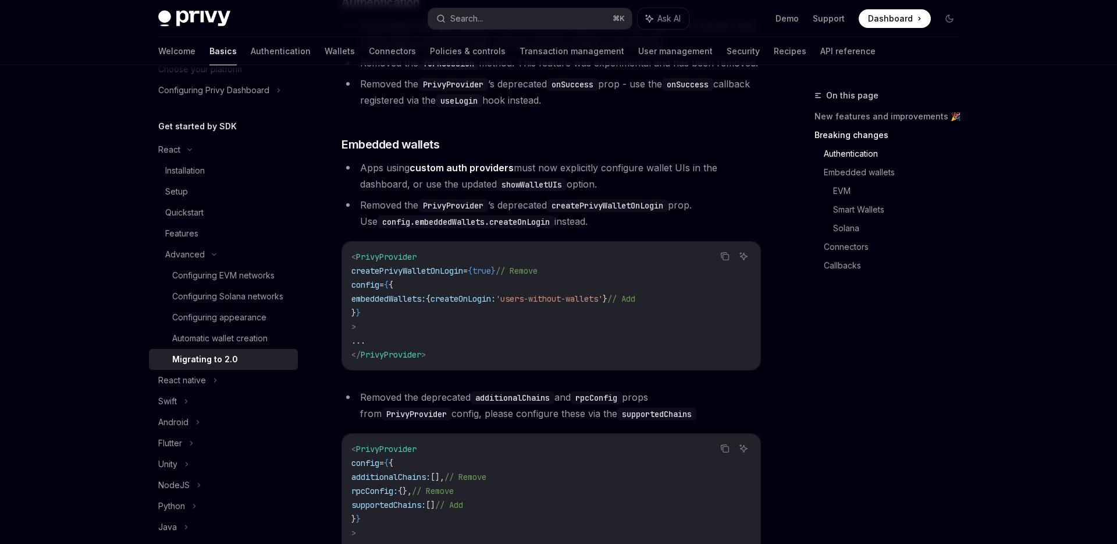
scroll to position [439, 0]
click at [421, 321] on code "< PrivyProvider createPrivyWalletOnLogin = { true } // Remove config = { { embe…" at bounding box center [551, 304] width 400 height 112
click at [417, 307] on code "< PrivyProvider createPrivyWalletOnLogin = { true } // Remove config = { { embe…" at bounding box center [551, 304] width 400 height 112
click at [440, 322] on code "< PrivyProvider createPrivyWalletOnLogin = { true } // Remove config = { { embe…" at bounding box center [551, 304] width 400 height 112
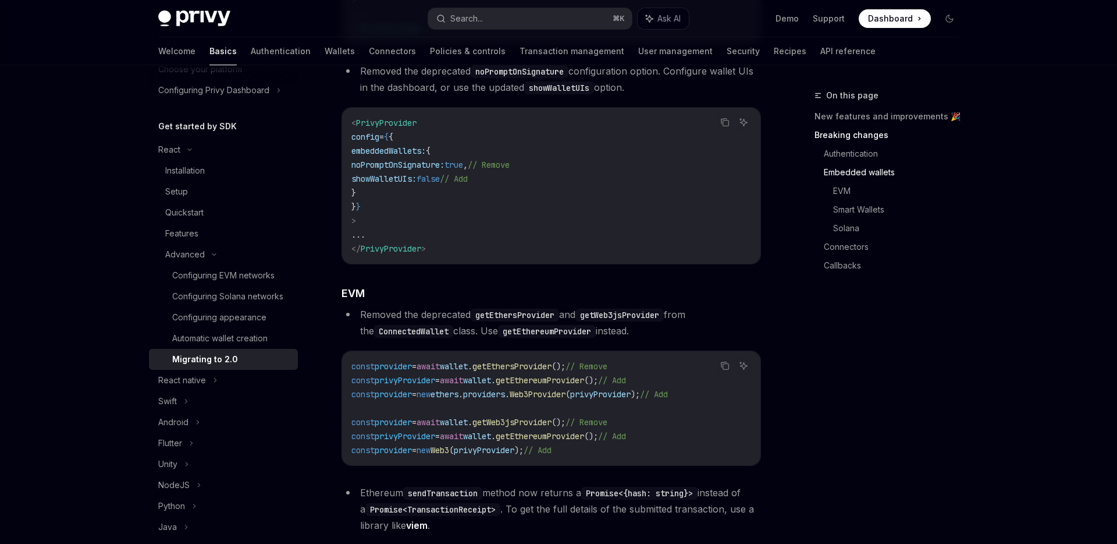
scroll to position [577, 0]
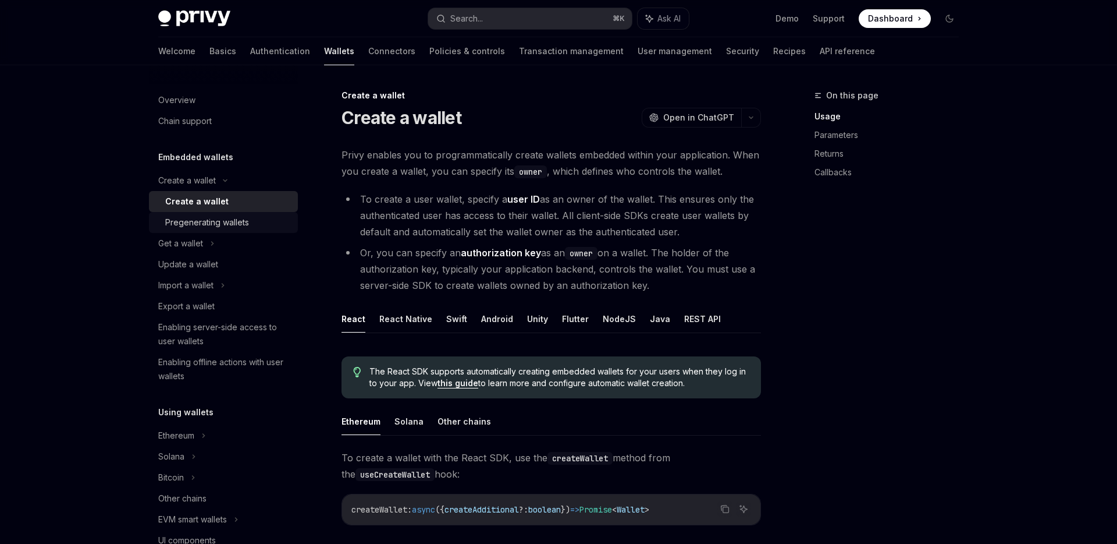
click at [248, 222] on div "Pregenerating wallets" at bounding box center [207, 222] width 84 height 14
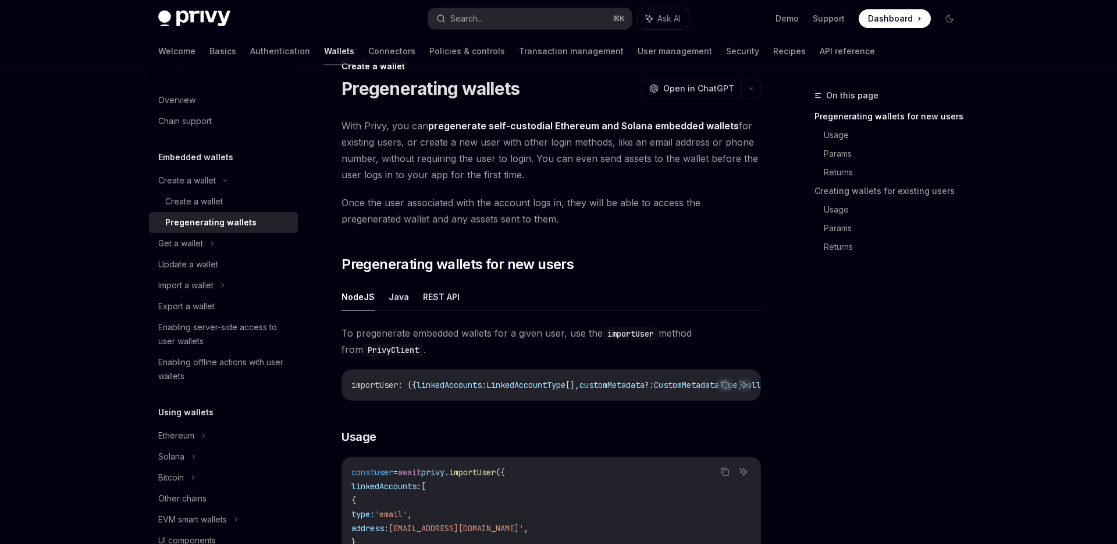
scroll to position [32, 0]
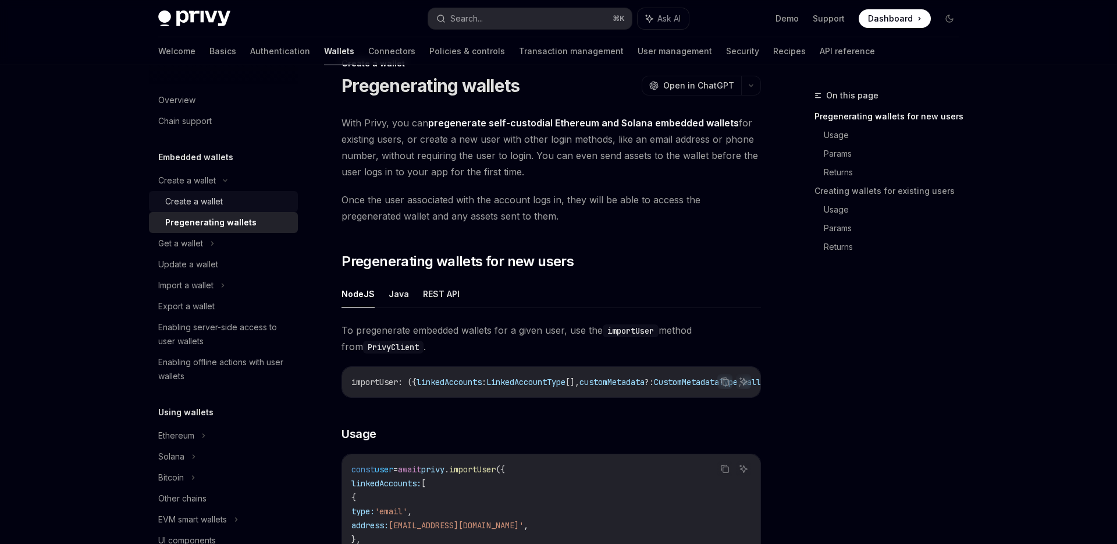
click at [225, 203] on div "Create a wallet" at bounding box center [228, 201] width 126 height 14
type textarea "*"
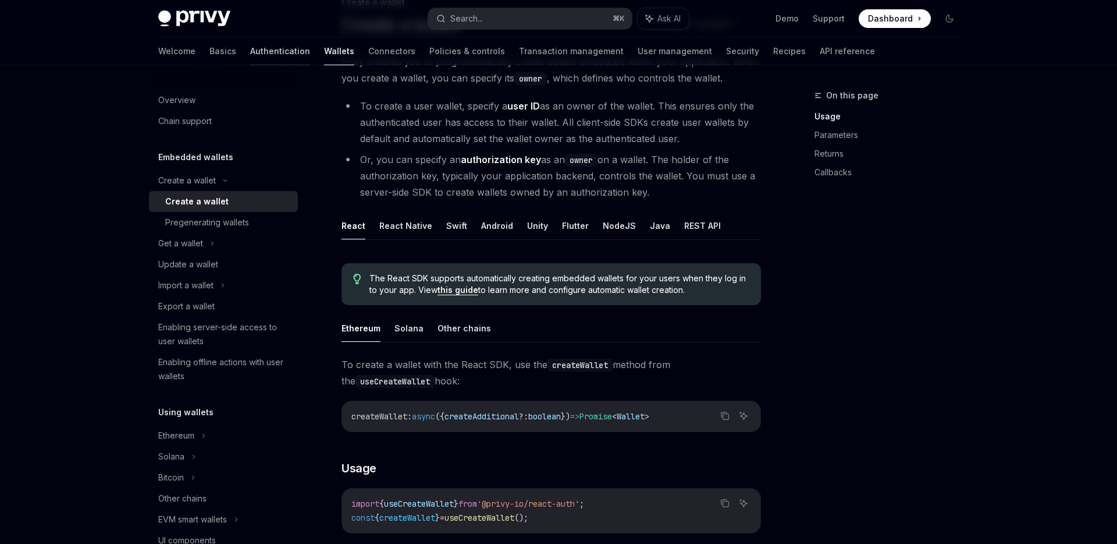
click at [250, 48] on link "Authentication" at bounding box center [280, 51] width 60 height 28
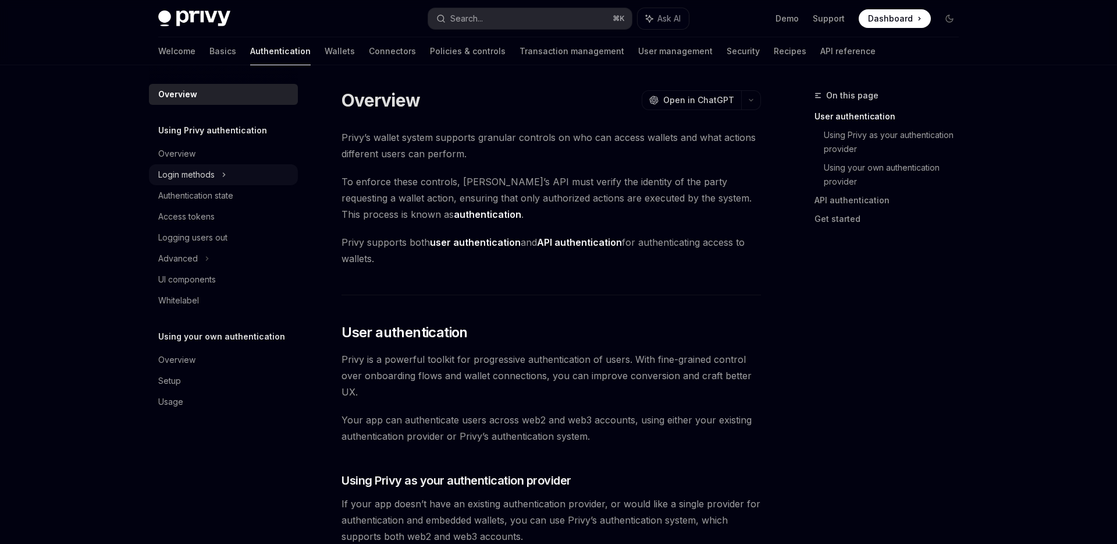
click at [201, 171] on div "Login methods" at bounding box center [186, 175] width 56 height 14
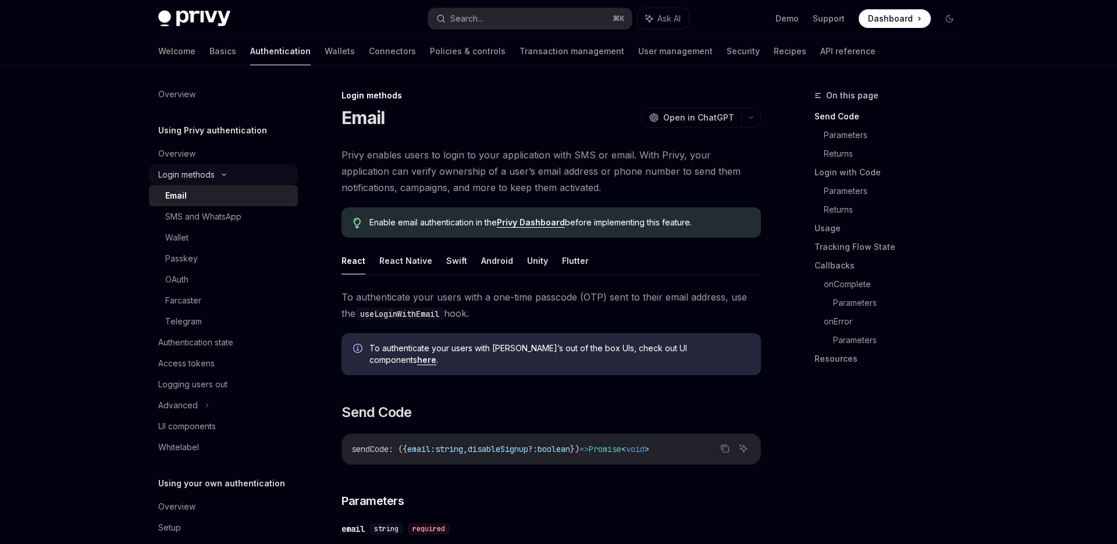
click at [203, 177] on div "Login methods" at bounding box center [186, 175] width 56 height 14
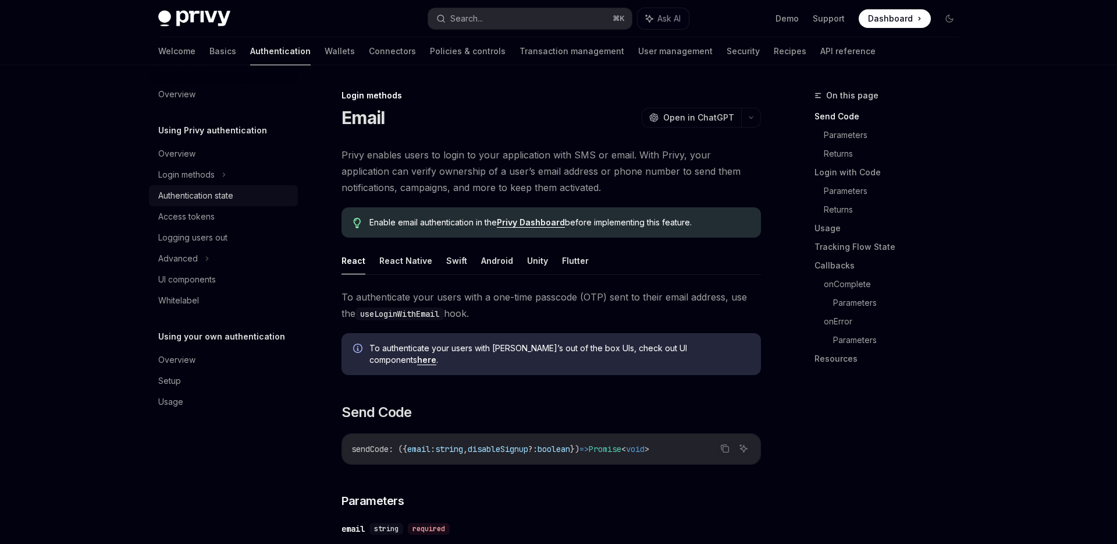
click at [203, 196] on div "Authentication state" at bounding box center [195, 196] width 75 height 14
type textarea "*"
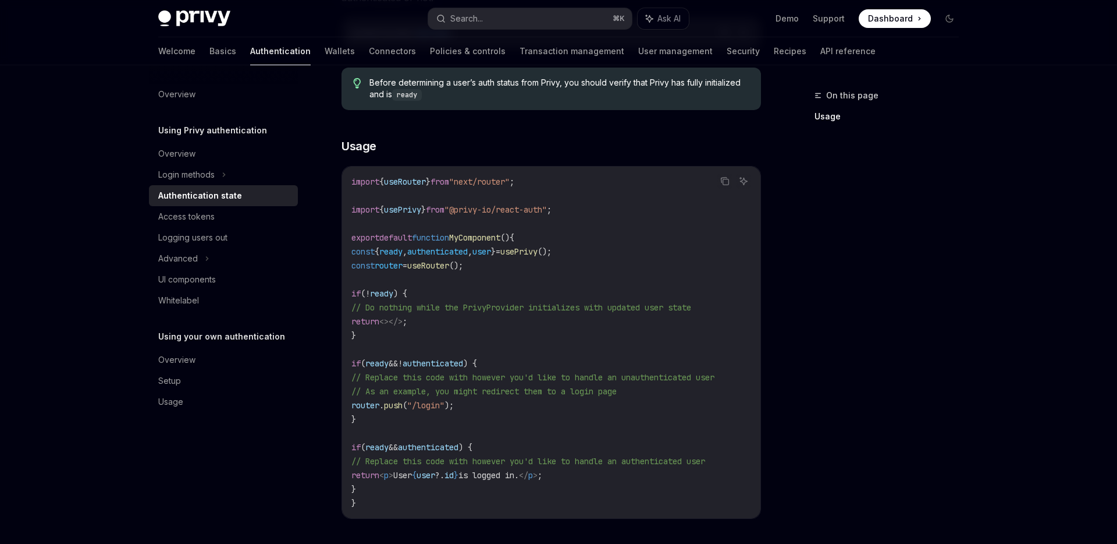
scroll to position [276, 0]
click at [519, 243] on code "import { useRouter } from "next/router" ; import { usePrivy } from "@privy-io/r…" at bounding box center [551, 341] width 400 height 335
click at [491, 251] on span "user" at bounding box center [482, 251] width 19 height 10
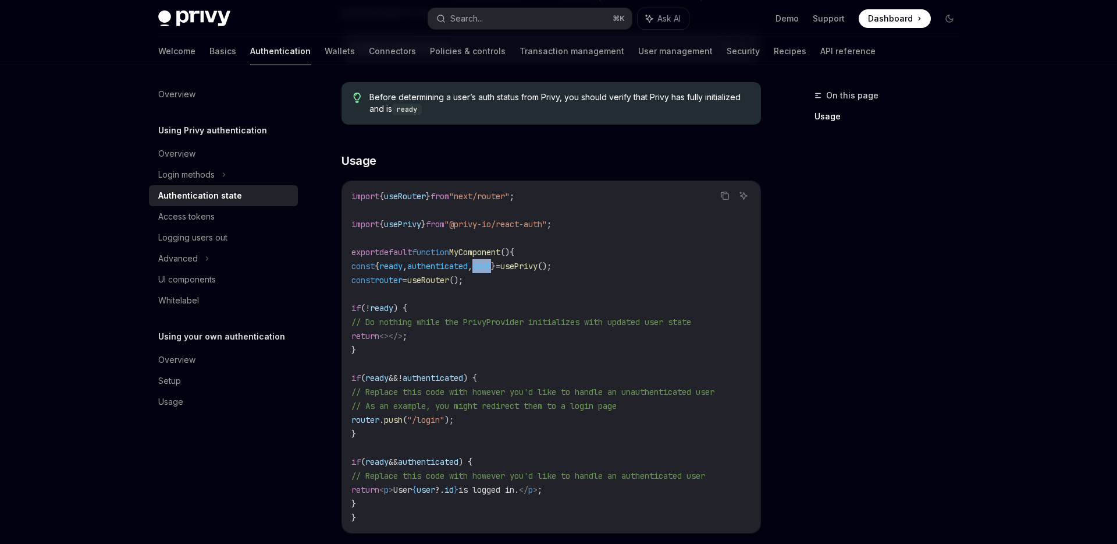
scroll to position [254, 0]
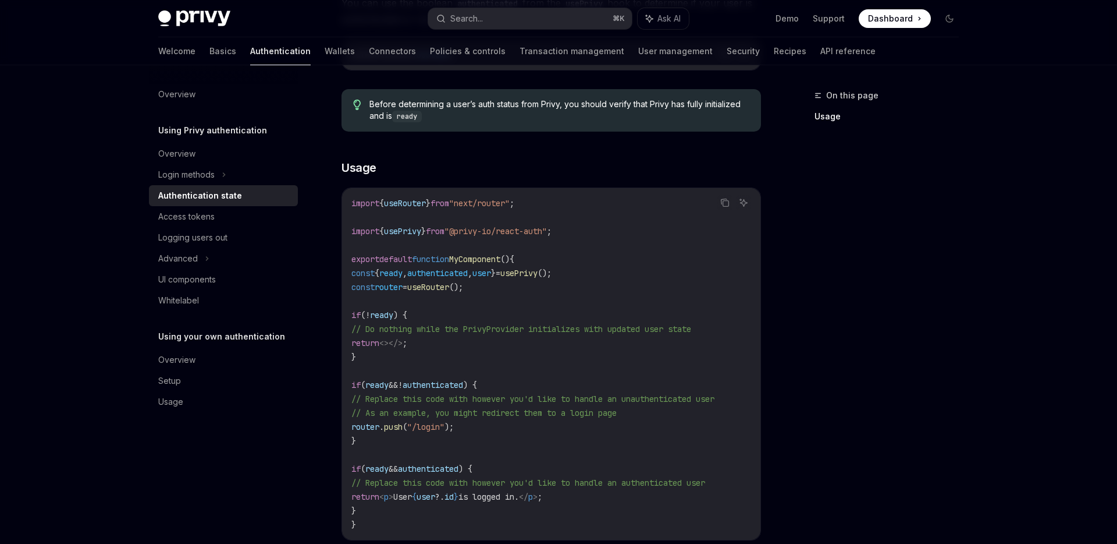
click at [379, 271] on span "{" at bounding box center [377, 273] width 5 height 10
drag, startPoint x: 350, startPoint y: 272, endPoint x: 634, endPoint y: 273, distance: 284.0
click at [635, 274] on div "import { useRouter } from "next/router" ; import { usePrivy } from "@privy-io/r…" at bounding box center [551, 363] width 418 height 351
copy span "const { ready , authenticated , user } = usePrivy ();"
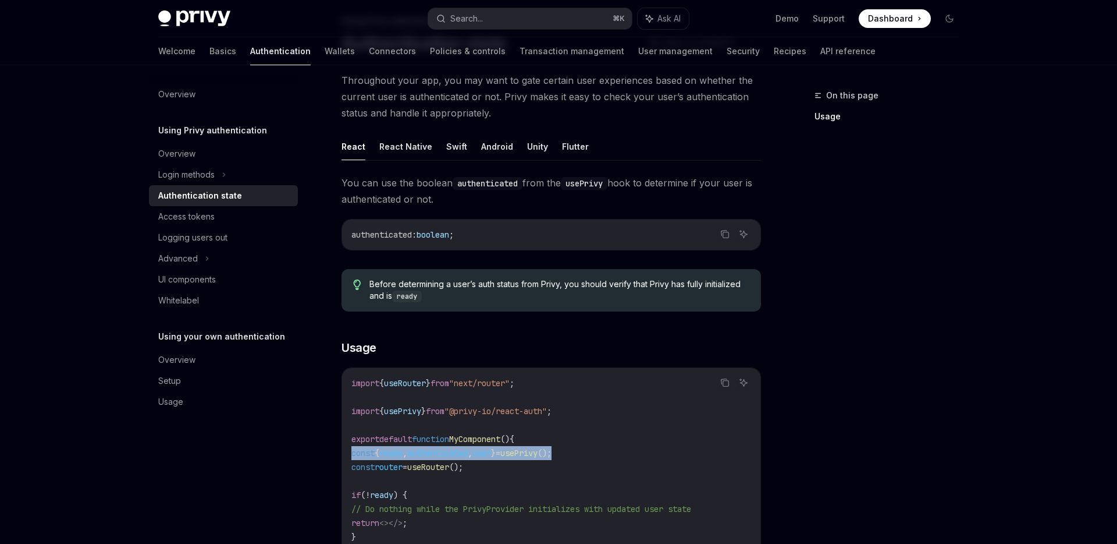
scroll to position [0, 0]
